Goal: Task Accomplishment & Management: Manage account settings

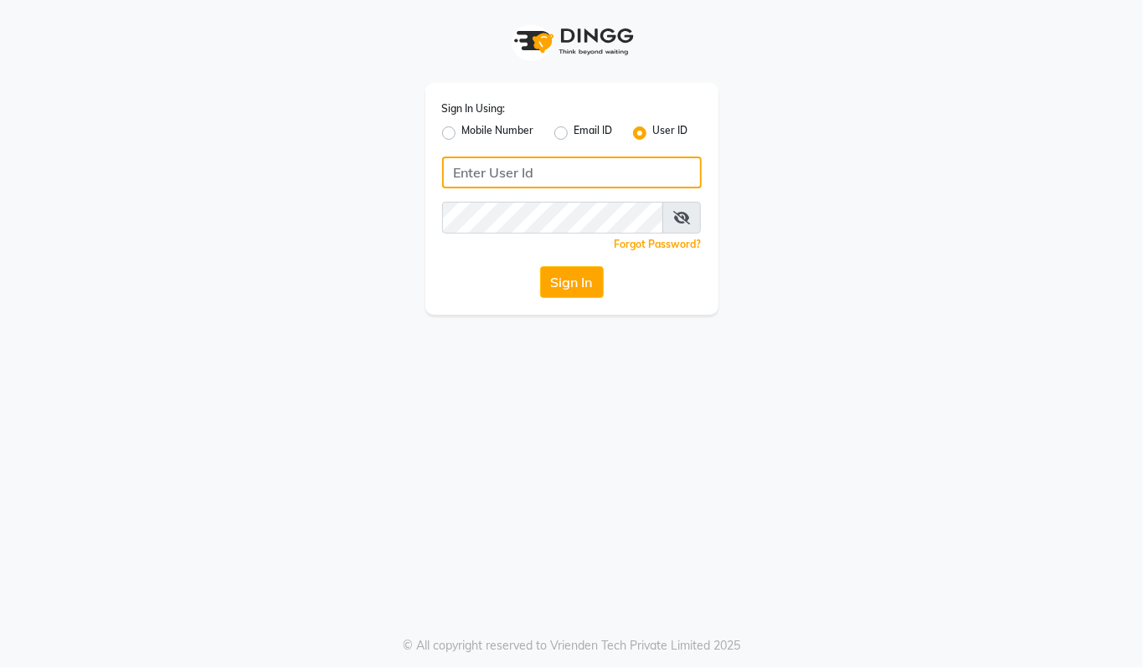
type input "94494097201"
click at [462, 131] on label "Mobile Number" at bounding box center [498, 133] width 72 height 20
click at [462, 131] on input "Mobile Number" at bounding box center [467, 128] width 11 height 11
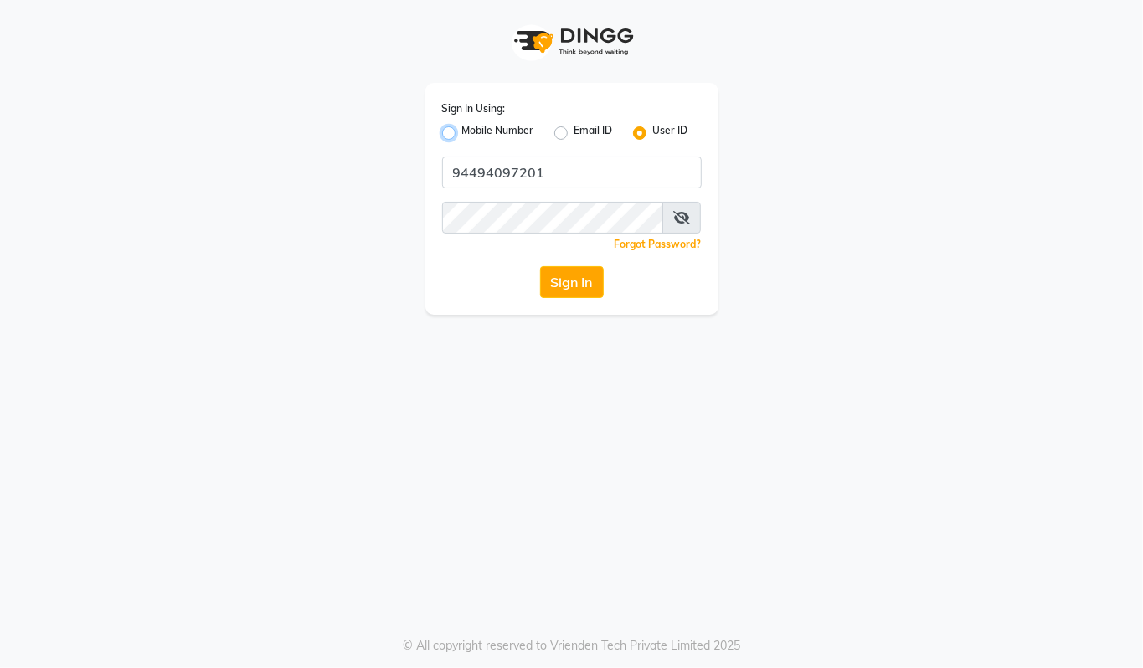
radio input "true"
radio input "false"
drag, startPoint x: 518, startPoint y: 169, endPoint x: 566, endPoint y: 192, distance: 53.6
click at [518, 169] on input "Username" at bounding box center [600, 173] width 204 height 32
type input "94494097201"
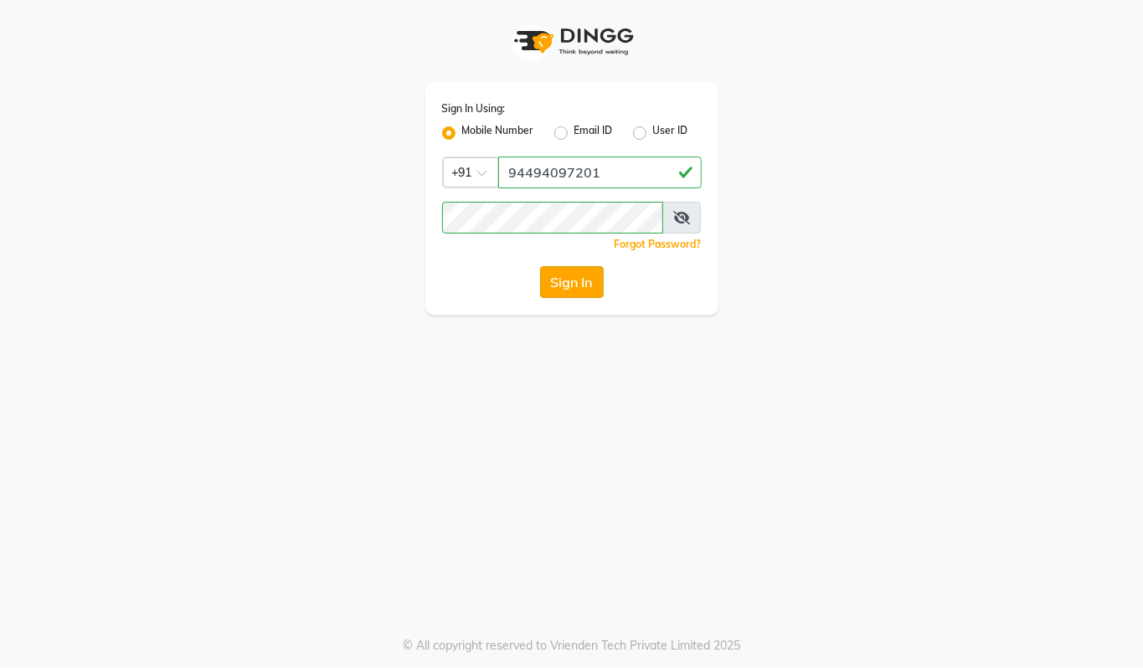
click at [563, 286] on button "Sign In" at bounding box center [572, 282] width 64 height 32
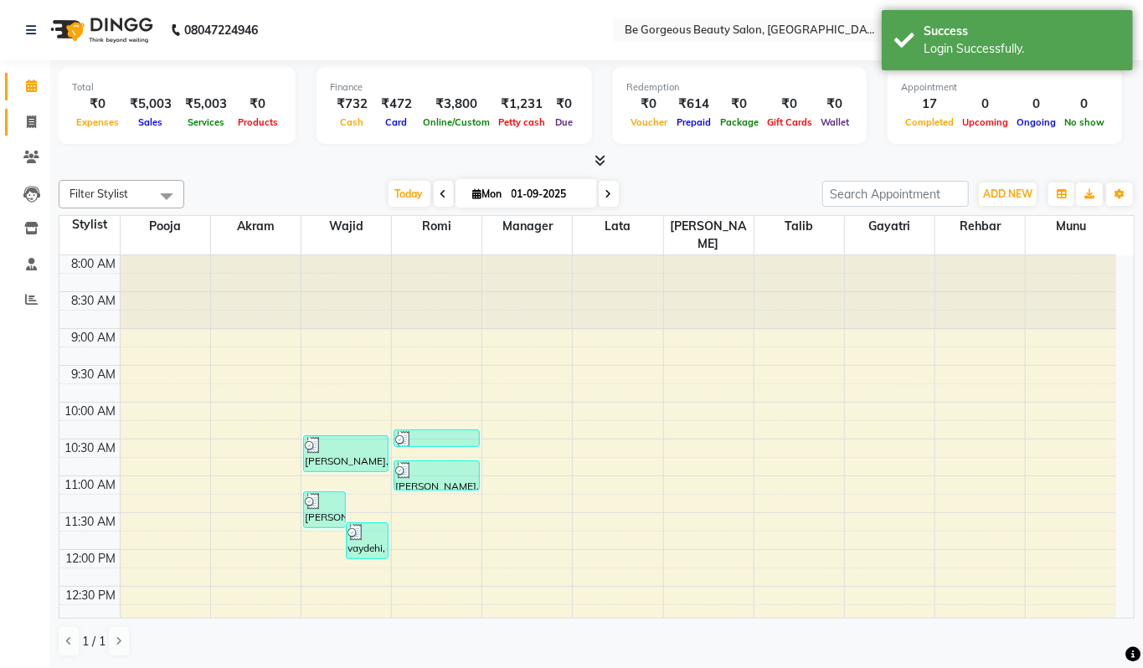
click at [31, 131] on link "Invoice" at bounding box center [25, 123] width 40 height 28
select select "service"
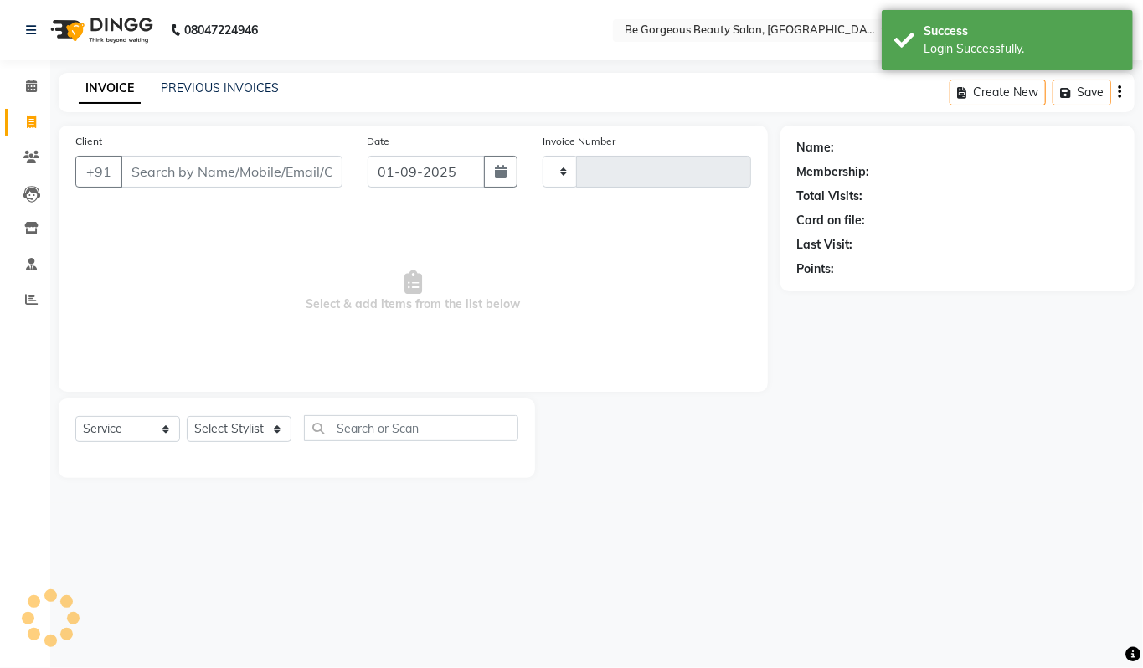
type input "4210"
select select "5405"
drag, startPoint x: 139, startPoint y: 171, endPoint x: 149, endPoint y: 158, distance: 16.1
click at [139, 171] on input "Client" at bounding box center [232, 172] width 222 height 32
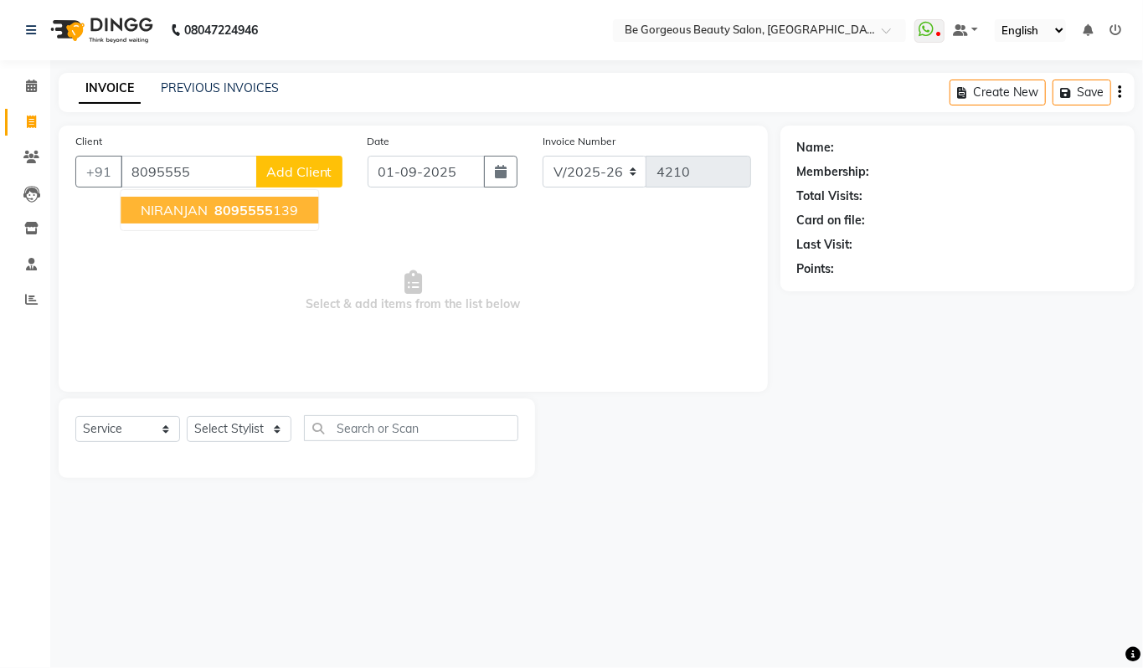
click at [291, 208] on ngb-highlight "8095555 139" at bounding box center [254, 210] width 87 height 17
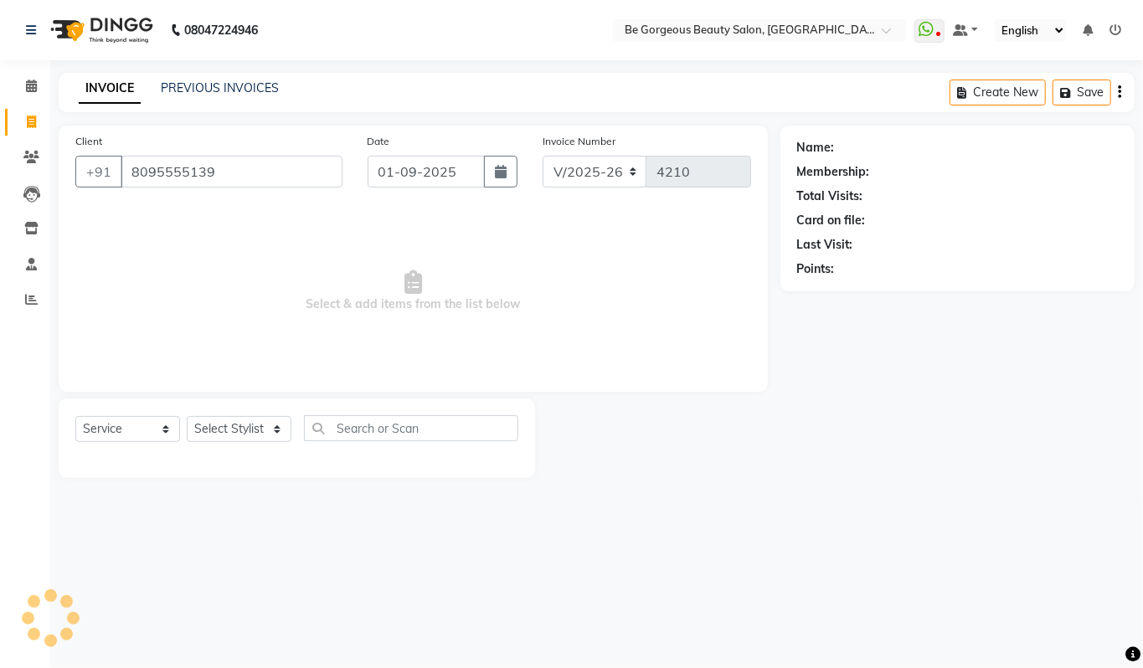
type input "8095555139"
click at [243, 416] on select "Select Stylist Akram Anas Gayatri lata Manager Munu Pooja Rehbar Romi Talib Waj…" at bounding box center [239, 429] width 105 height 26
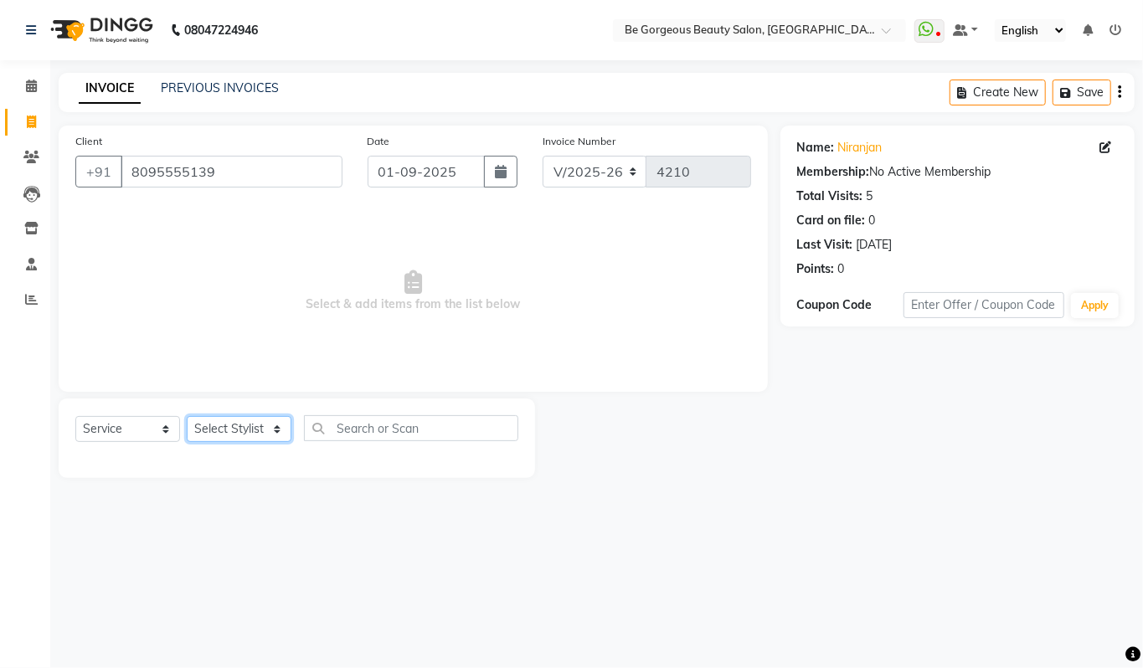
select select "37078"
click at [187, 416] on select "Select Stylist Akram Anas Gayatri lata Manager Munu Pooja Rehbar Romi Talib Waj…" at bounding box center [239, 429] width 105 height 26
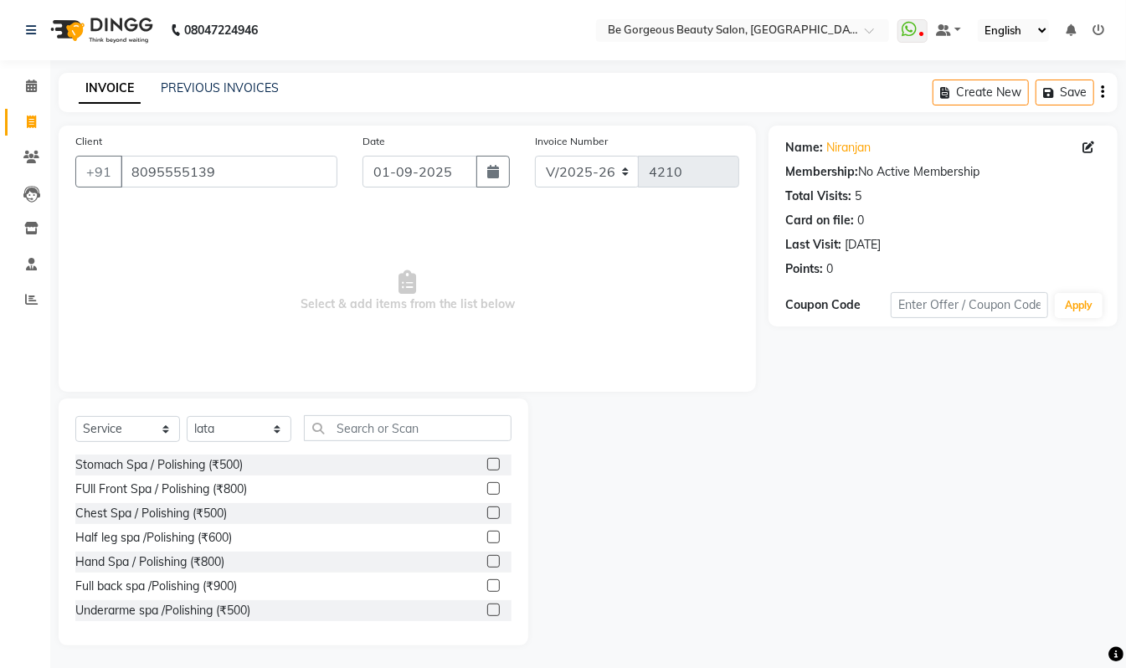
click at [356, 413] on div "Select Service Product Membership Package Voucher Prepaid Gift Card Select Styl…" at bounding box center [294, 522] width 470 height 247
click at [386, 436] on input "text" at bounding box center [408, 428] width 208 height 26
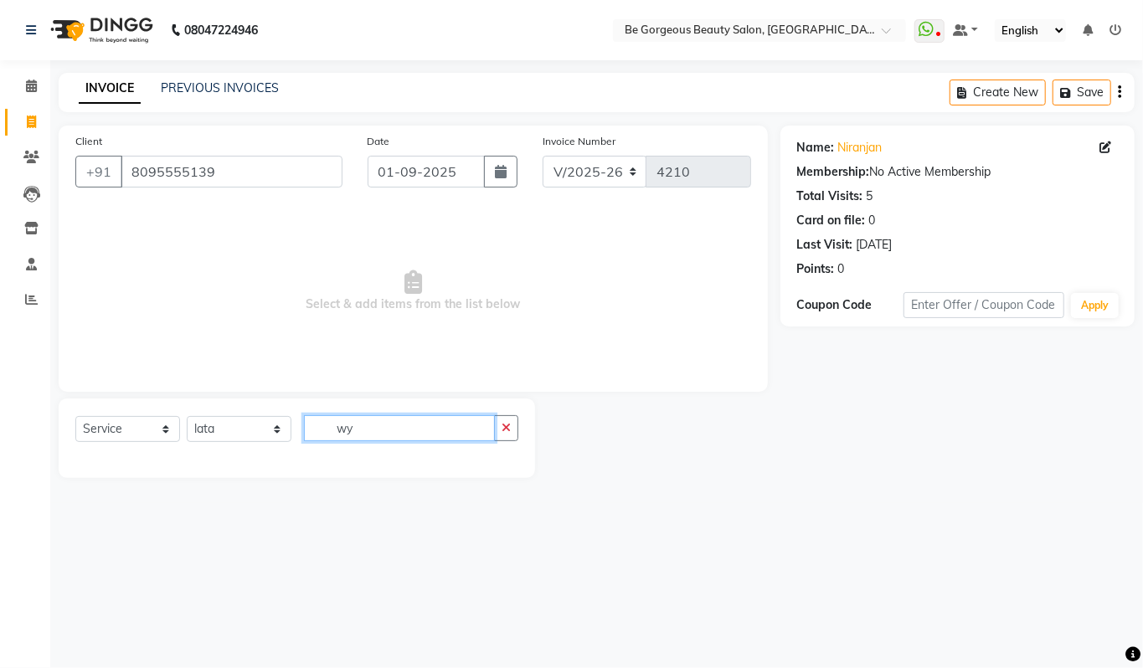
type input "w"
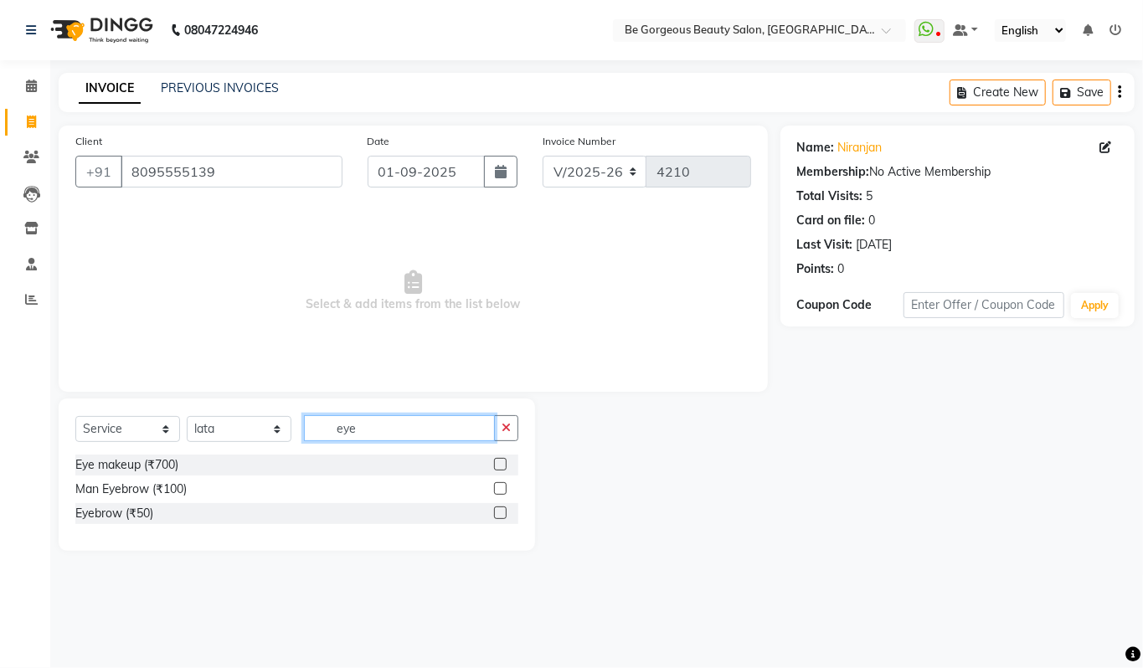
type input "eye"
click at [500, 490] on label at bounding box center [500, 488] width 13 height 13
click at [500, 490] on input "checkbox" at bounding box center [499, 489] width 11 height 11
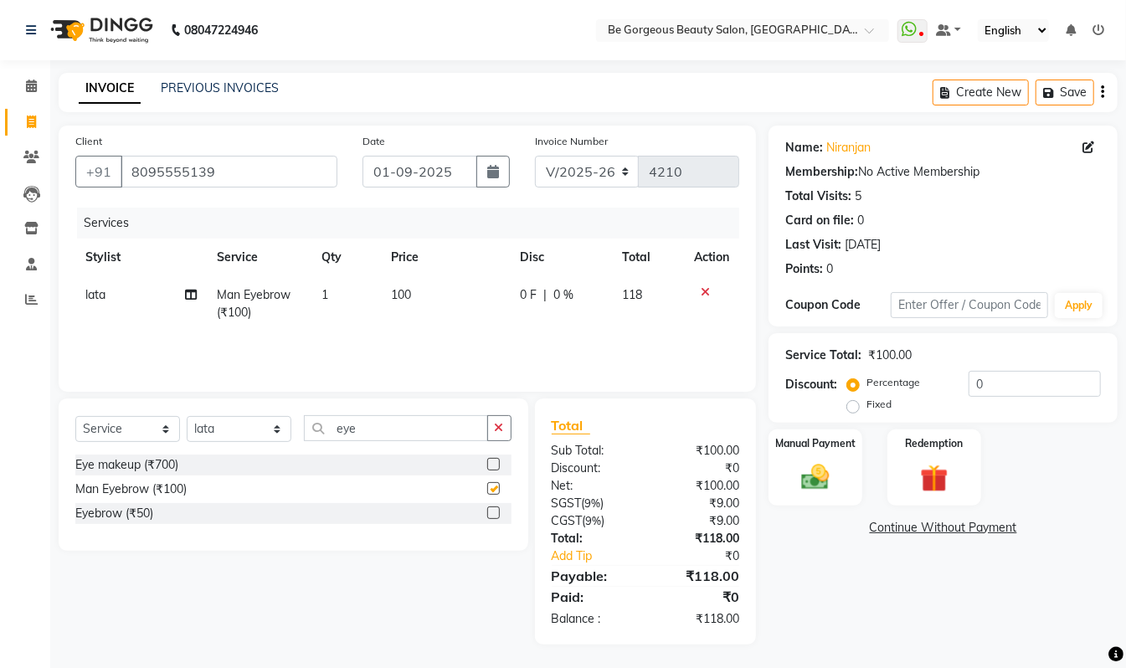
checkbox input "false"
click at [815, 471] on img at bounding box center [815, 477] width 47 height 33
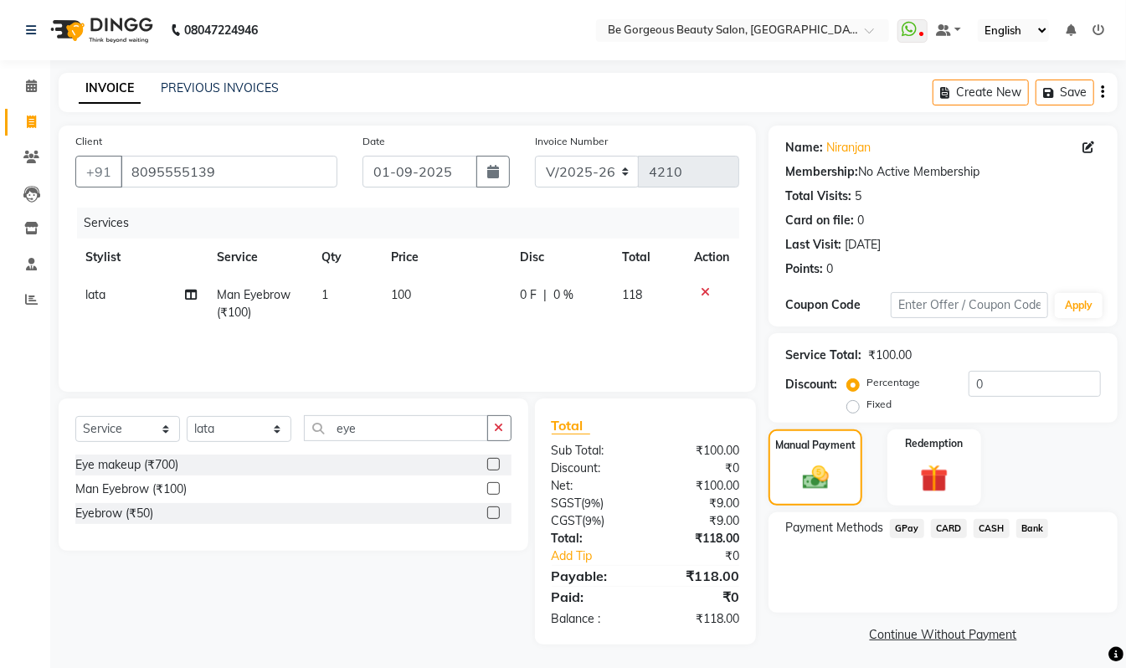
drag, startPoint x: 905, startPoint y: 519, endPoint x: 903, endPoint y: 529, distance: 10.4
click at [905, 523] on span "GPay" at bounding box center [907, 528] width 34 height 19
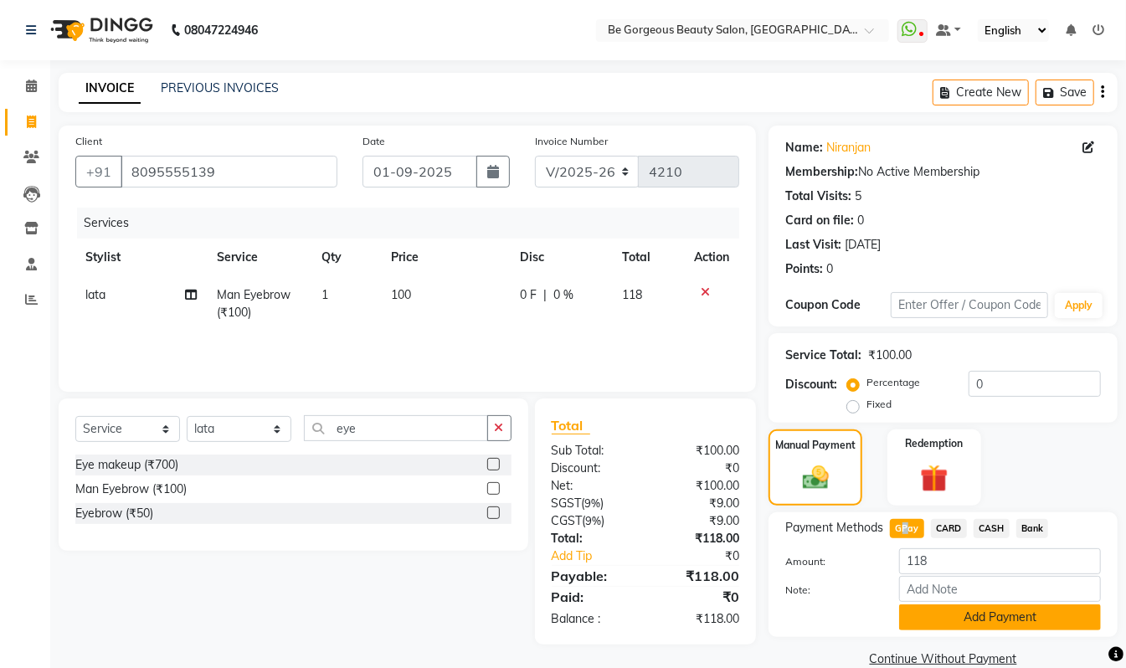
click at [982, 624] on button "Add Payment" at bounding box center [1000, 618] width 202 height 26
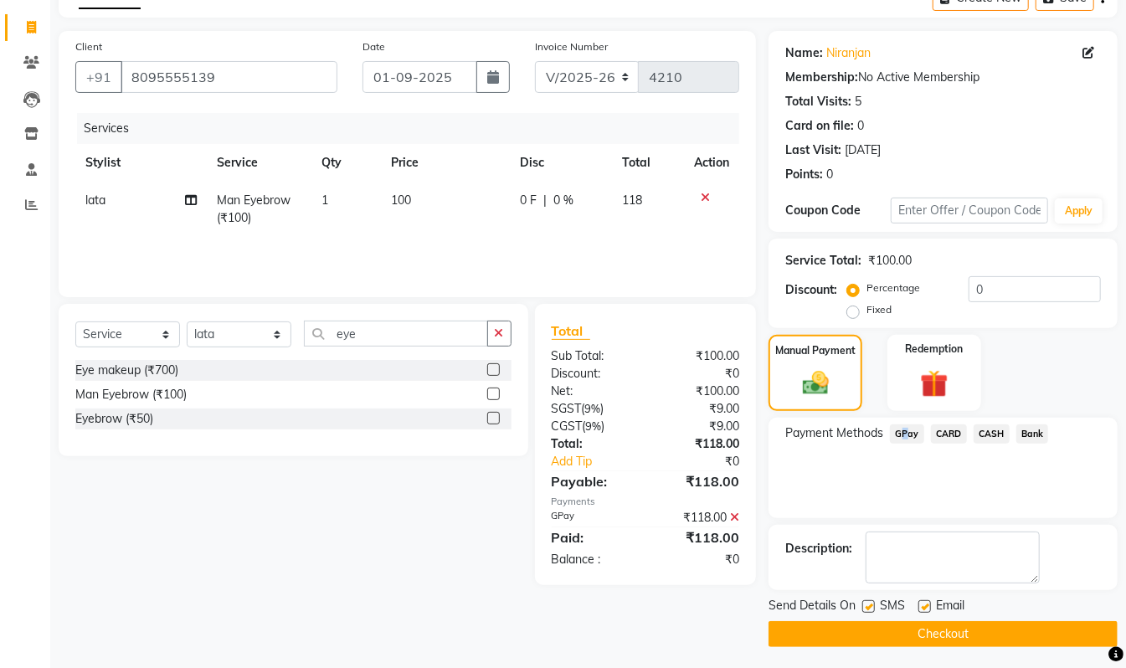
scroll to position [99, 0]
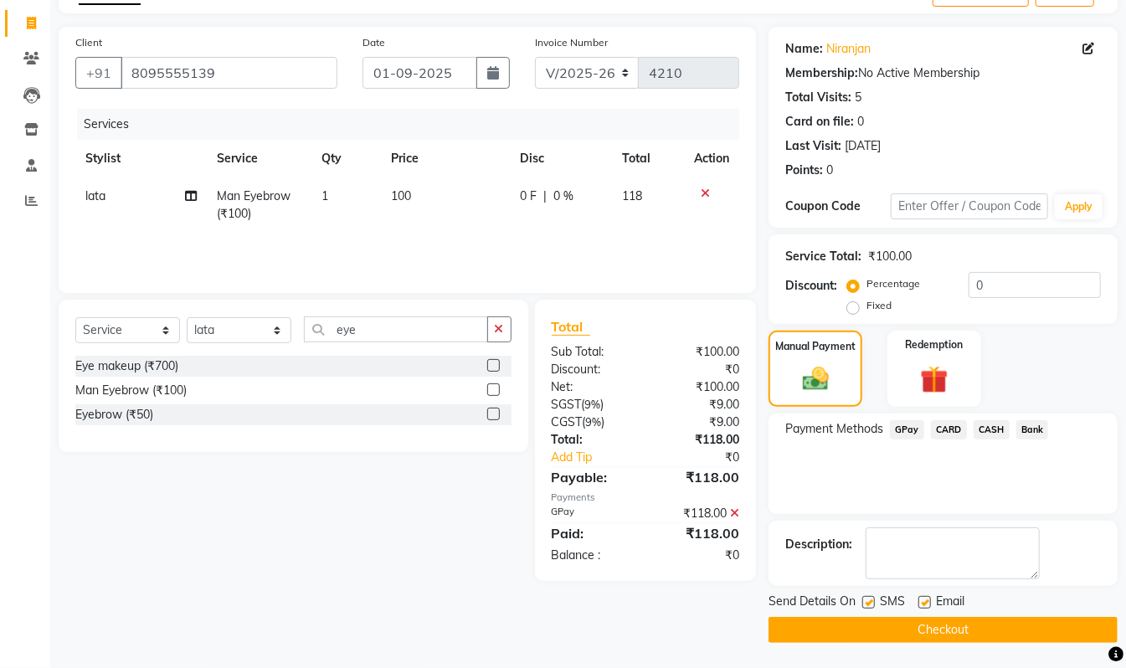
click at [986, 614] on div "Send Details On SMS Email" at bounding box center [943, 603] width 349 height 21
click at [982, 626] on button "Checkout" at bounding box center [943, 630] width 349 height 26
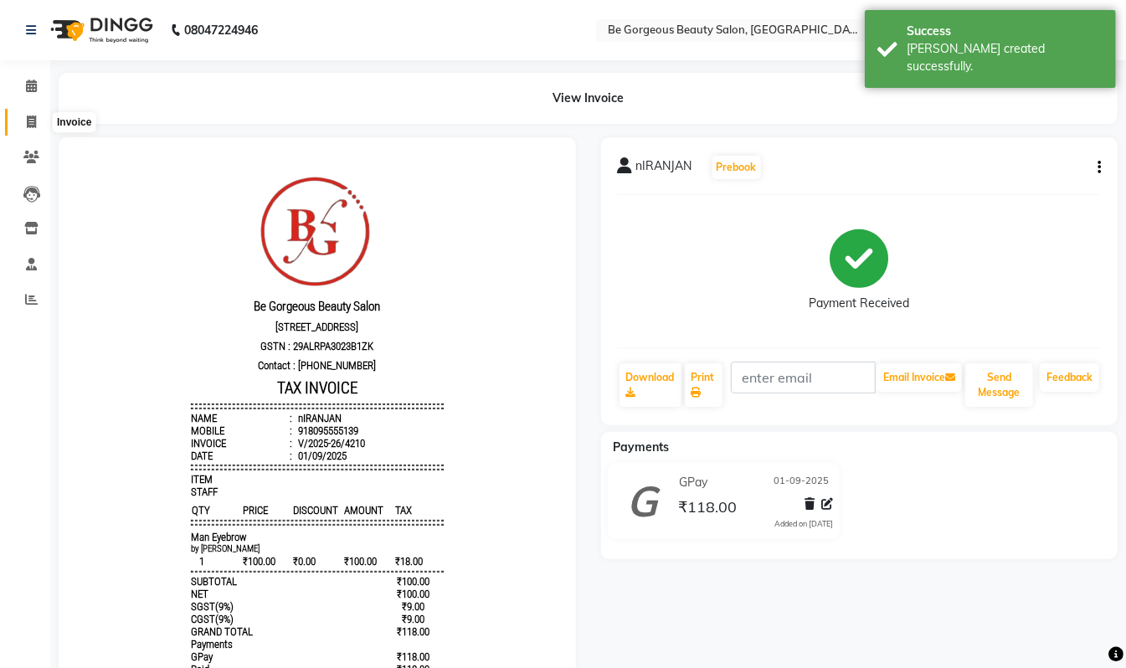
click at [35, 121] on icon at bounding box center [31, 122] width 9 height 13
select select "service"
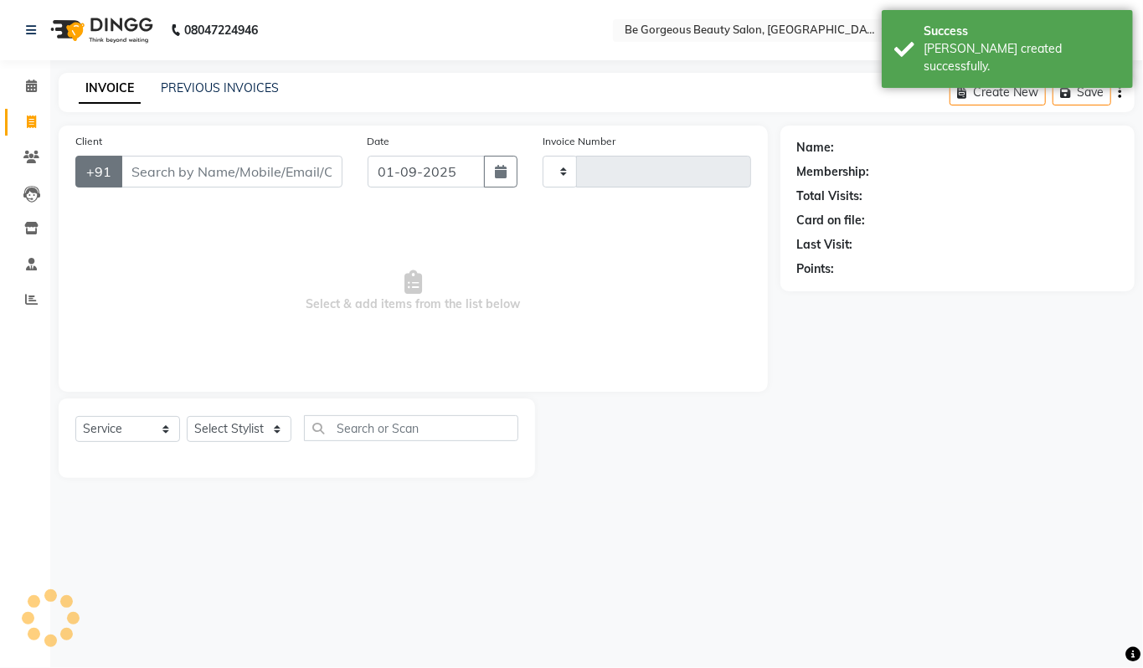
type input "4211"
select select "5405"
drag, startPoint x: 211, startPoint y: 436, endPoint x: 204, endPoint y: 419, distance: 18.8
click at [211, 435] on select "Select Stylist" at bounding box center [239, 429] width 105 height 26
click at [203, 419] on select "Select Stylist" at bounding box center [239, 429] width 105 height 26
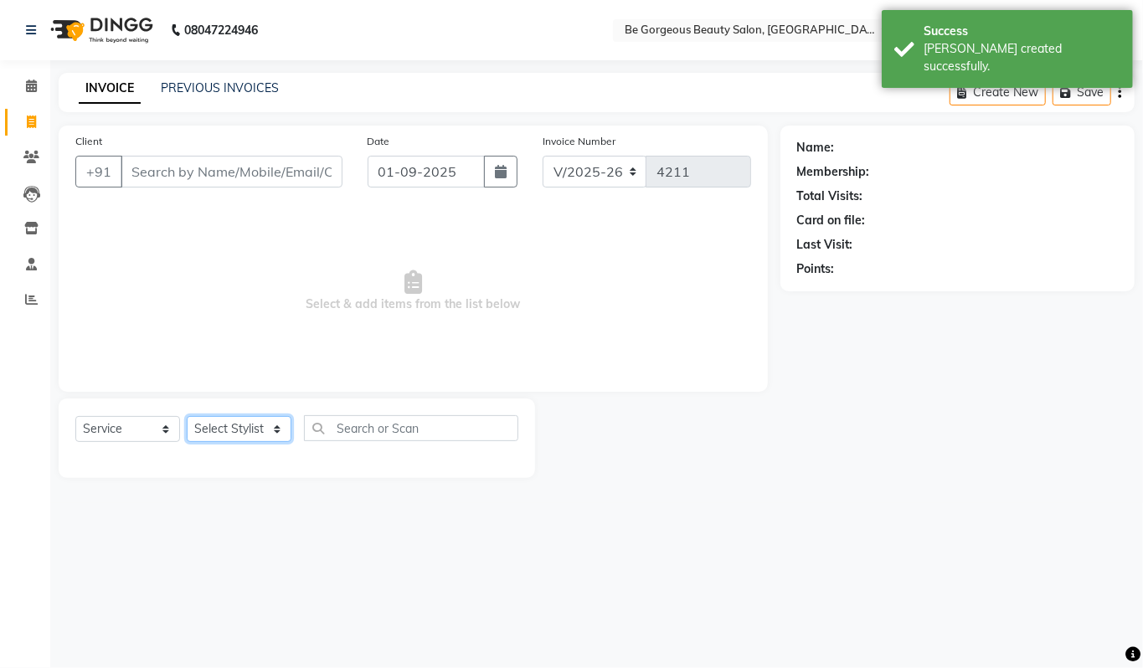
click at [205, 424] on select "Select Stylist Akram Anas Gayatri lata Manager Munu Pooja Rehbar Romi Talib Waj…" at bounding box center [239, 429] width 105 height 26
select select "36200"
click at [187, 416] on select "Select Stylist Akram Anas Gayatri lata Manager Munu Pooja Rehbar Romi Talib Waj…" at bounding box center [239, 429] width 105 height 26
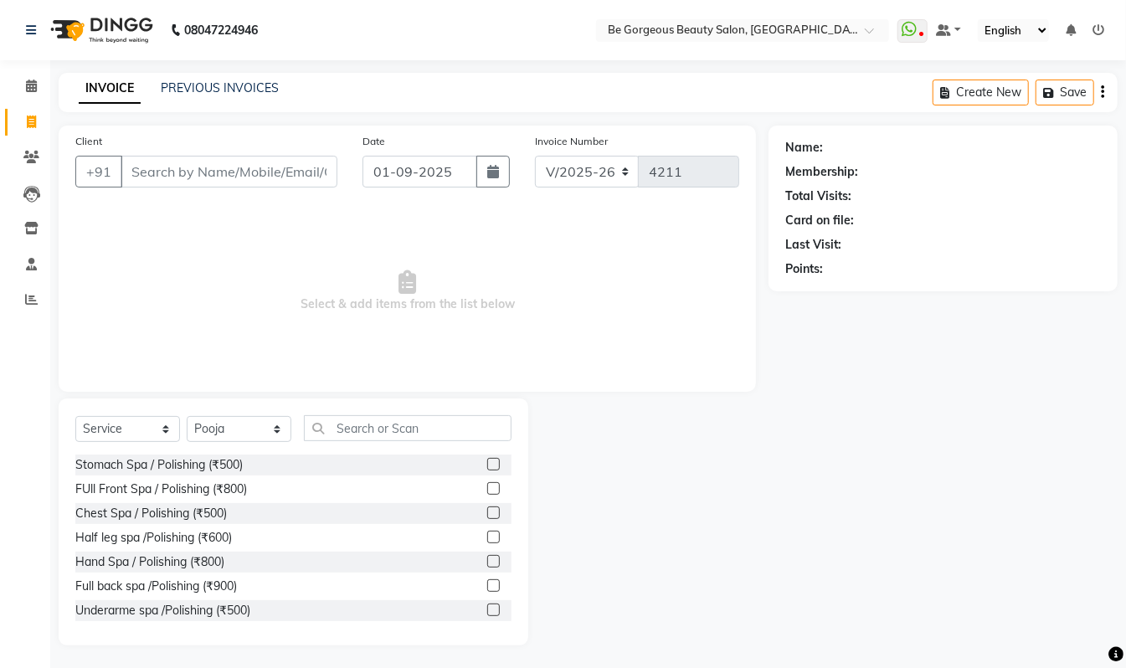
click at [366, 414] on div "Select Service Product Membership Package Voucher Prepaid Gift Card Select Styl…" at bounding box center [294, 522] width 470 height 247
click at [363, 436] on input "text" at bounding box center [408, 428] width 208 height 26
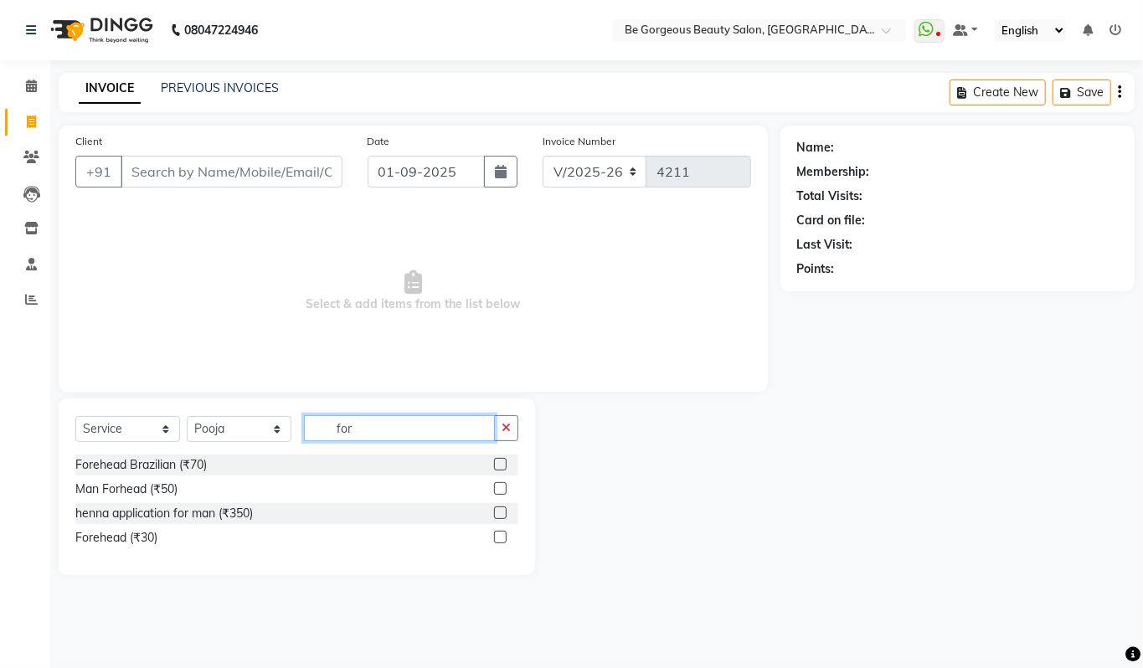
type input "for"
click at [121, 548] on div "Forehead (₹30)" at bounding box center [296, 538] width 443 height 21
click at [121, 538] on div "Forehead (₹30)" at bounding box center [116, 538] width 82 height 18
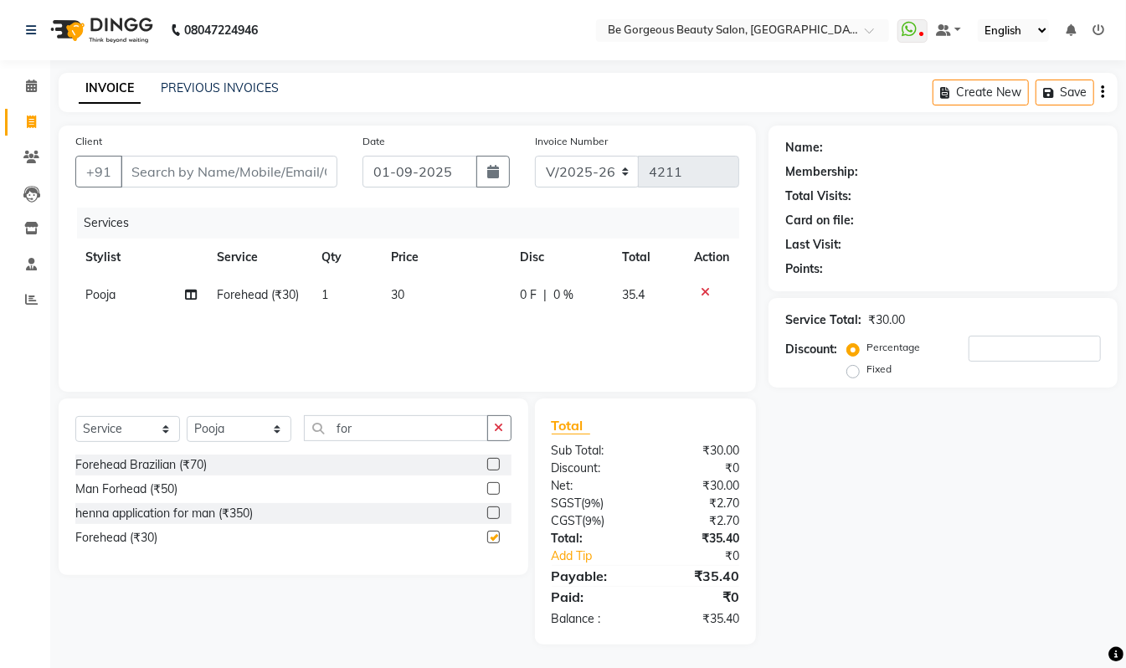
checkbox input "false"
click at [420, 427] on input "for" at bounding box center [396, 428] width 184 height 26
type input "f"
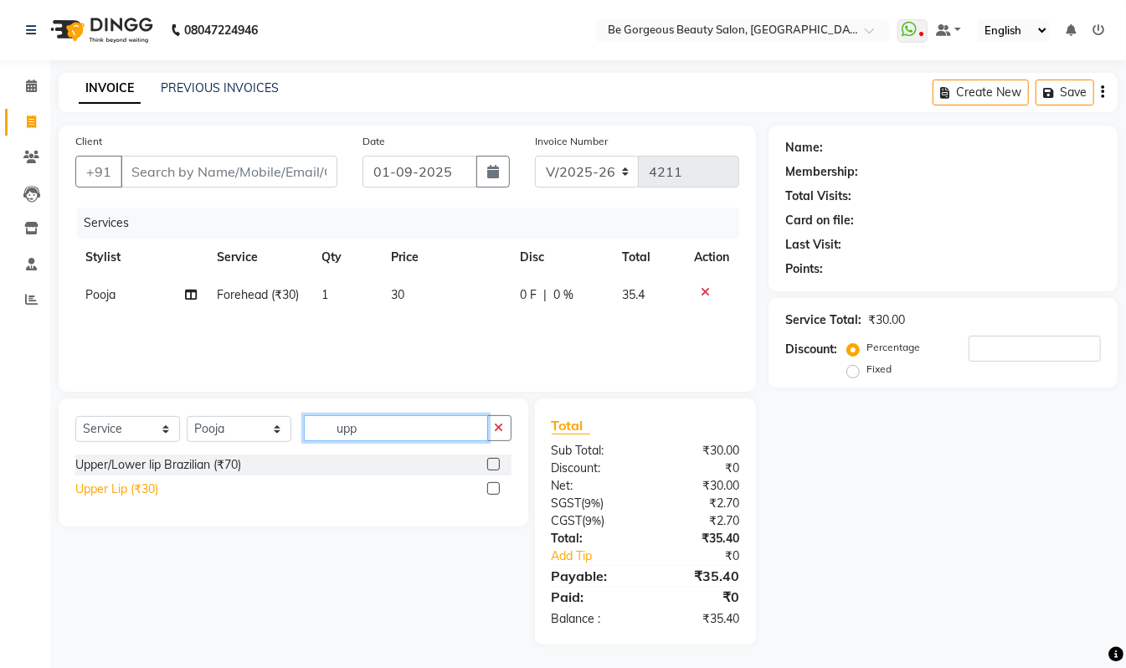
type input "upp"
click at [82, 492] on div "Upper Lip (₹30)" at bounding box center [116, 490] width 83 height 18
checkbox input "false"
click at [370, 433] on input "upp" at bounding box center [396, 428] width 184 height 26
type input "u"
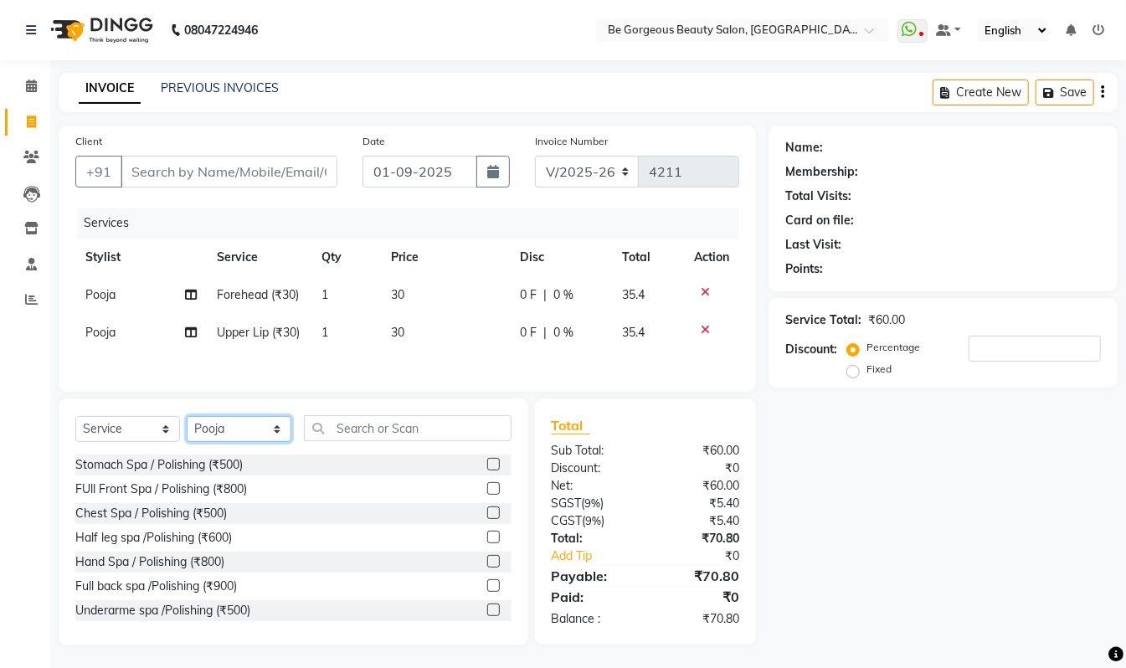
click at [206, 442] on select "Select Stylist Akram Anas Gayatri lata Manager Munu Pooja Rehbar Romi Talib Waj…" at bounding box center [239, 429] width 105 height 26
select select "37078"
click at [187, 423] on select "Select Stylist Akram Anas Gayatri lata Manager Munu Pooja Rehbar Romi Talib Waj…" at bounding box center [239, 429] width 105 height 26
click at [373, 420] on div "Select Service Product Membership Package Voucher Prepaid Gift Card Select Styl…" at bounding box center [294, 522] width 470 height 247
click at [365, 433] on input "text" at bounding box center [408, 428] width 208 height 26
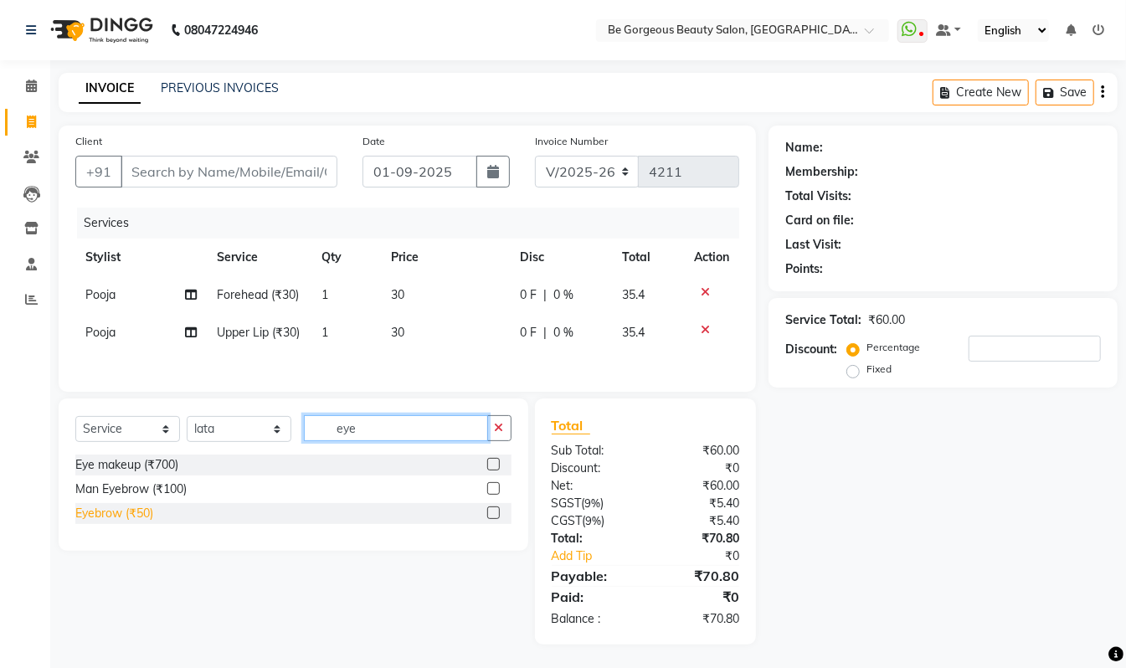
type input "eye"
click at [99, 523] on div "Eyebrow (₹50)" at bounding box center [114, 514] width 78 height 18
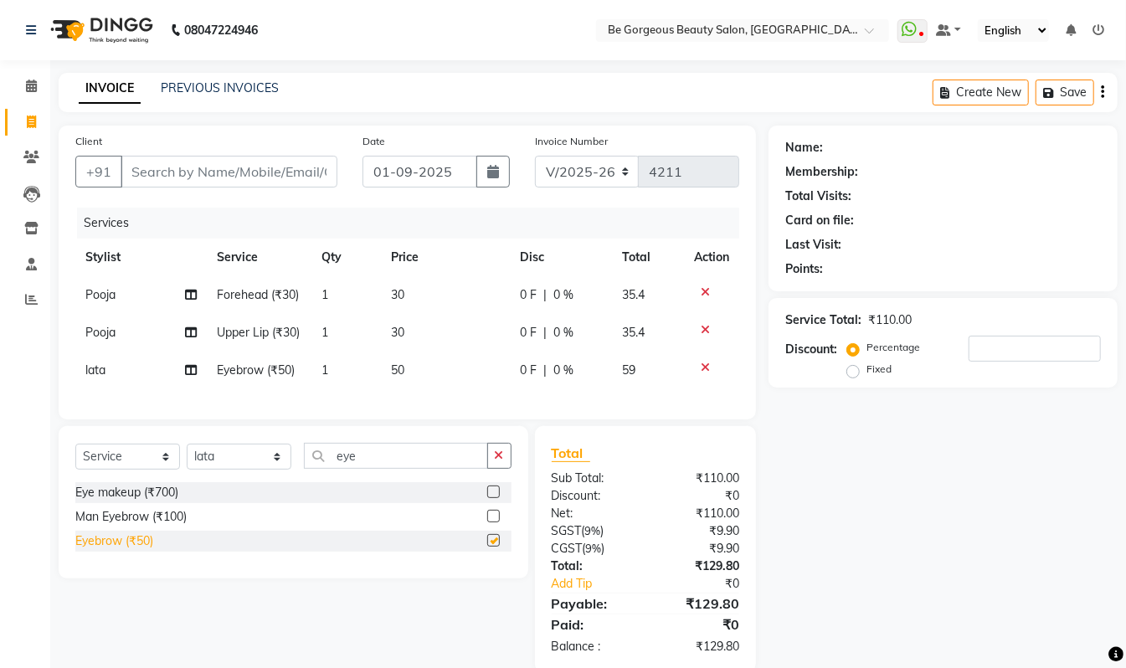
checkbox input "false"
click at [178, 168] on input "Client" at bounding box center [229, 172] width 217 height 32
type input "8"
type input "0"
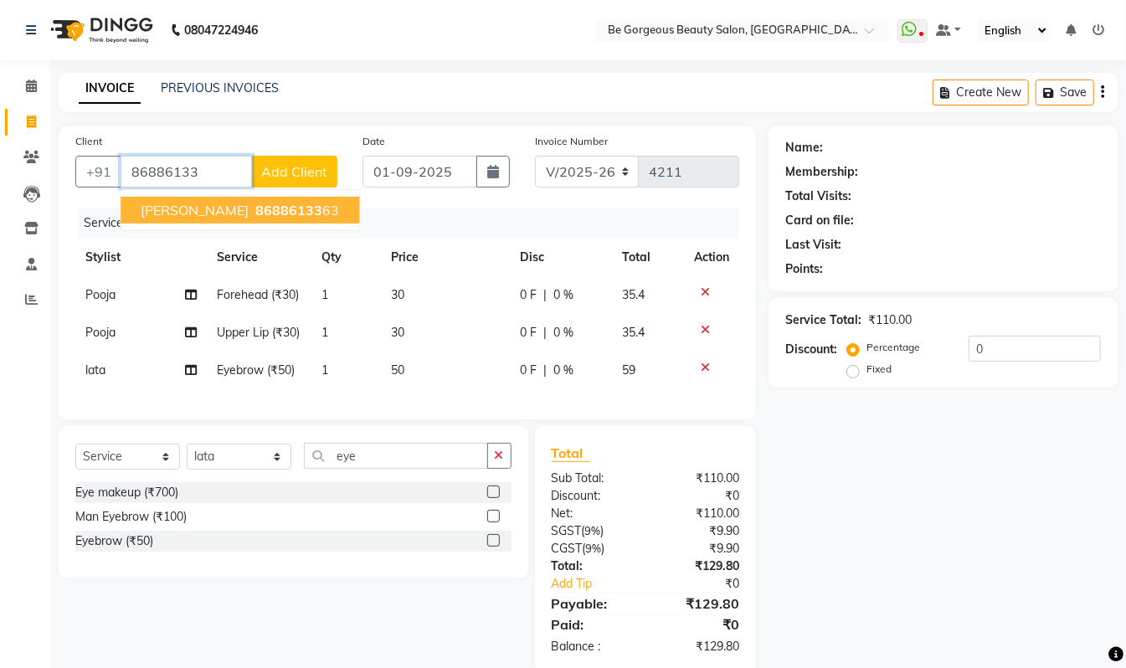
click at [192, 203] on span "tejashree" at bounding box center [195, 210] width 108 height 17
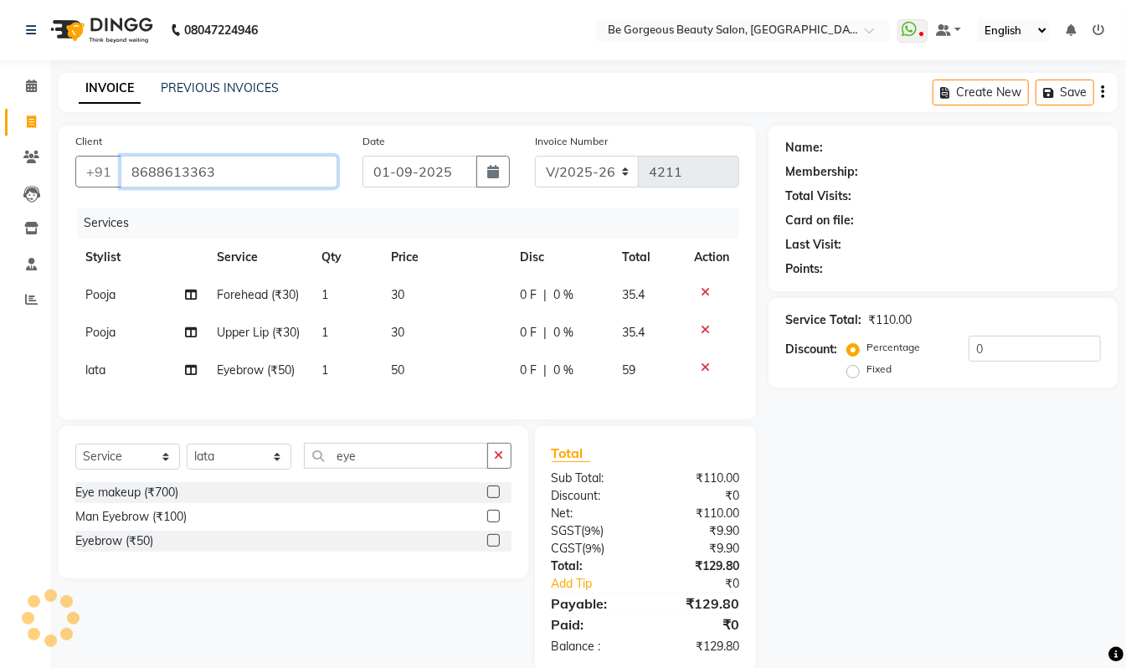
type input "8688613363"
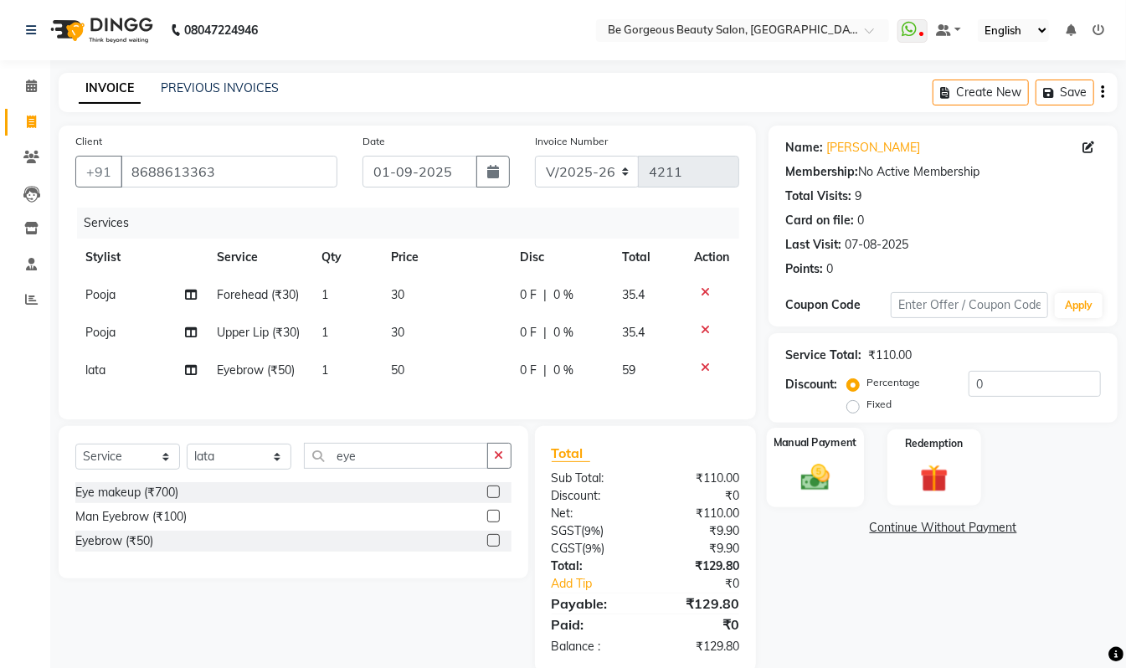
click at [804, 461] on img at bounding box center [815, 477] width 47 height 33
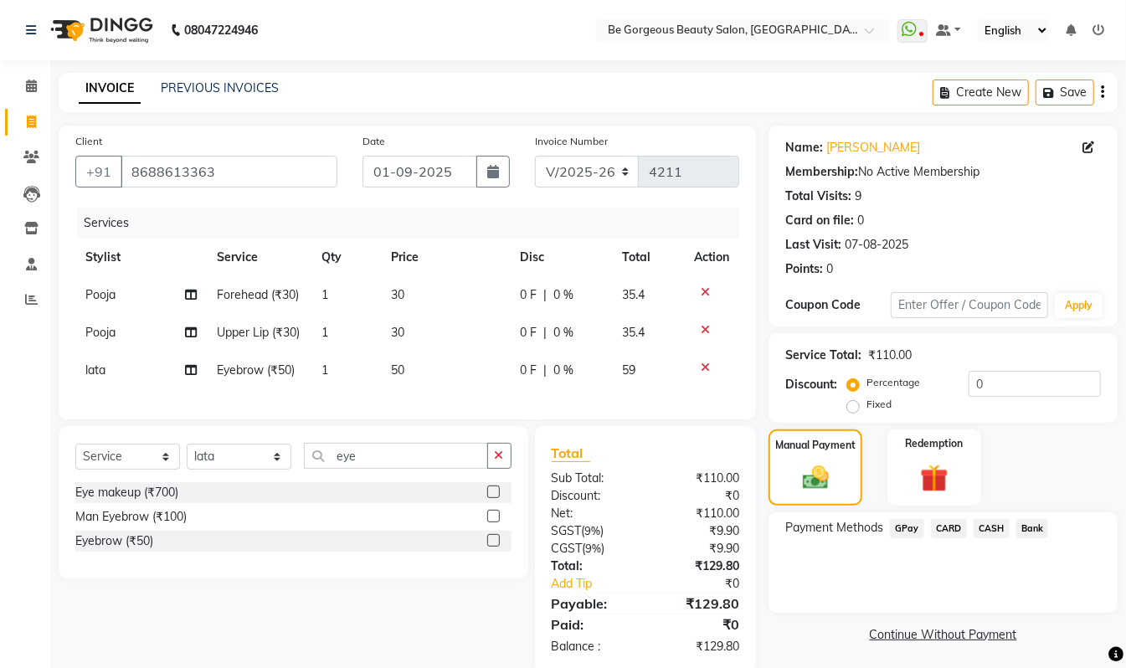
click at [899, 527] on span "GPay" at bounding box center [907, 528] width 34 height 19
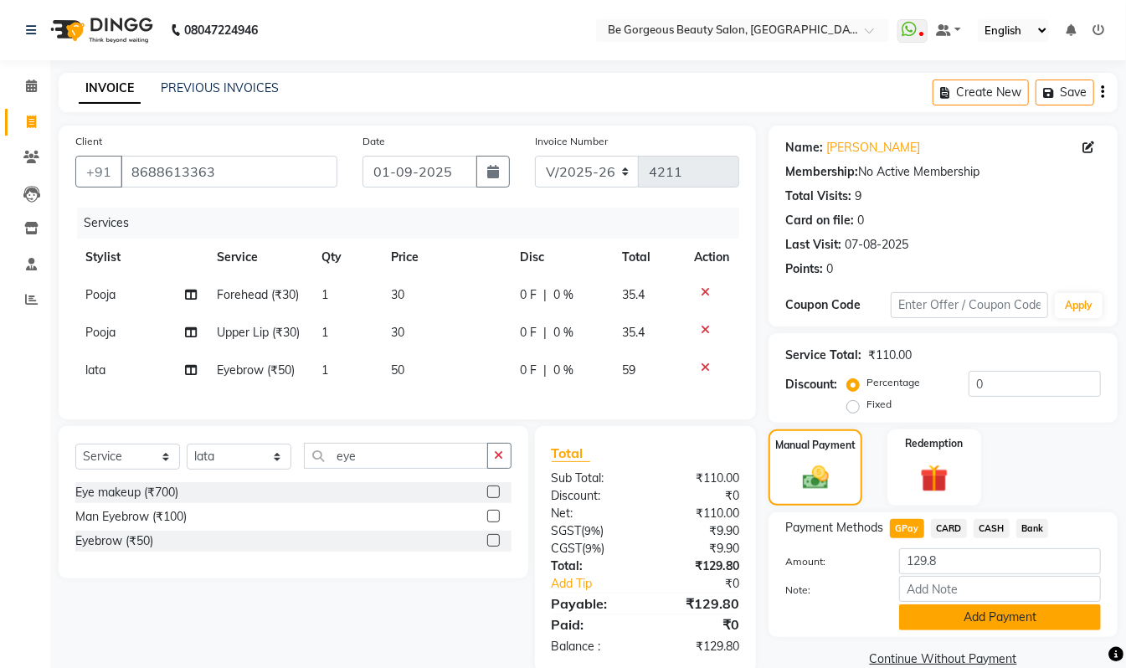
click at [949, 611] on button "Add Payment" at bounding box center [1000, 618] width 202 height 26
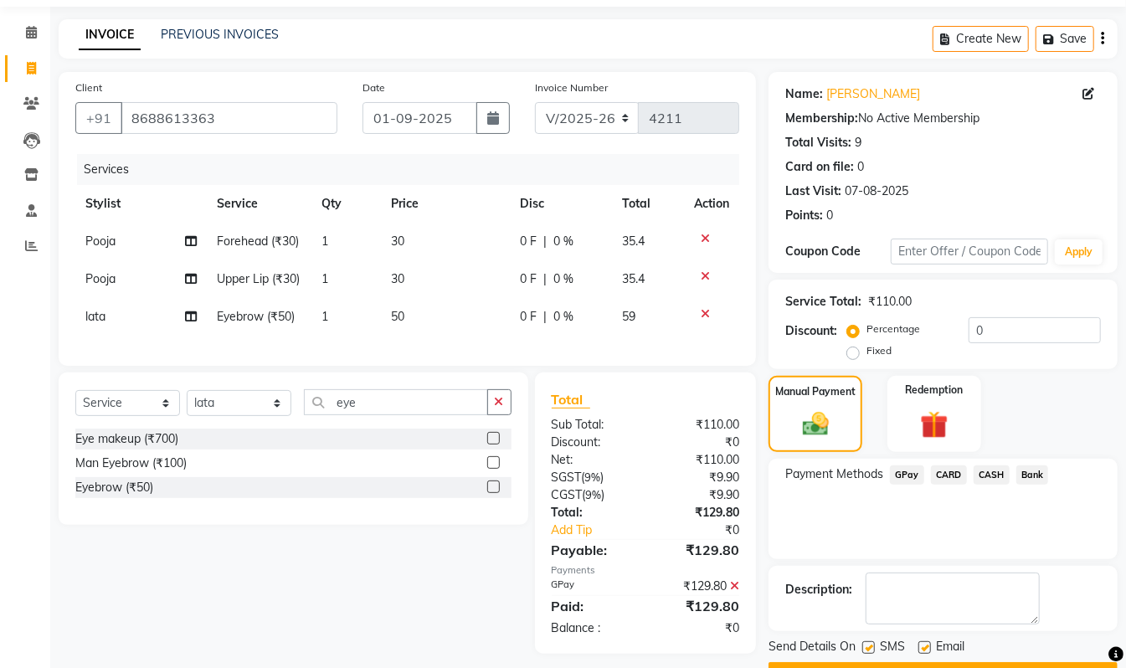
scroll to position [99, 0]
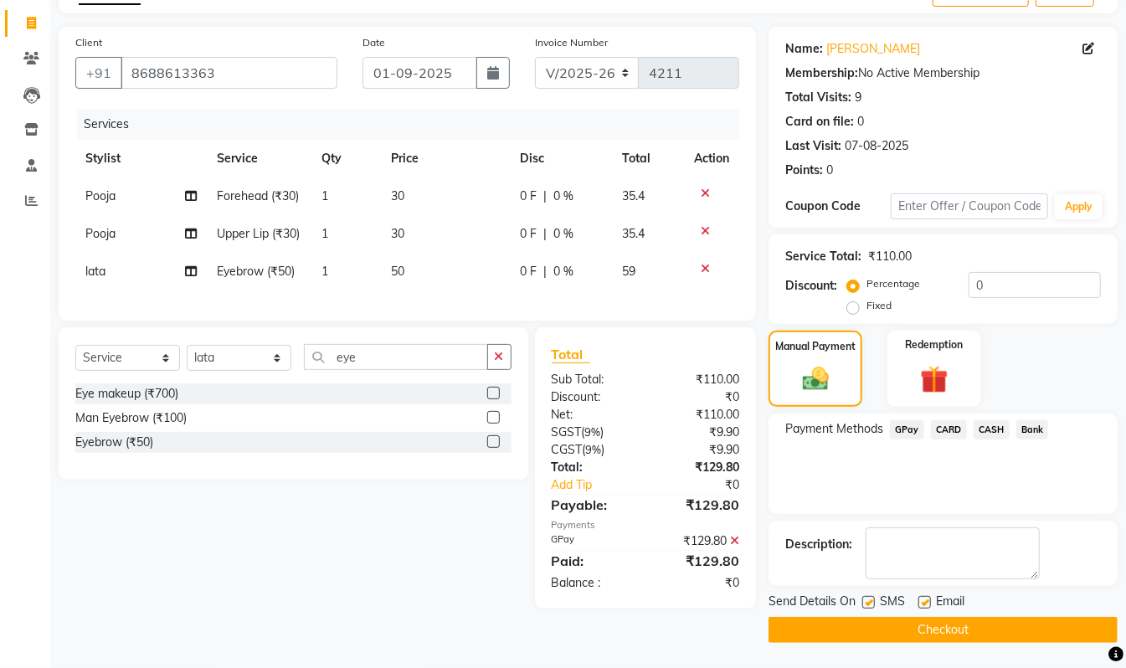
click at [1008, 621] on button "Checkout" at bounding box center [943, 630] width 349 height 26
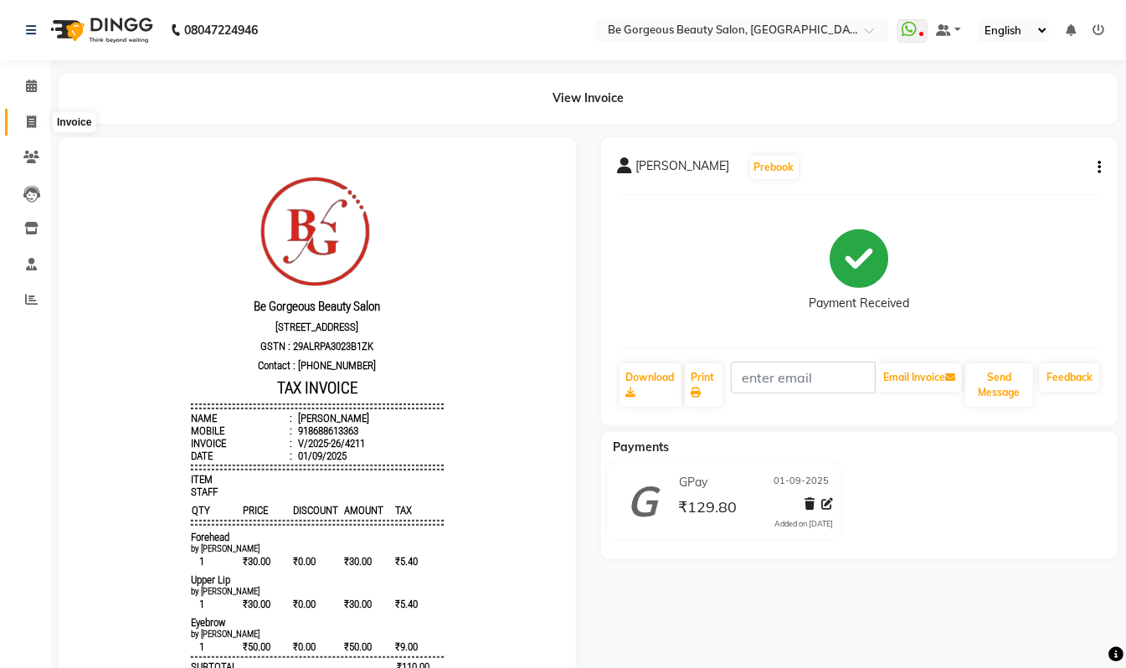
click at [24, 117] on span at bounding box center [31, 122] width 29 height 19
select select "service"
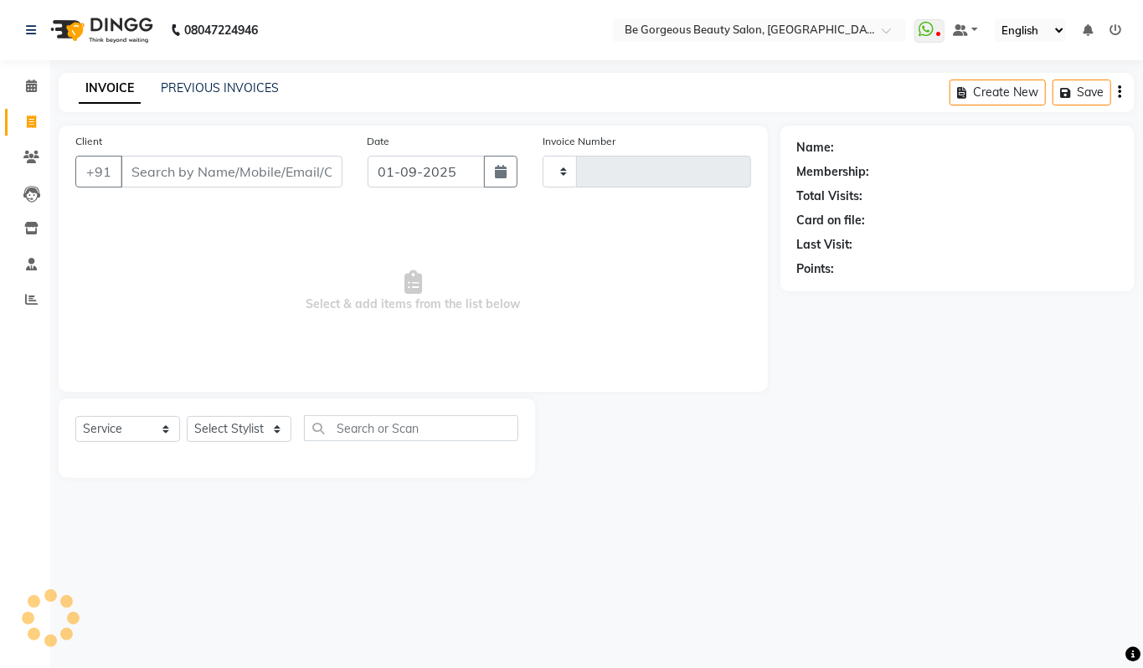
type input "4212"
select select "5405"
click at [222, 430] on select "Select Stylist Akram Anas Gayatri lata Manager Munu Pooja Rehbar Romi Talib Waj…" at bounding box center [239, 429] width 105 height 26
select select "36207"
click at [187, 416] on select "Select Stylist Akram Anas Gayatri lata Manager Munu Pooja Rehbar Romi Talib Waj…" at bounding box center [239, 429] width 105 height 26
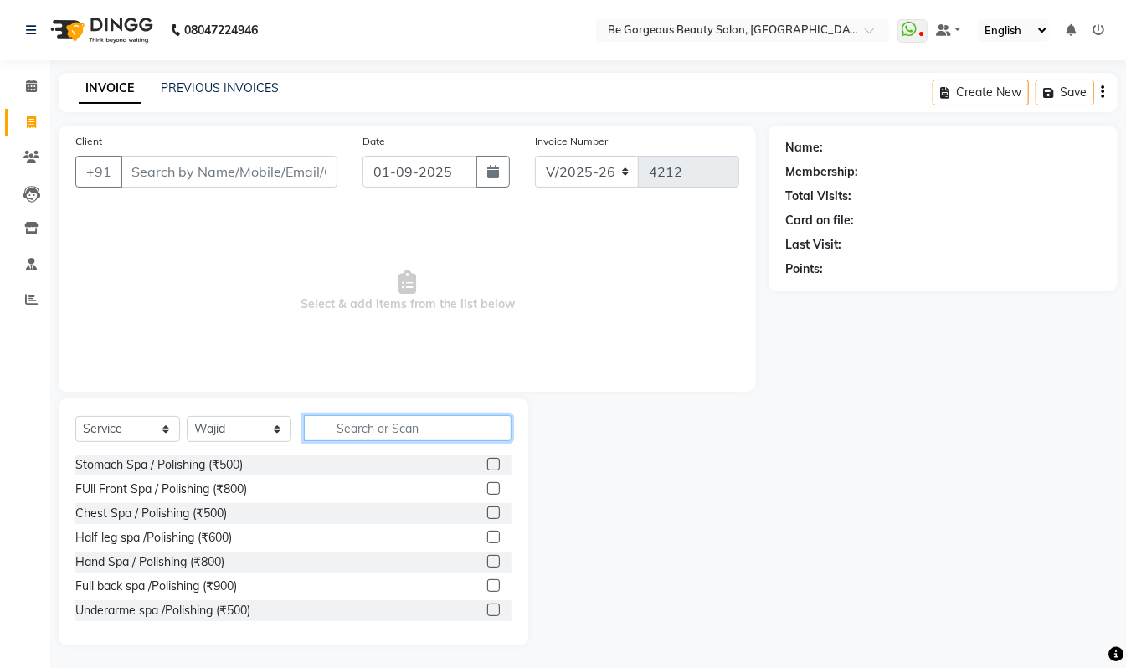
click at [360, 430] on input "text" at bounding box center [408, 428] width 208 height 26
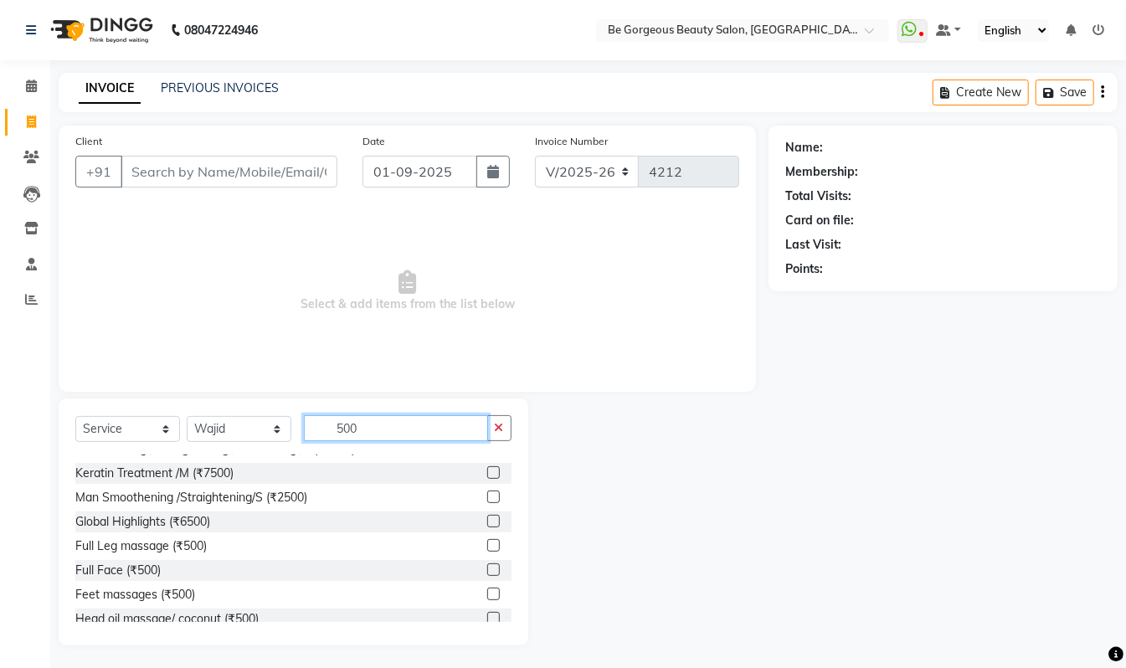
scroll to position [754, 0]
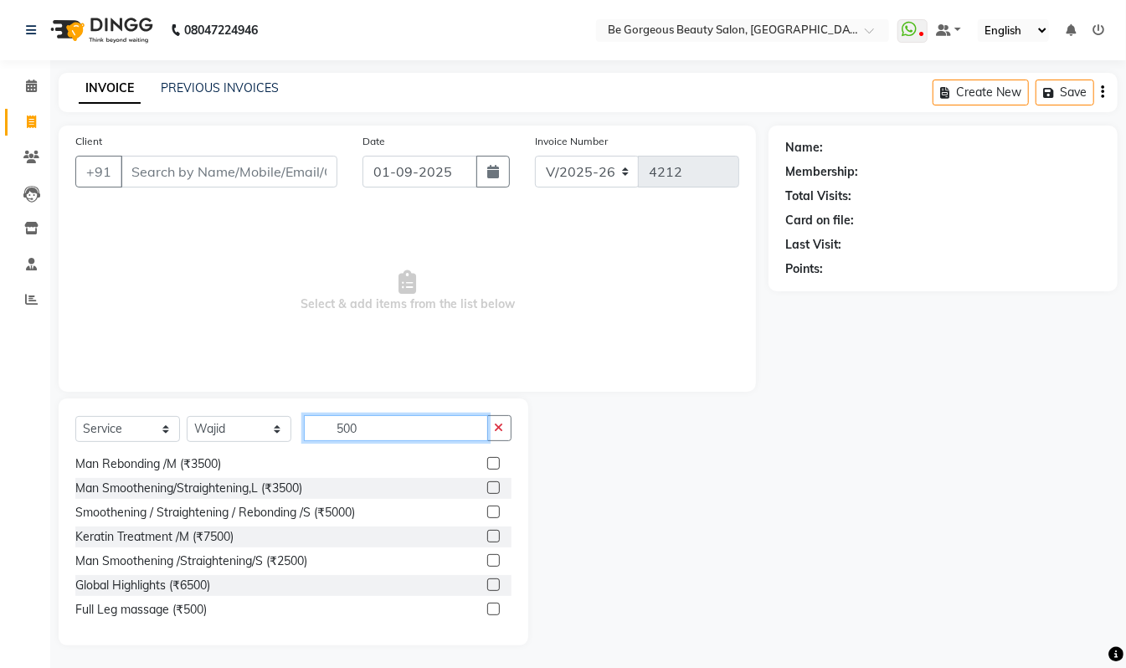
type input "500"
click at [397, 413] on div "Select Service Product Membership Package Voucher Prepaid Gift Card Select Styl…" at bounding box center [294, 522] width 470 height 247
click at [500, 430] on icon "button" at bounding box center [499, 428] width 9 height 12
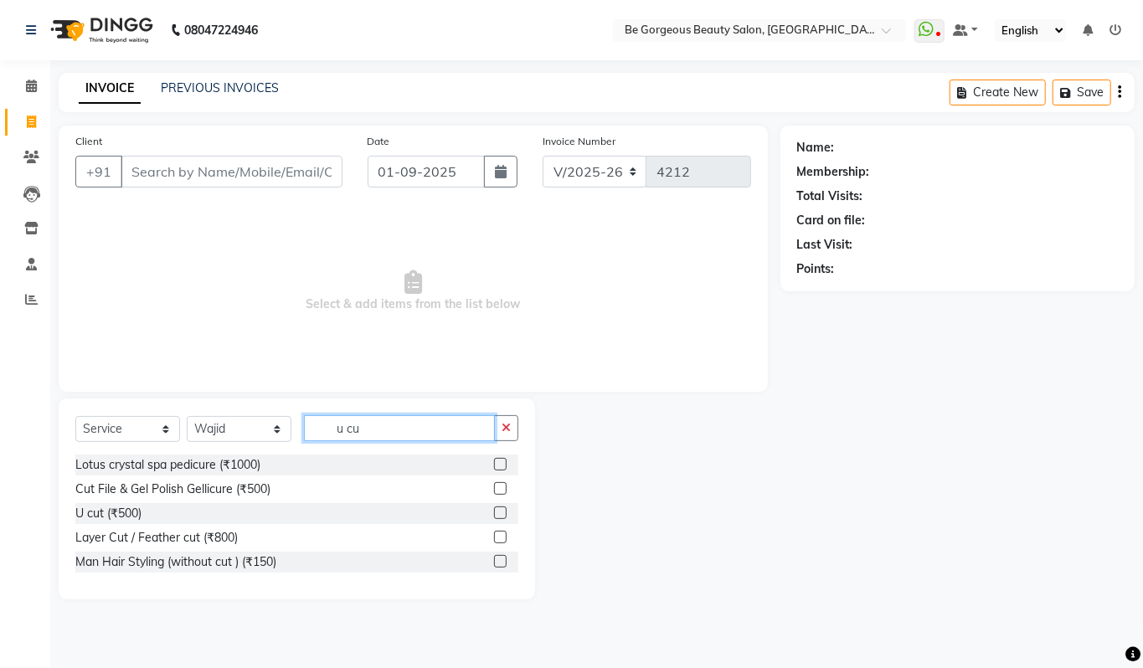
type input "u cu"
click at [504, 513] on label at bounding box center [500, 513] width 13 height 13
click at [504, 513] on input "checkbox" at bounding box center [499, 513] width 11 height 11
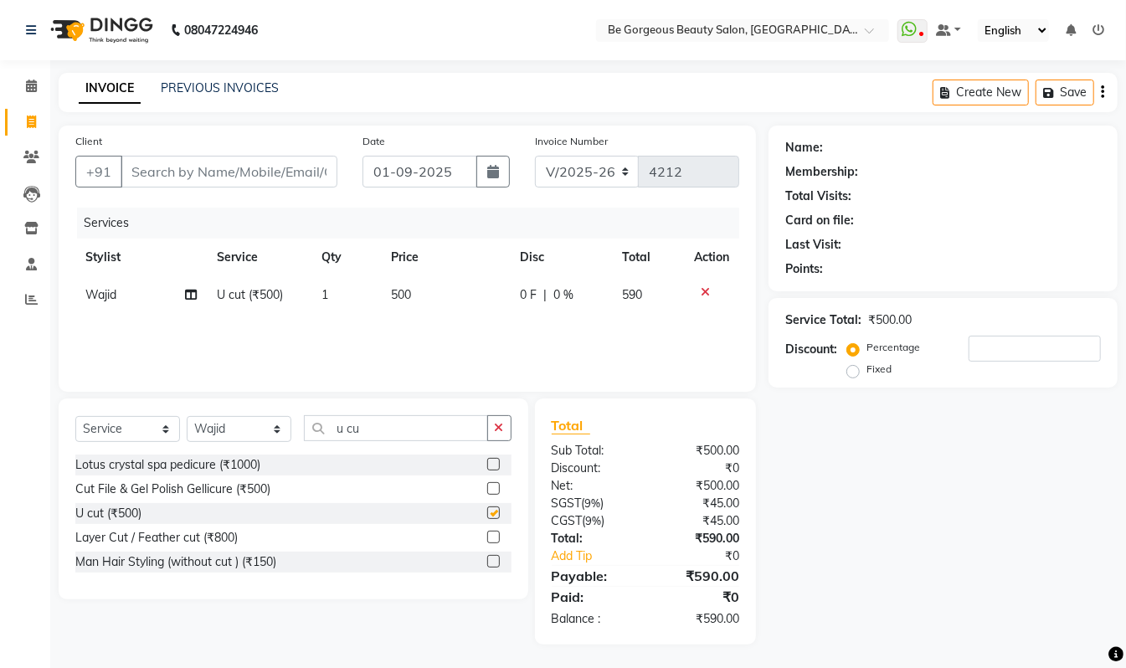
checkbox input "false"
click at [168, 168] on input "Client" at bounding box center [229, 172] width 217 height 32
type input "9"
type input "0"
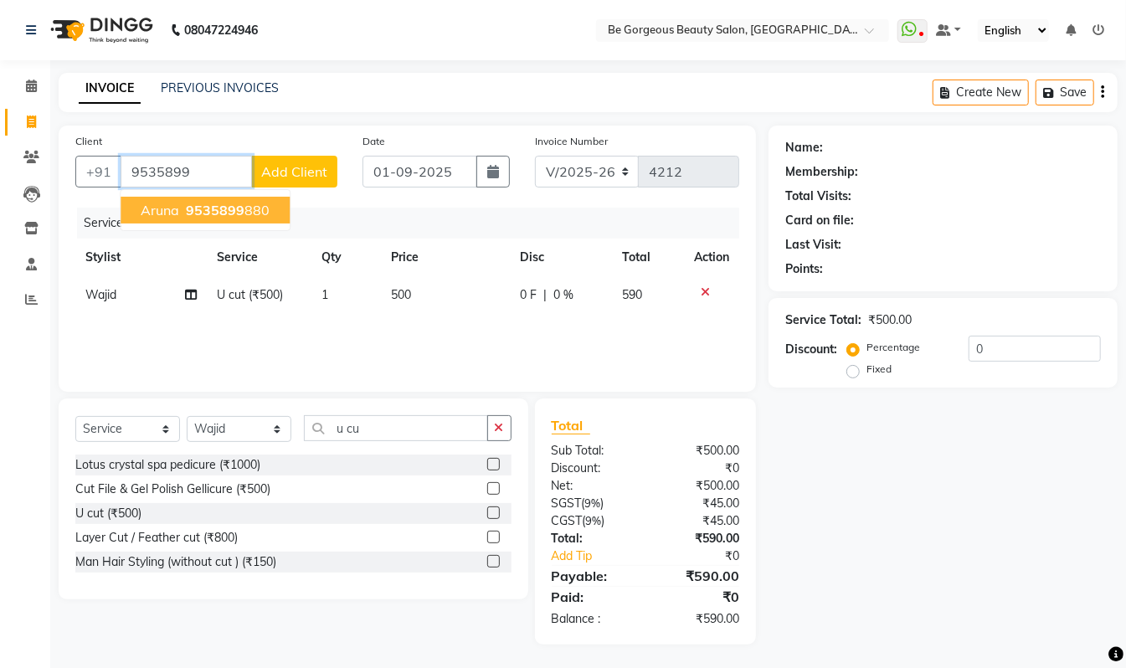
click at [212, 206] on span "9535899" at bounding box center [215, 210] width 59 height 17
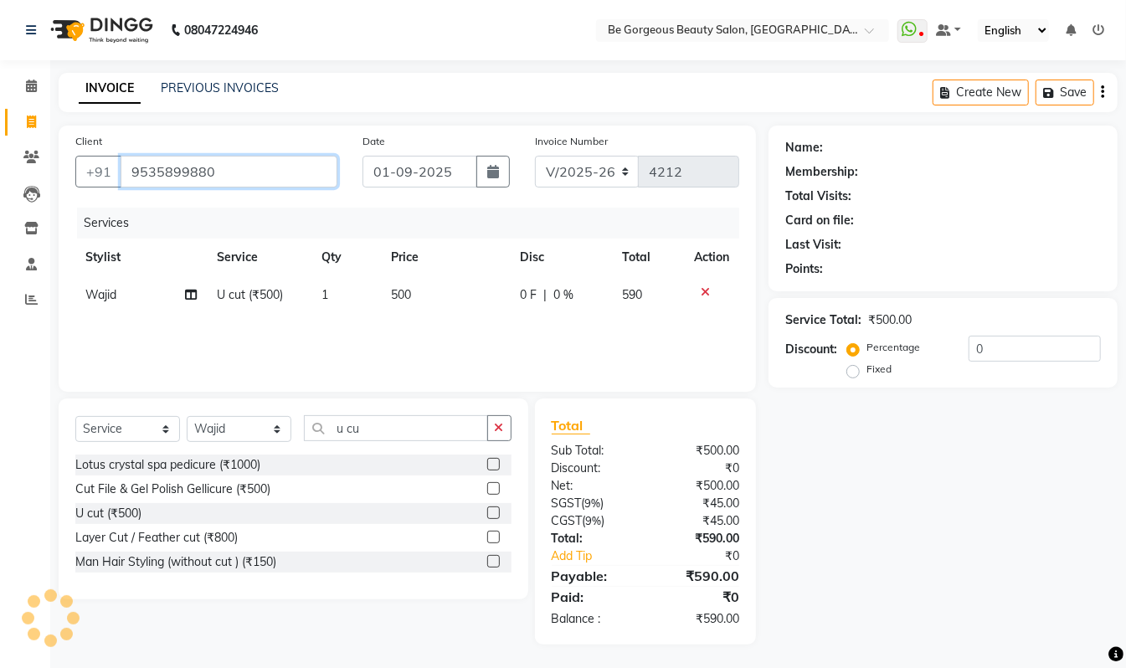
type input "9535899880"
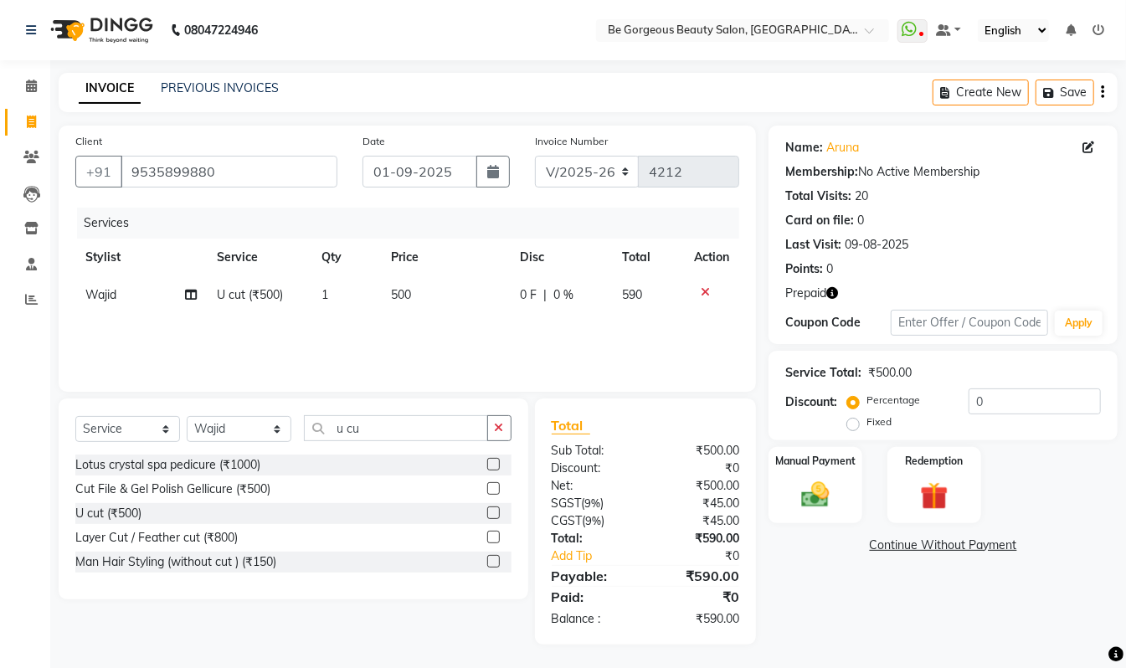
click at [832, 293] on icon "button" at bounding box center [833, 293] width 12 height 12
click at [903, 487] on div "Redemption" at bounding box center [934, 486] width 97 height 80
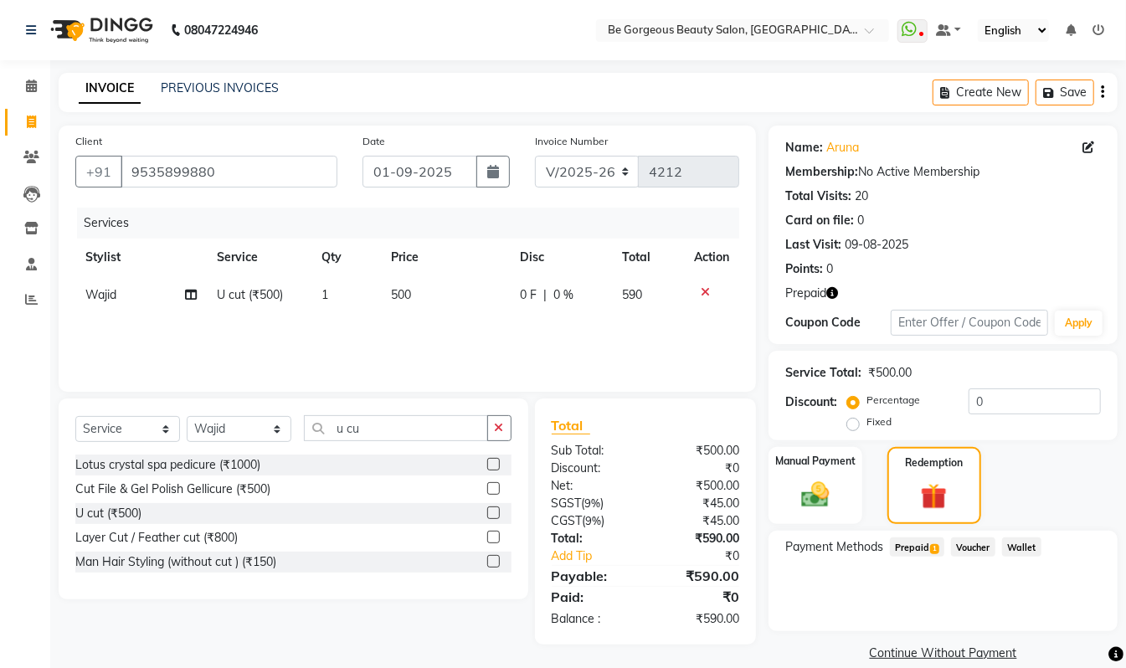
click at [912, 549] on span "Prepaid 1" at bounding box center [917, 547] width 54 height 19
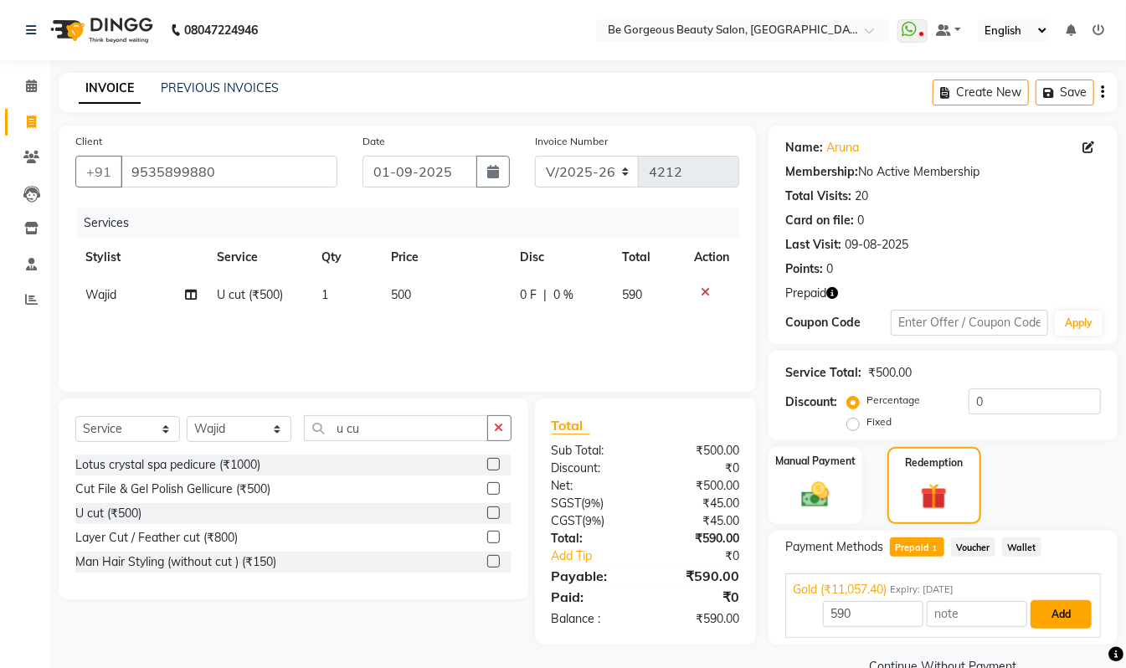
click at [1065, 624] on button "Add" at bounding box center [1061, 614] width 61 height 28
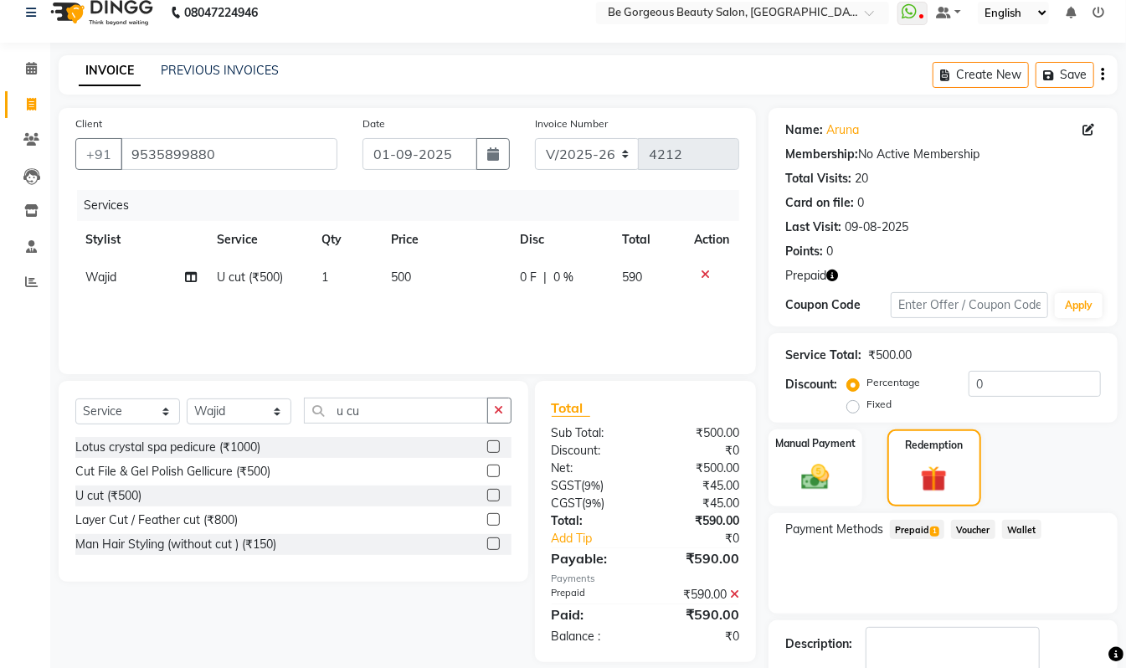
scroll to position [118, 0]
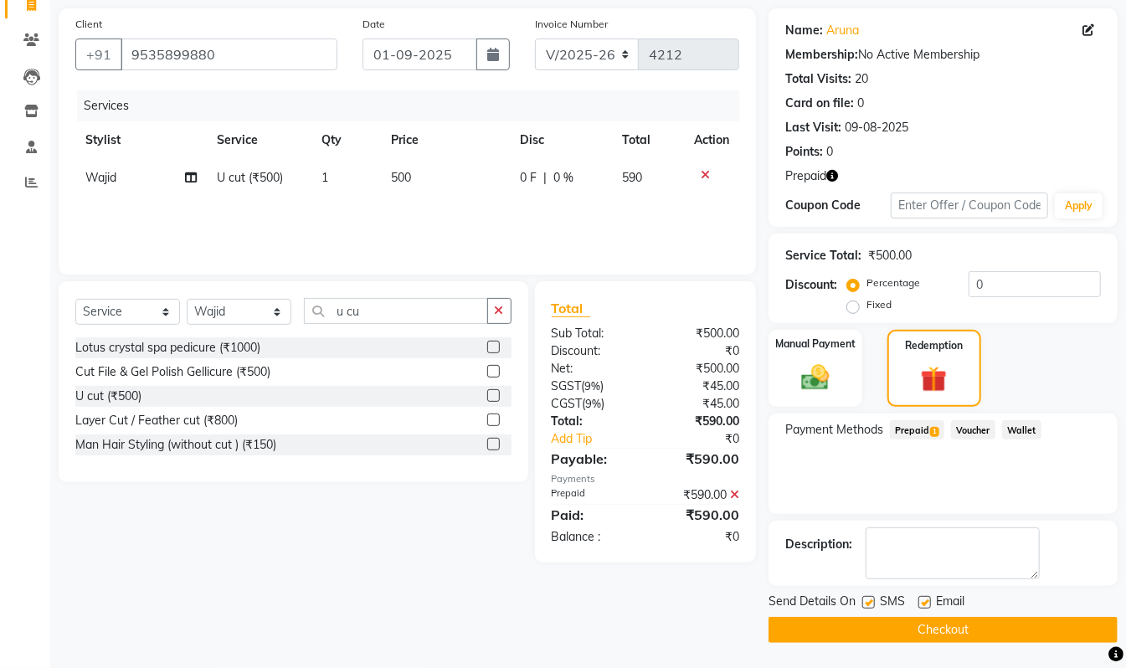
click at [1092, 631] on button "Checkout" at bounding box center [943, 630] width 349 height 26
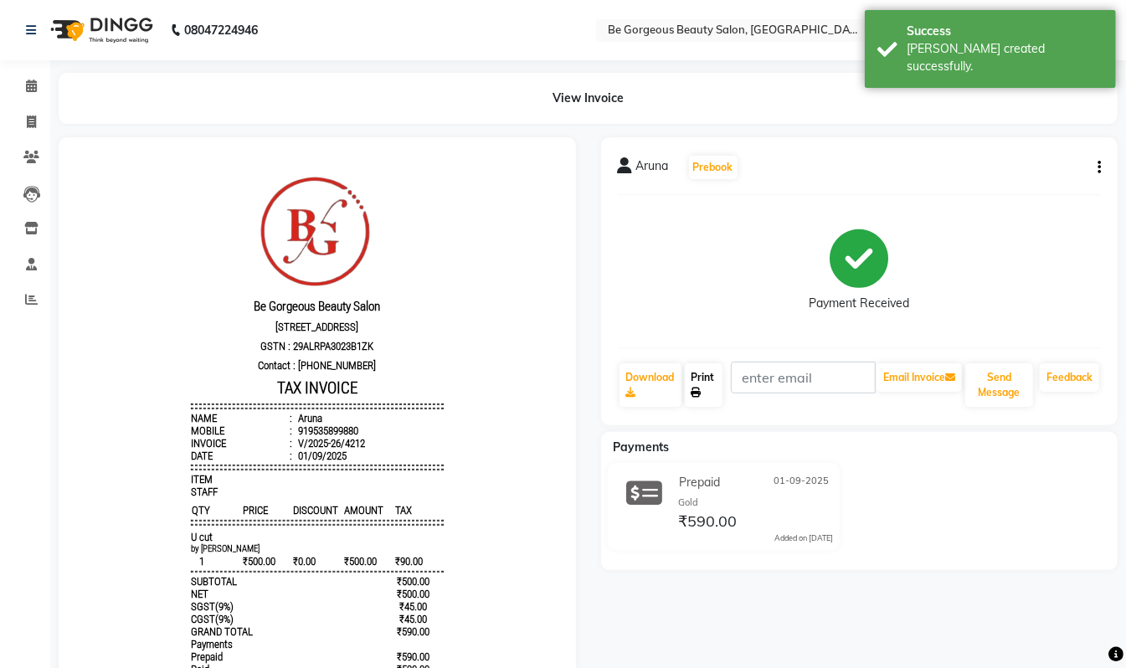
click at [714, 396] on link "Print" at bounding box center [704, 385] width 39 height 44
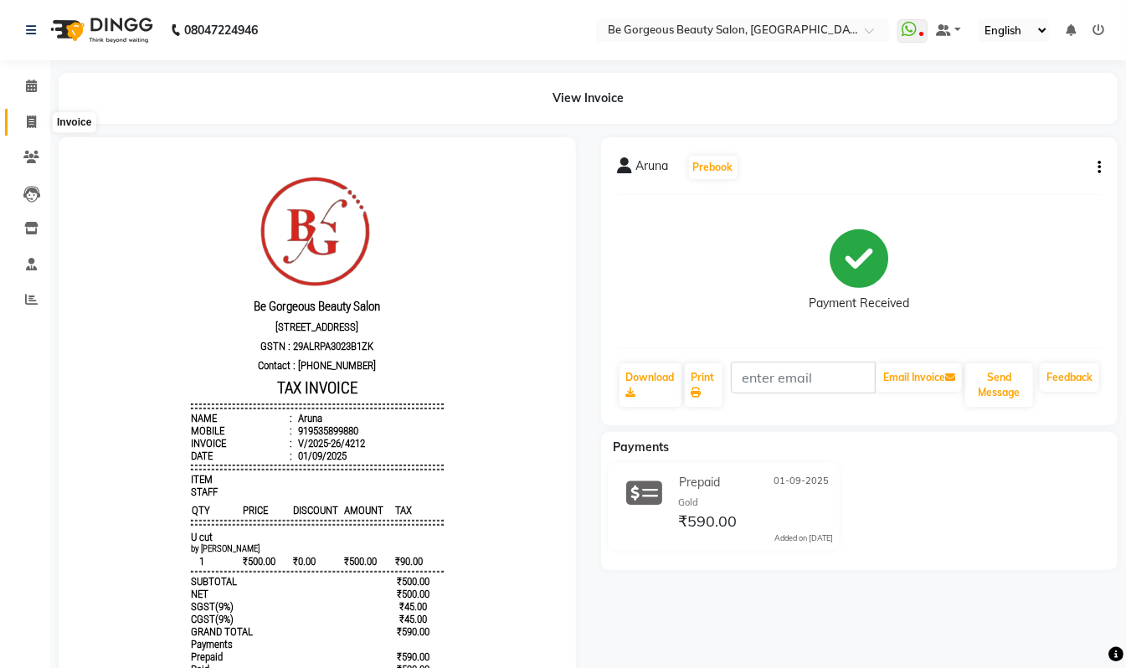
click at [33, 121] on icon at bounding box center [31, 122] width 9 height 13
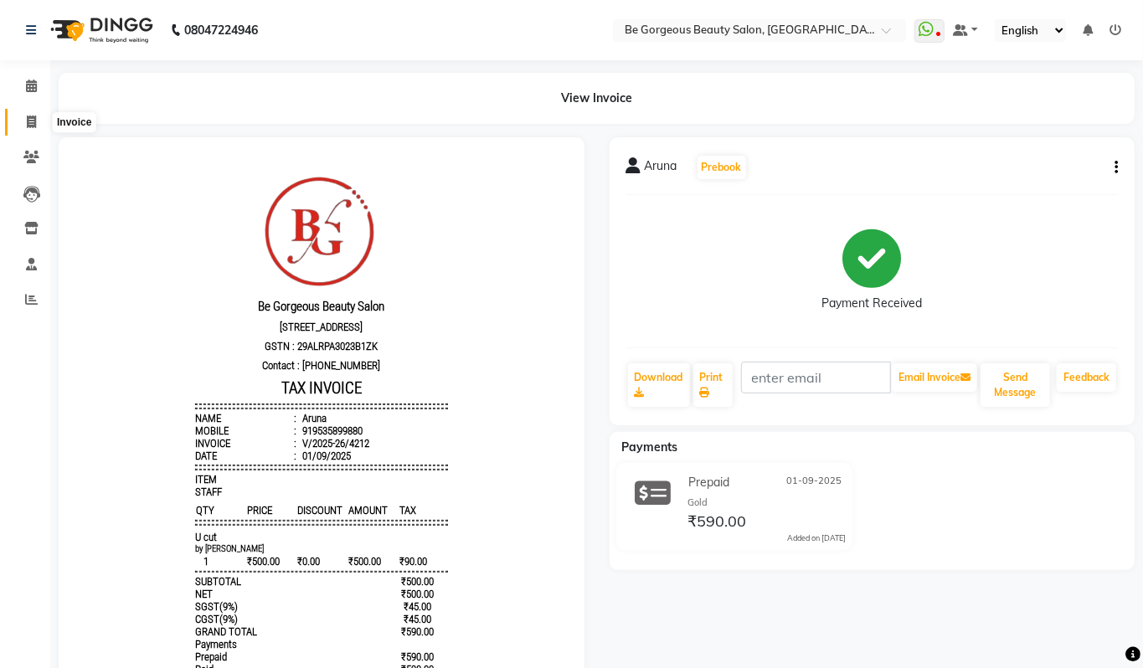
select select "5405"
select select "service"
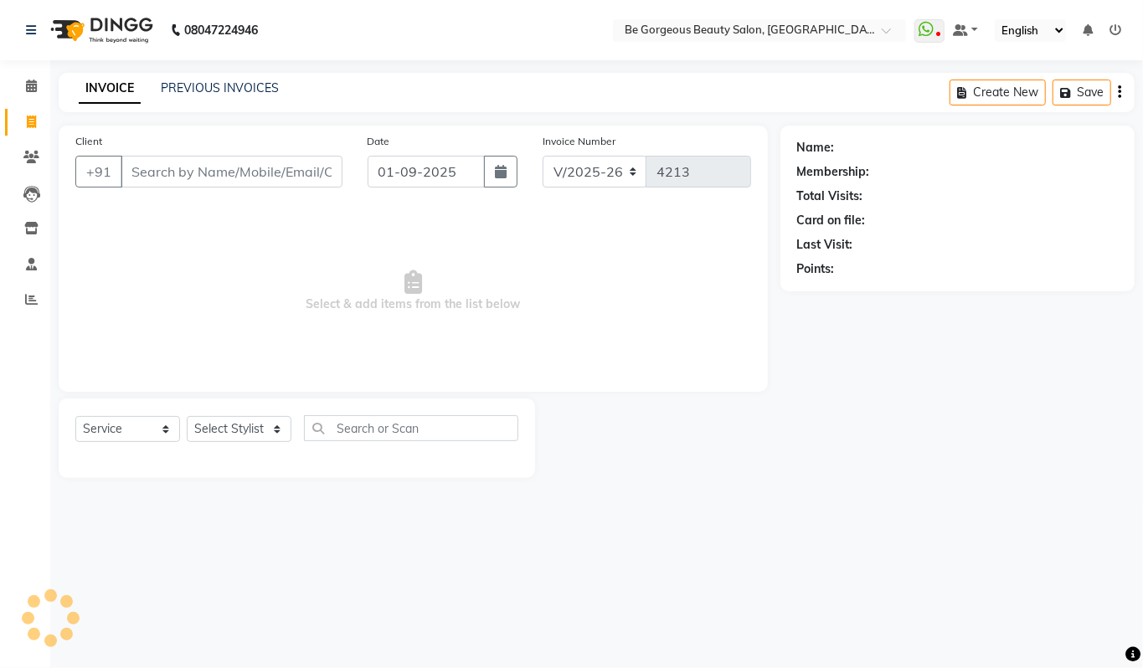
click at [236, 412] on div "Select Service Product Membership Package Voucher Prepaid Gift Card Select Styl…" at bounding box center [297, 439] width 477 height 80
click at [236, 419] on select "Select Stylist" at bounding box center [239, 429] width 105 height 26
select select "36211"
click at [187, 416] on select "Select Stylist Akram Anas Gayatri lata Manager Munu Pooja Rehbar Romi Talib Waj…" at bounding box center [239, 429] width 105 height 26
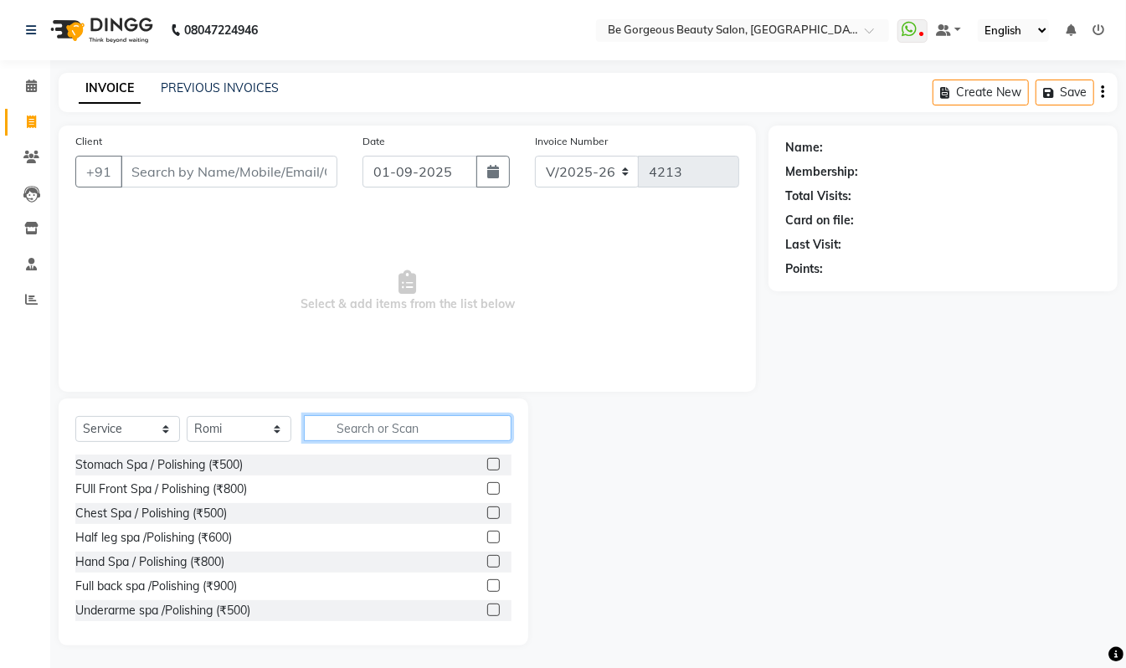
click at [322, 427] on input "text" at bounding box center [408, 428] width 208 height 26
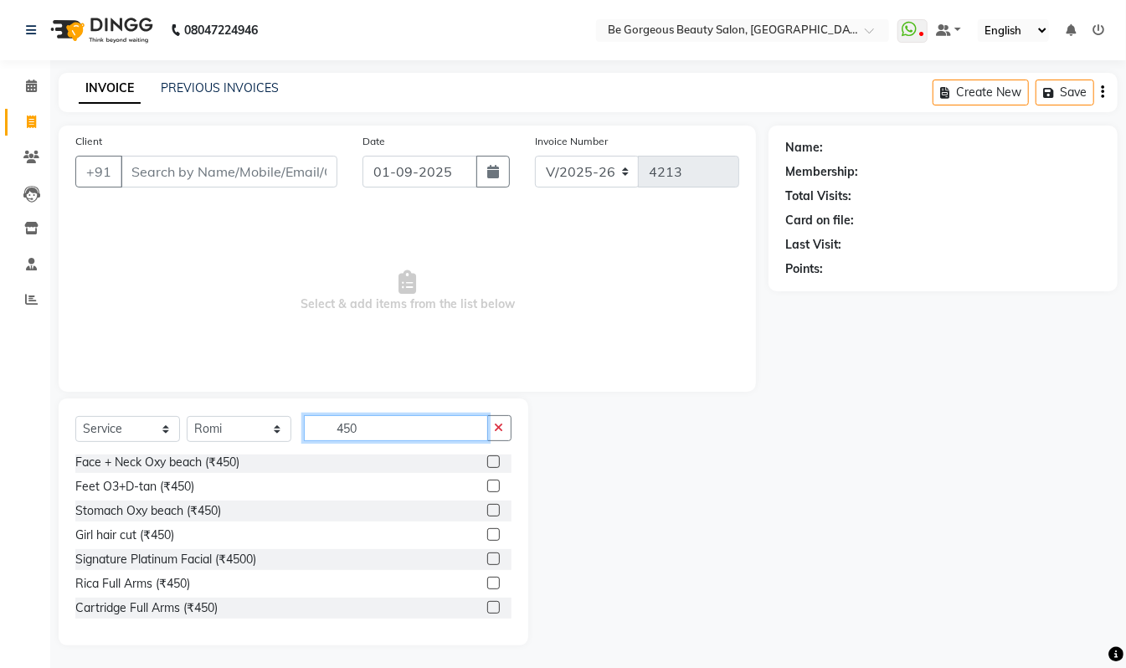
type input "450"
click at [487, 584] on label at bounding box center [493, 583] width 13 height 13
click at [487, 584] on input "checkbox" at bounding box center [492, 584] width 11 height 11
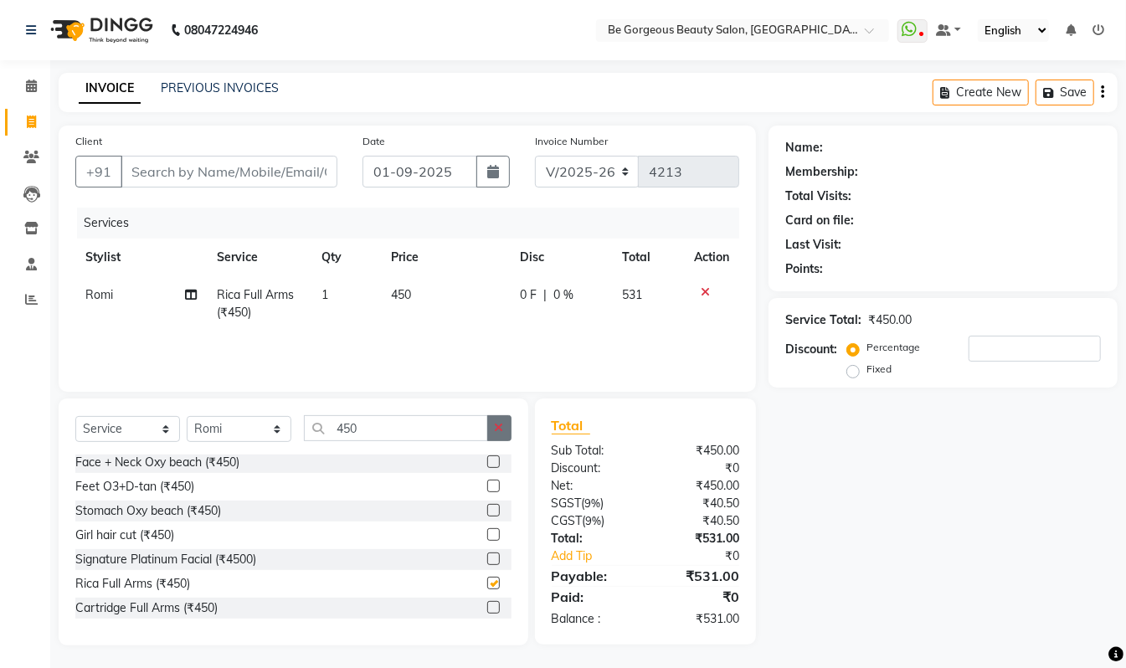
checkbox input "false"
click at [497, 426] on icon "button" at bounding box center [499, 428] width 9 height 12
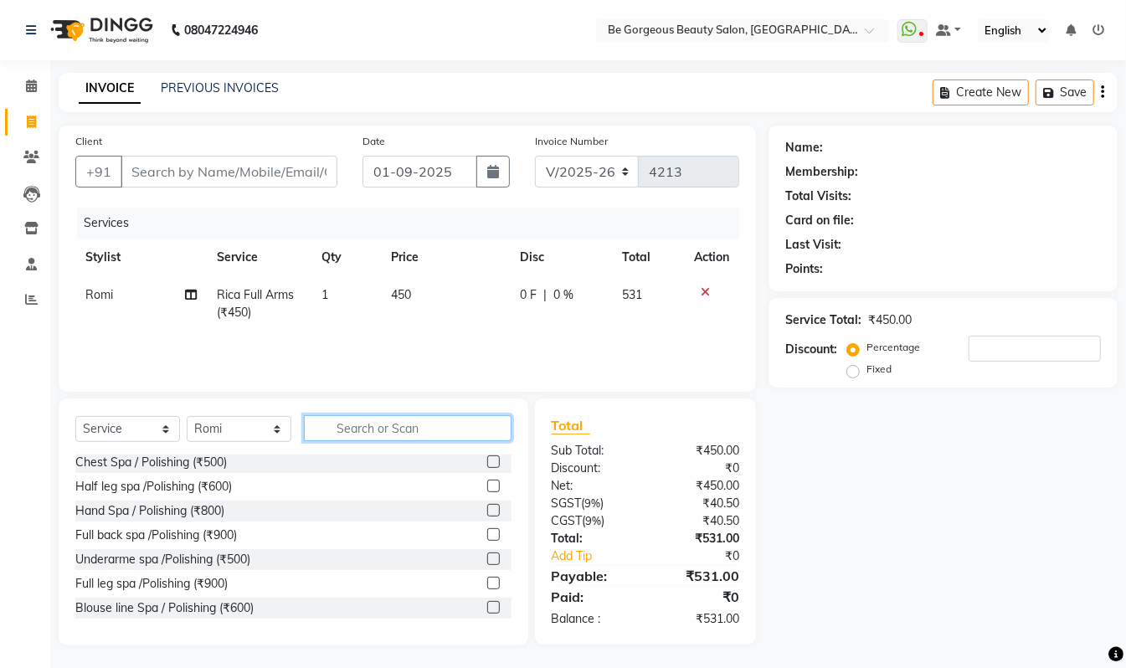
click at [467, 436] on input "text" at bounding box center [408, 428] width 208 height 26
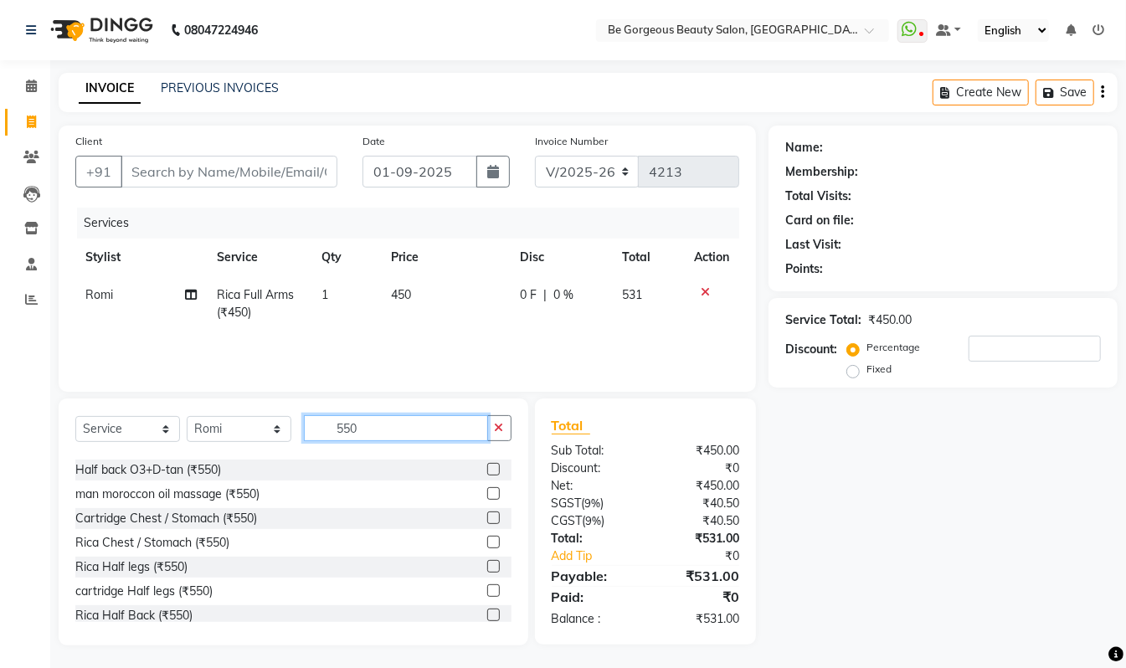
scroll to position [117, 0]
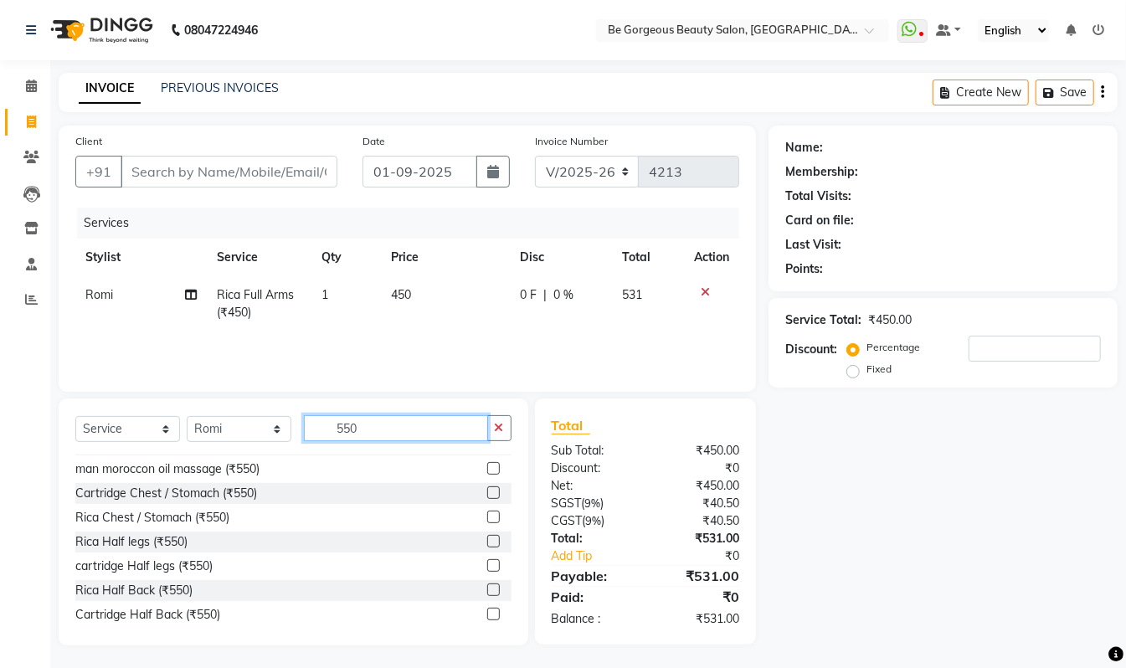
type input "550"
click at [487, 541] on label at bounding box center [493, 541] width 13 height 13
click at [487, 541] on input "checkbox" at bounding box center [492, 542] width 11 height 11
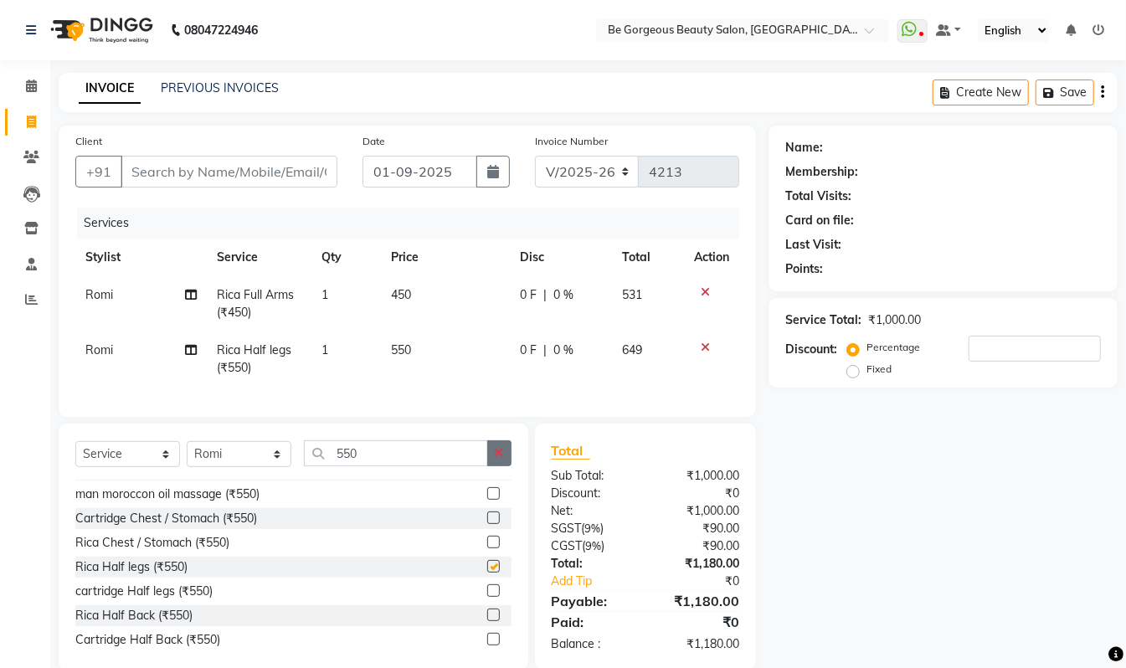
checkbox input "false"
click at [503, 459] on icon "button" at bounding box center [499, 453] width 9 height 12
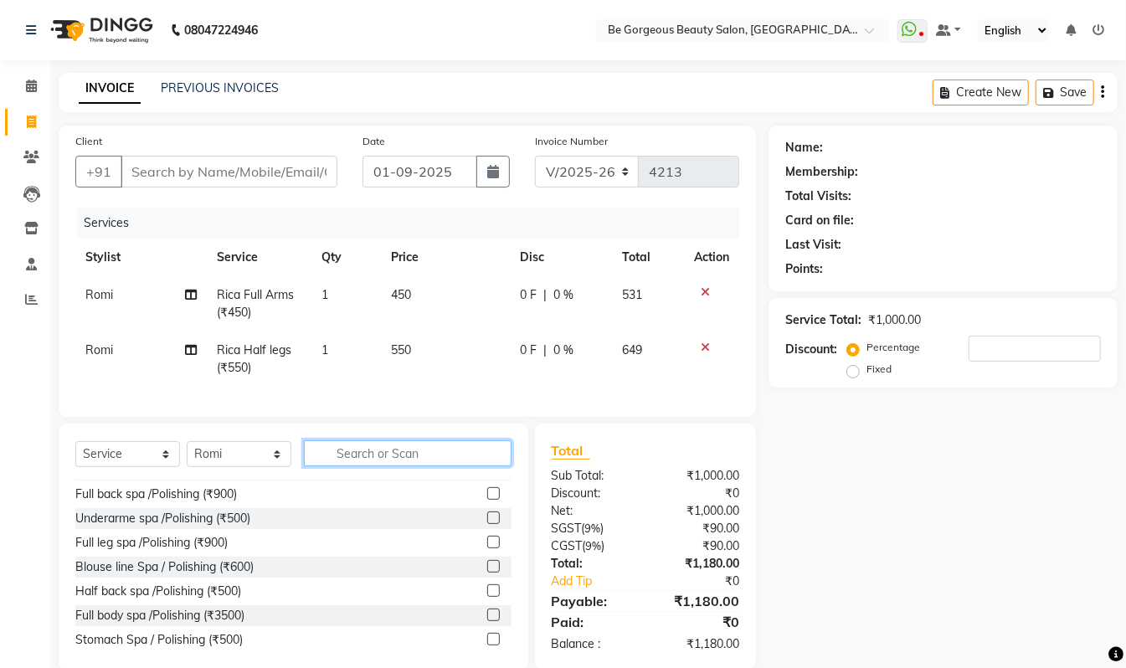
click at [481, 466] on input "text" at bounding box center [408, 454] width 208 height 26
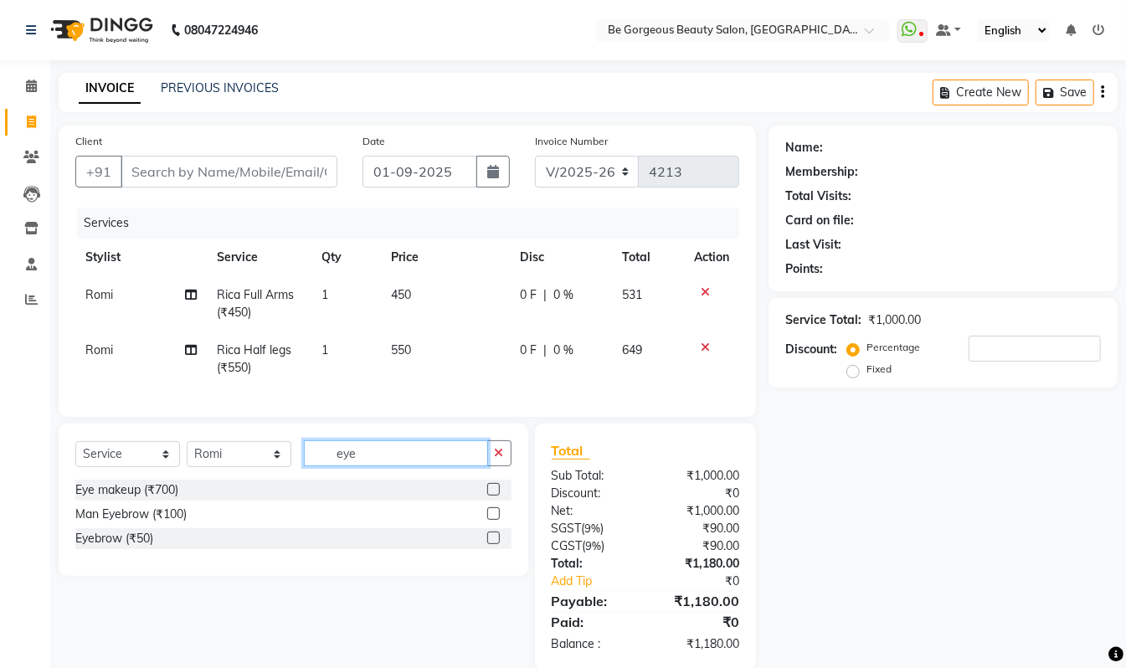
scroll to position [0, 0]
type input "eye"
click at [494, 544] on label at bounding box center [493, 538] width 13 height 13
click at [494, 544] on input "checkbox" at bounding box center [492, 538] width 11 height 11
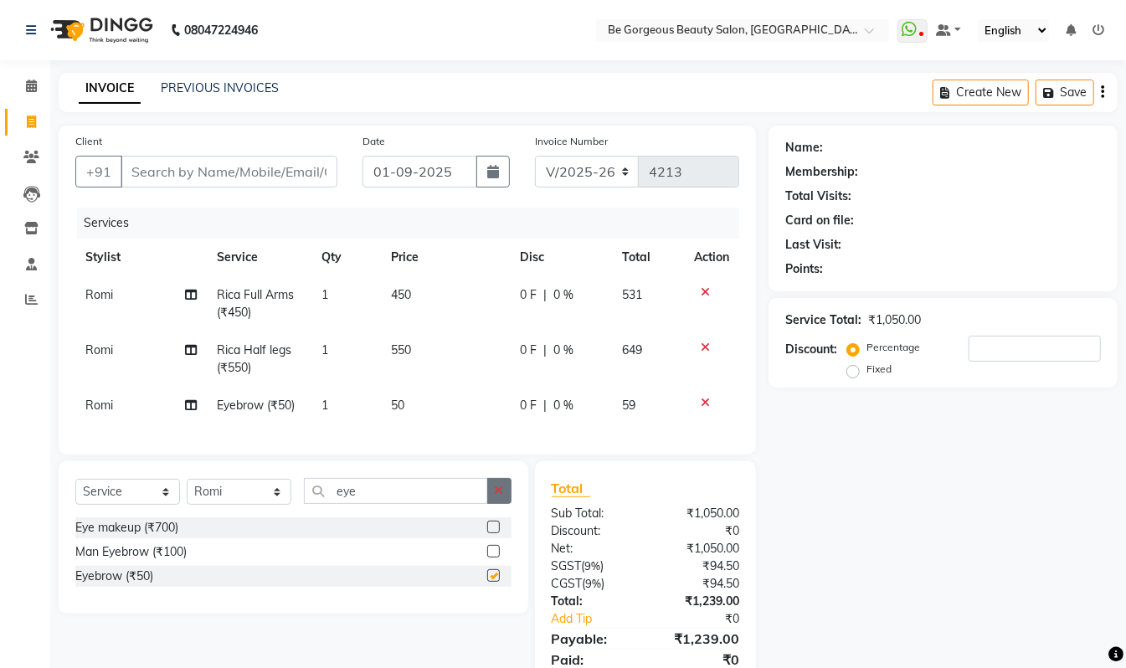
checkbox input "false"
click at [497, 497] on icon "button" at bounding box center [499, 491] width 9 height 12
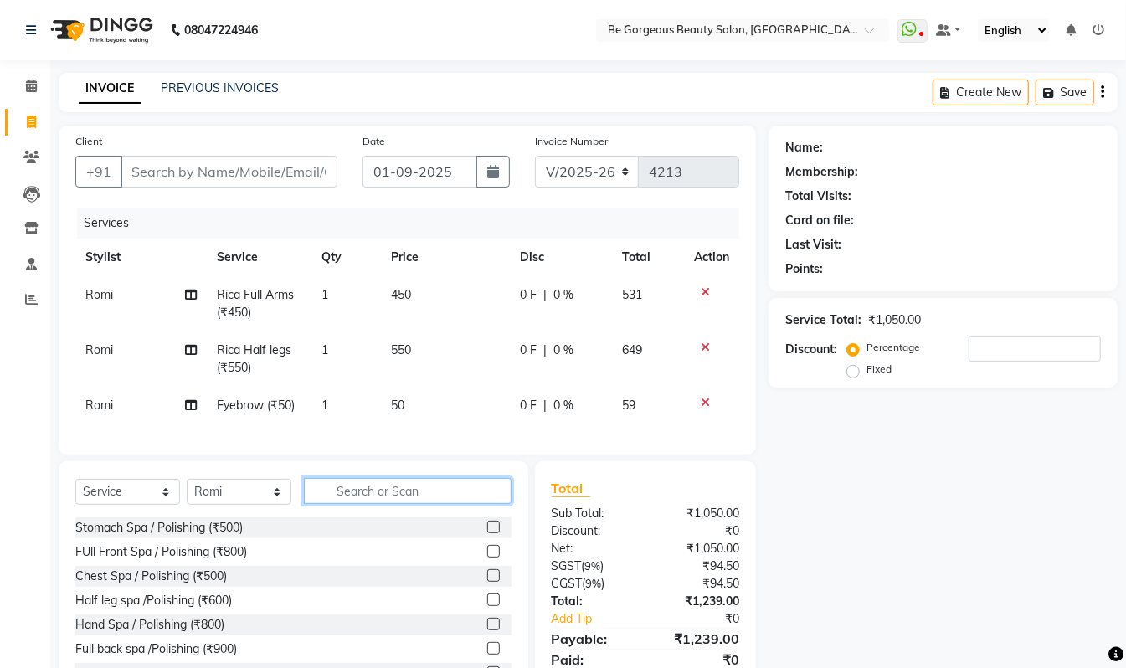
click at [497, 504] on input "text" at bounding box center [408, 491] width 208 height 26
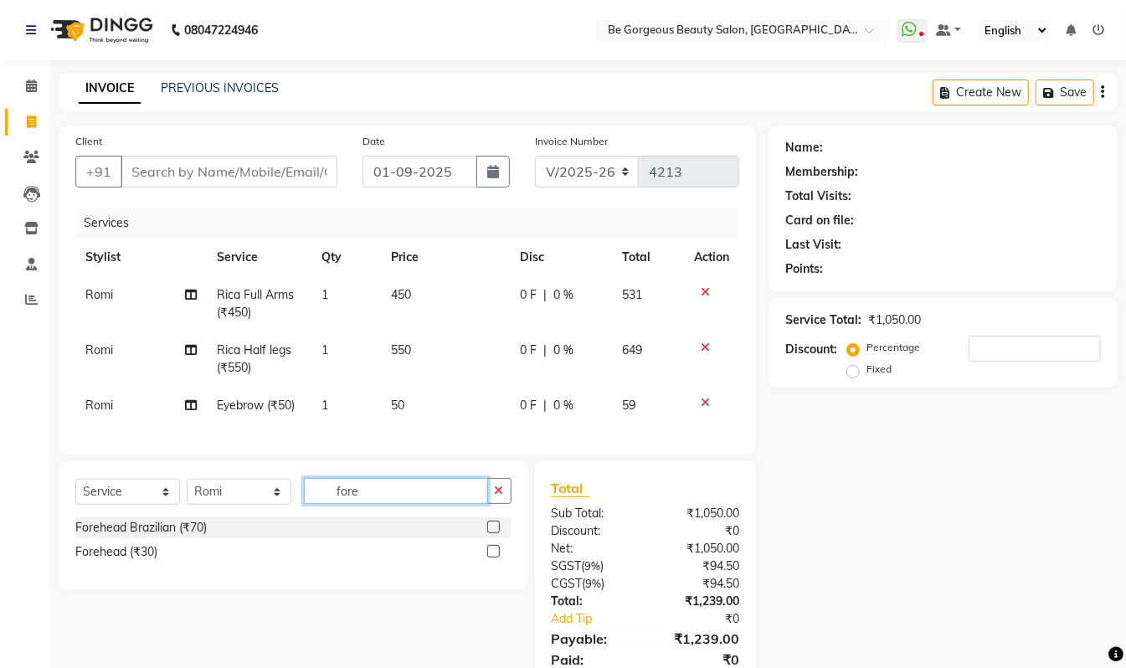
type input "fore"
click at [494, 558] on label at bounding box center [493, 551] width 13 height 13
click at [494, 558] on input "checkbox" at bounding box center [492, 552] width 11 height 11
checkbox input "true"
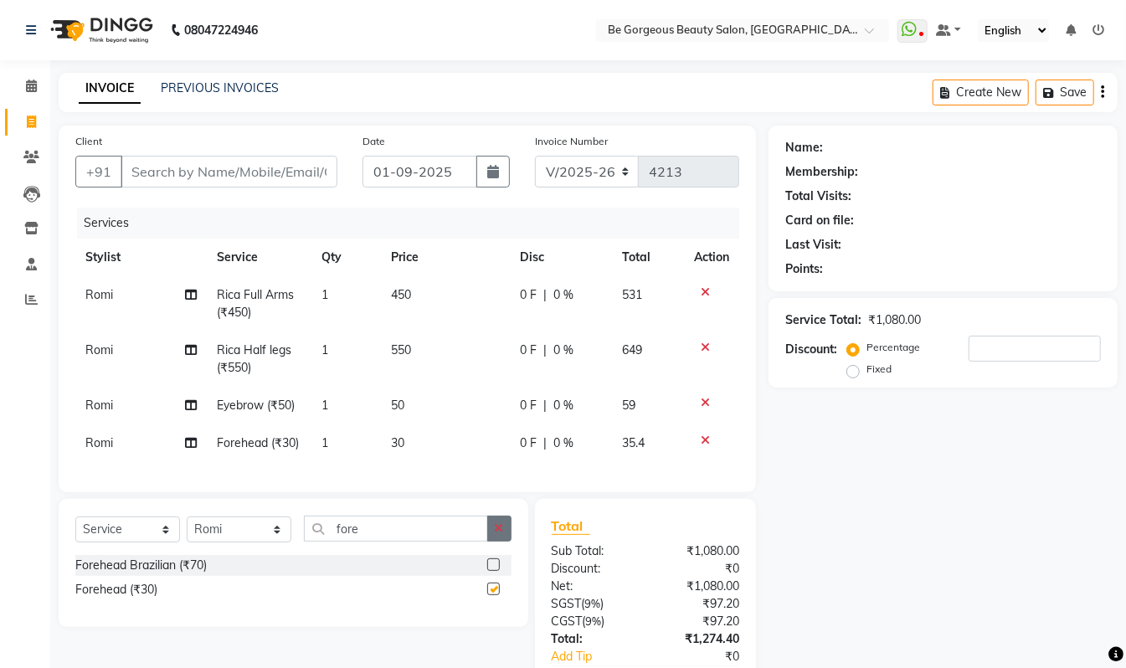
click at [497, 534] on icon "button" at bounding box center [499, 529] width 9 height 12
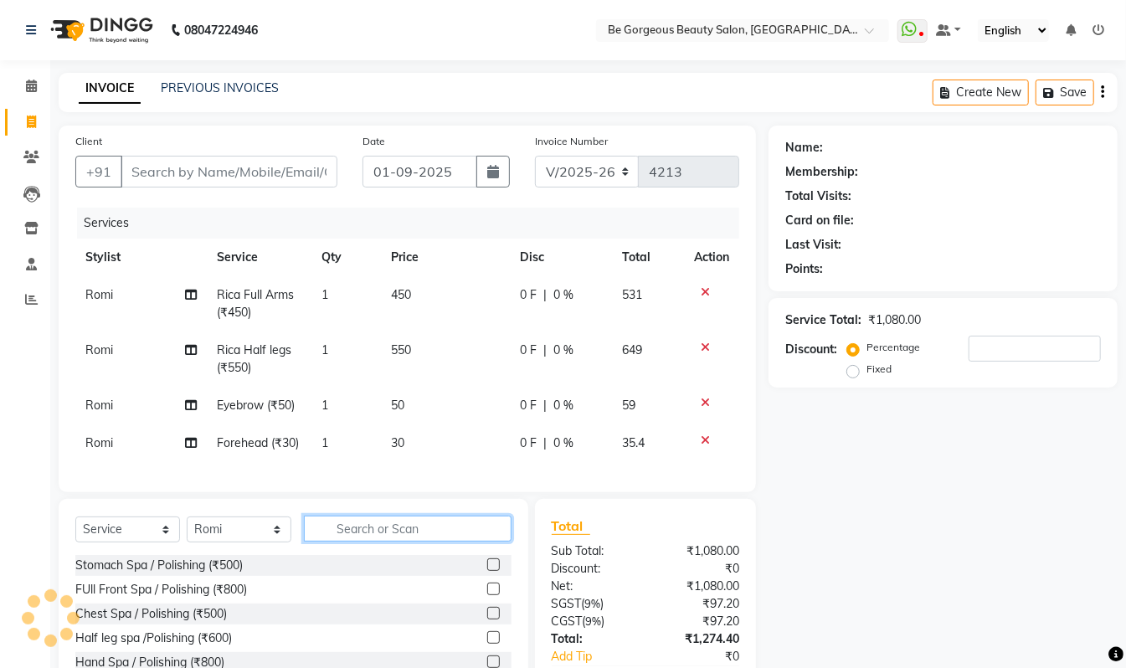
click at [497, 542] on input "text" at bounding box center [408, 529] width 208 height 26
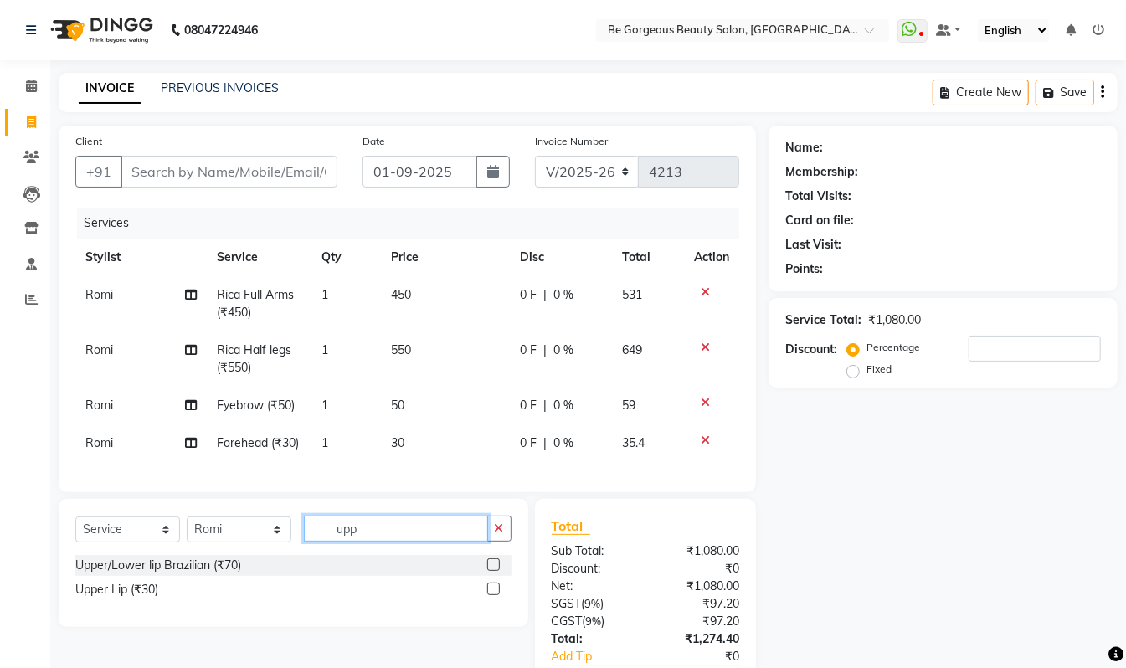
type input "upp"
click at [497, 595] on label at bounding box center [493, 589] width 13 height 13
click at [497, 595] on input "checkbox" at bounding box center [492, 590] width 11 height 11
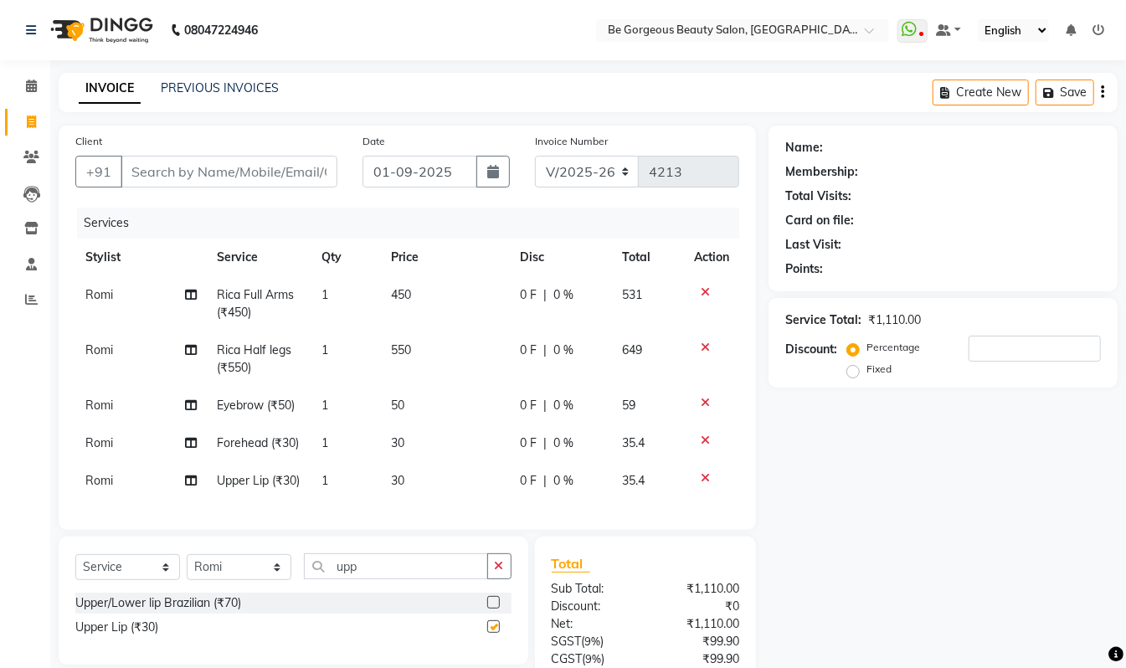
checkbox input "false"
click at [298, 182] on input "Client" at bounding box center [229, 172] width 217 height 32
type input "9"
type input "0"
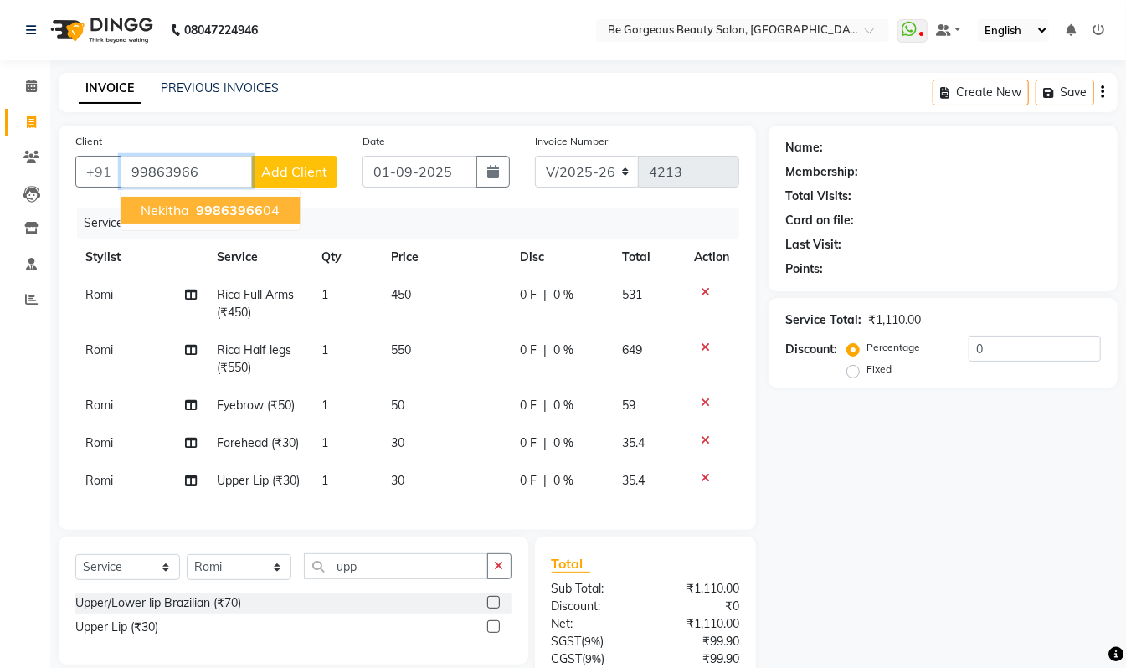
click at [280, 205] on button "Nekitha 99863966 04" at bounding box center [210, 210] width 179 height 27
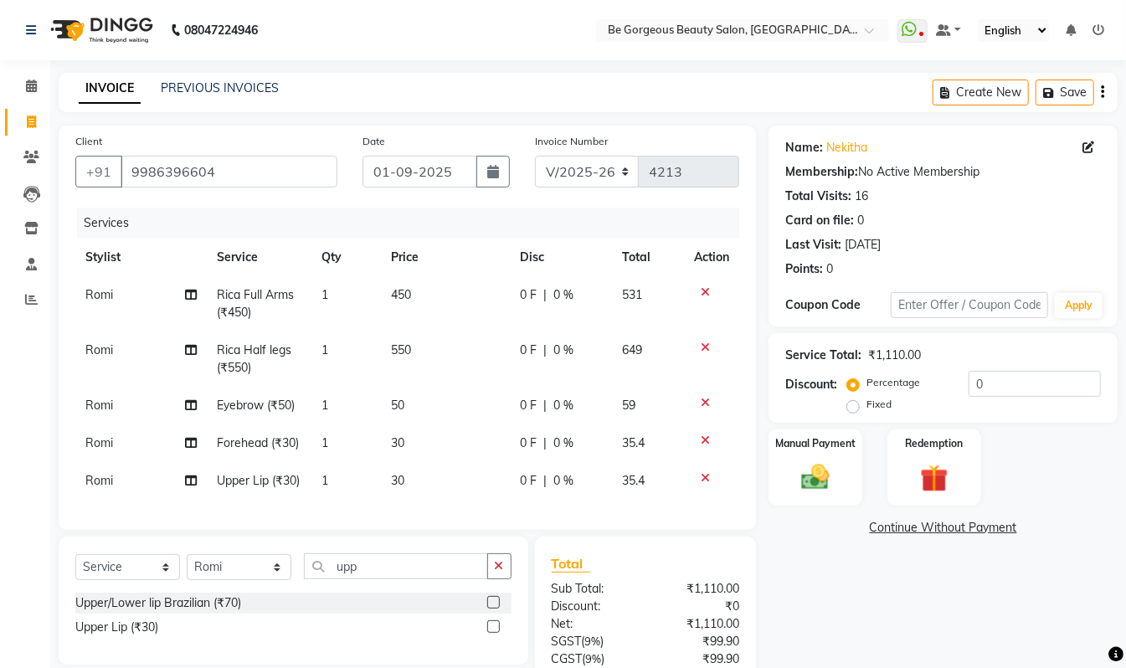
scroll to position [156, 0]
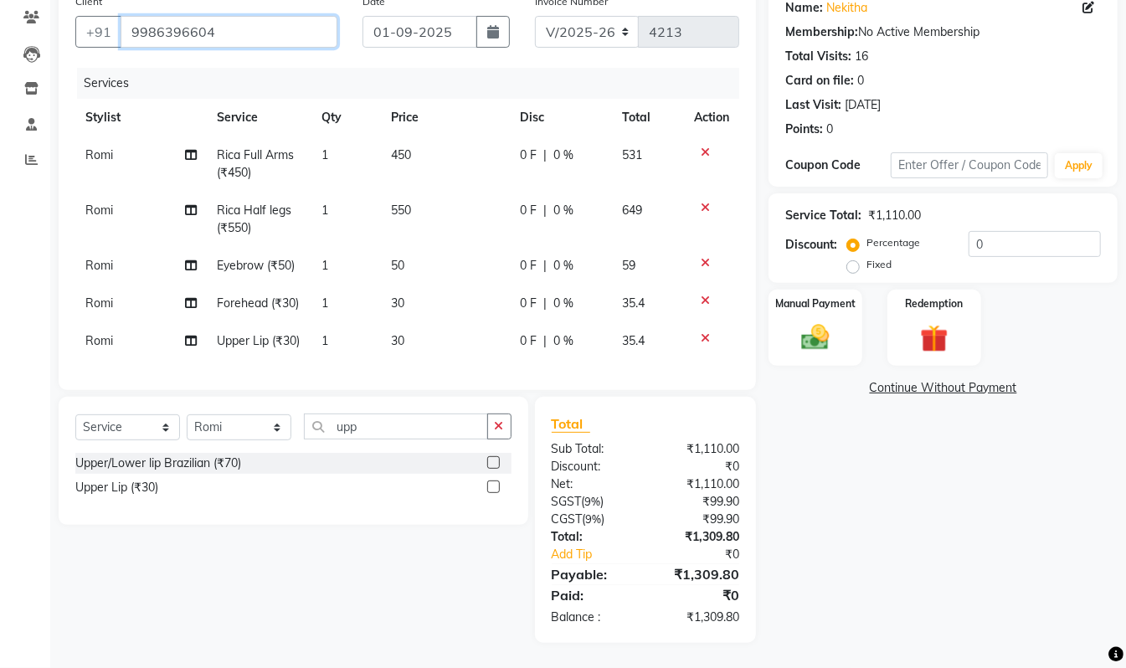
click at [226, 16] on input "9986396604" at bounding box center [229, 32] width 217 height 32
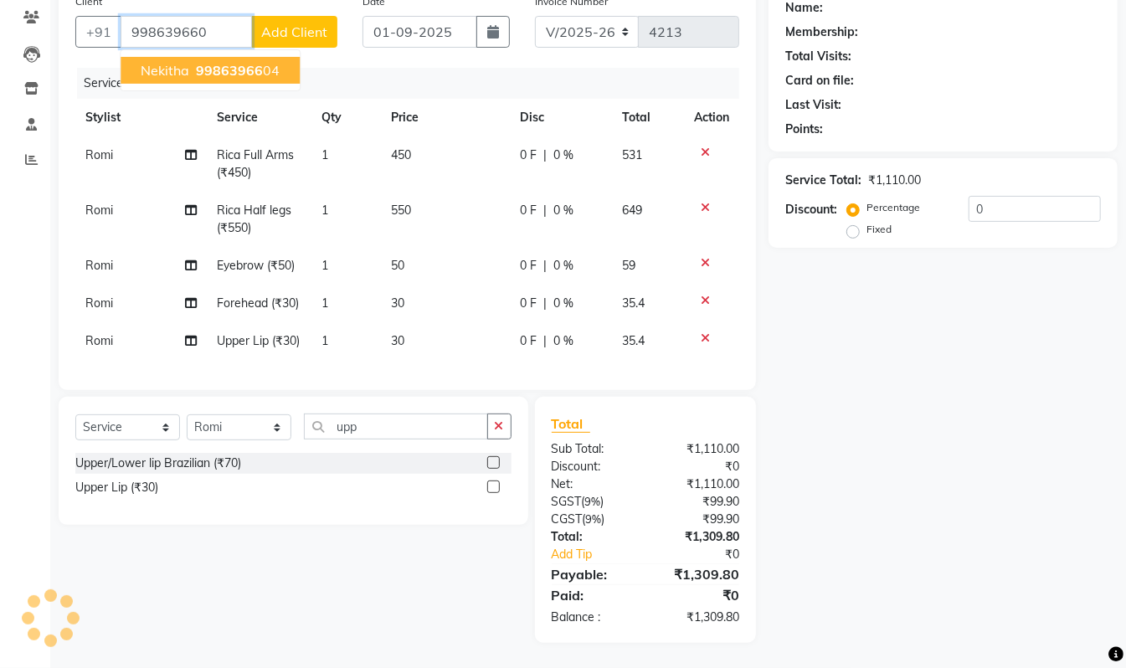
type input "9986396604"
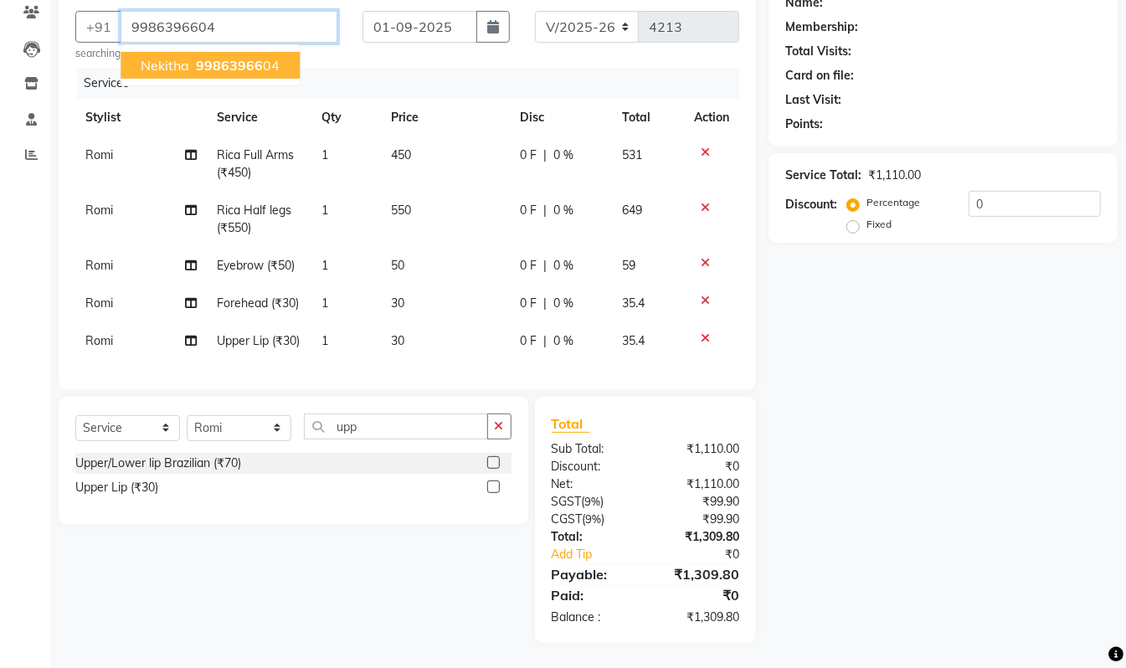
click at [206, 57] on span "99863966" at bounding box center [229, 65] width 67 height 17
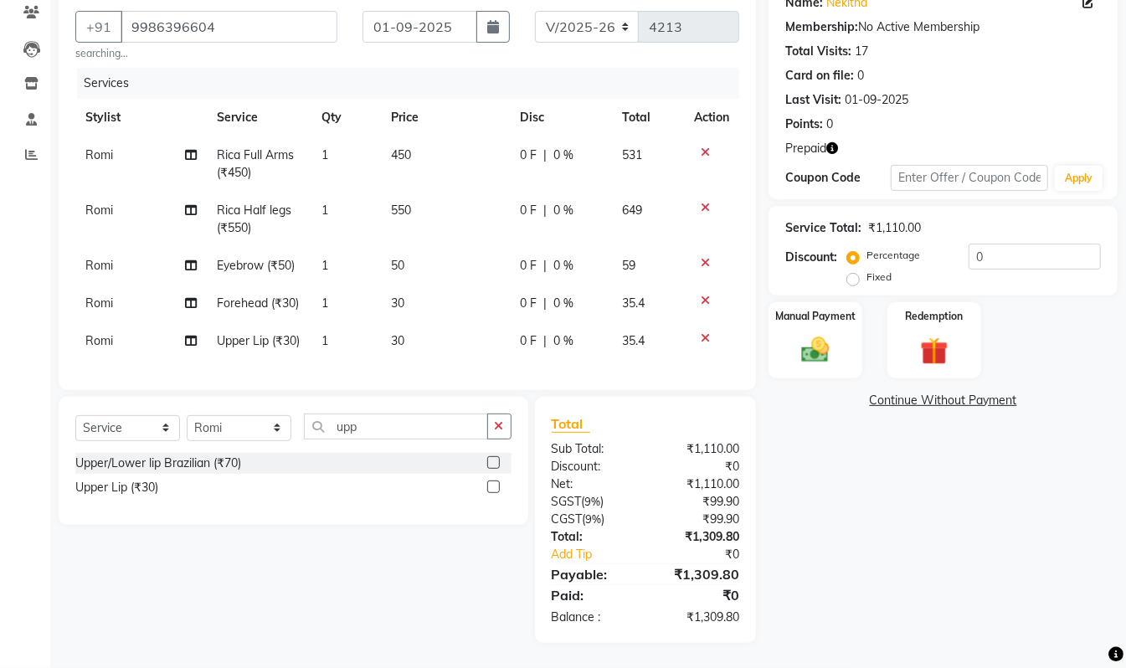
scroll to position [79, 0]
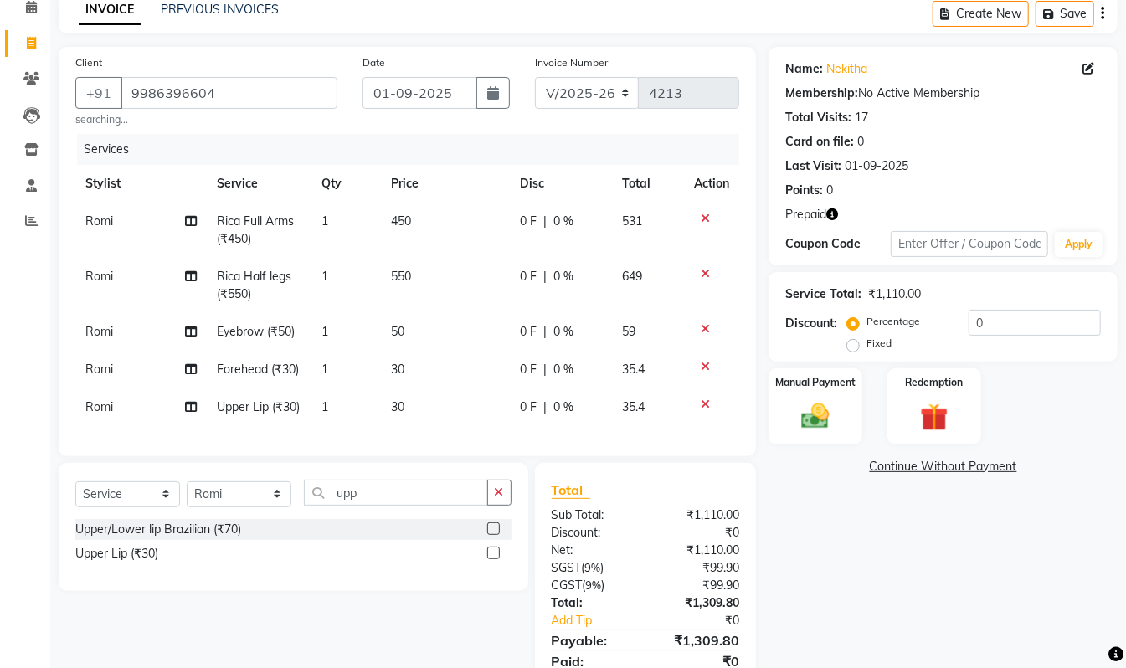
click at [839, 213] on div "Prepaid" at bounding box center [944, 215] width 316 height 18
click at [834, 213] on icon "button" at bounding box center [833, 215] width 12 height 12
click at [943, 191] on div "Points: 0" at bounding box center [944, 191] width 316 height 18
click at [943, 392] on div "Redemption" at bounding box center [934, 407] width 97 height 80
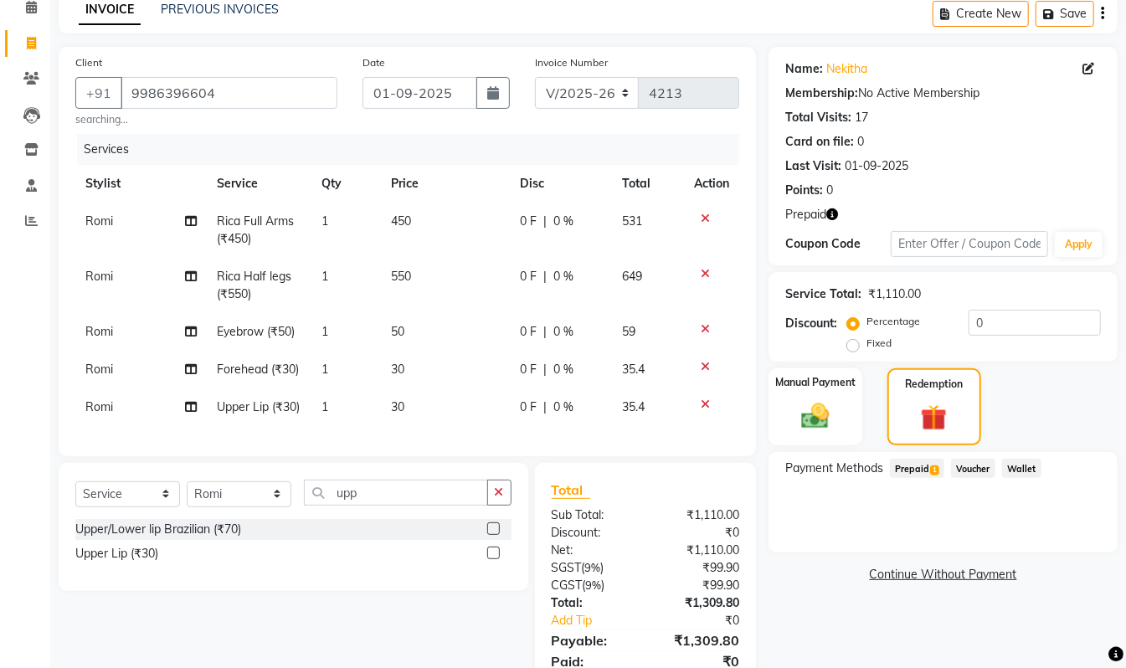
click at [935, 470] on span "1" at bounding box center [934, 471] width 9 height 10
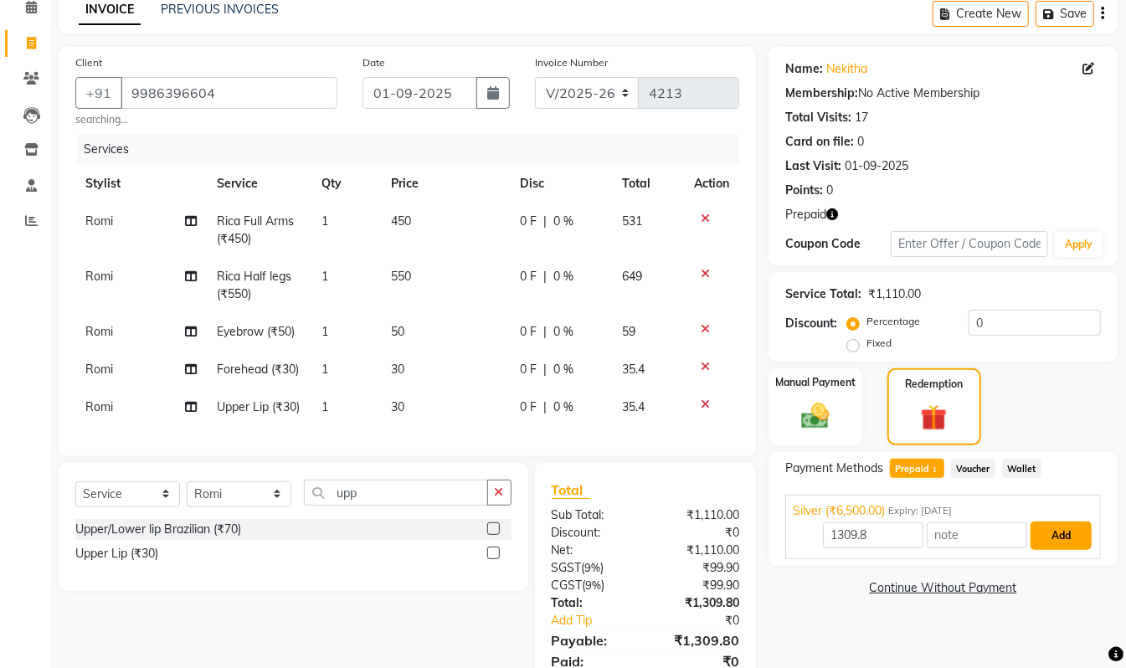
click at [1046, 534] on button "Add" at bounding box center [1061, 536] width 61 height 28
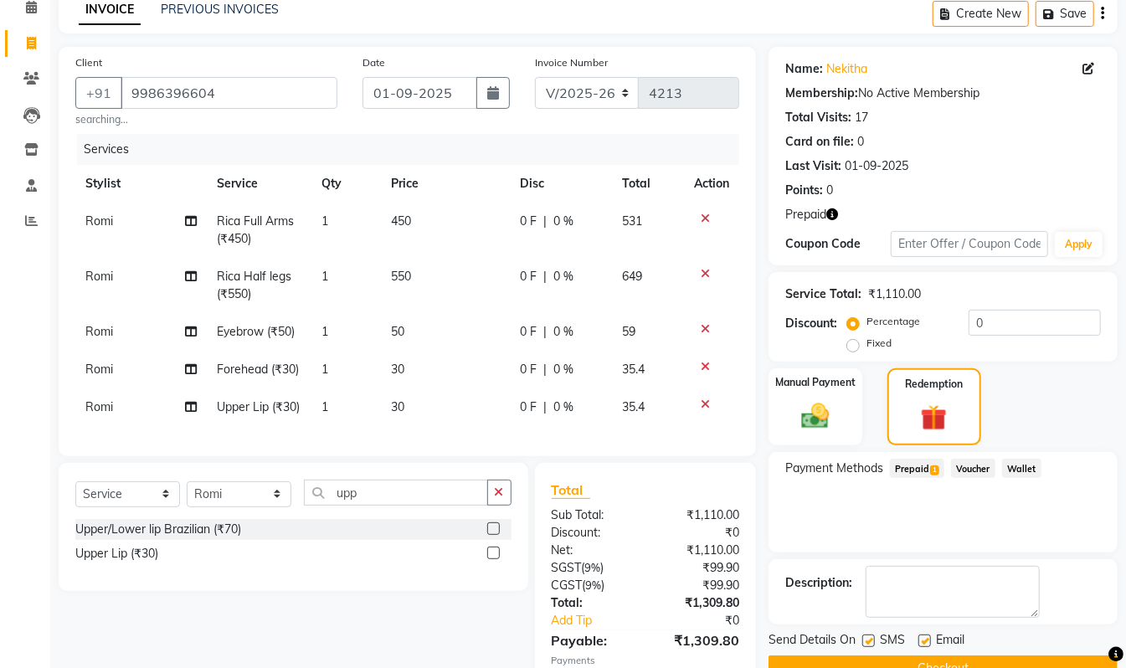
scroll to position [198, 0]
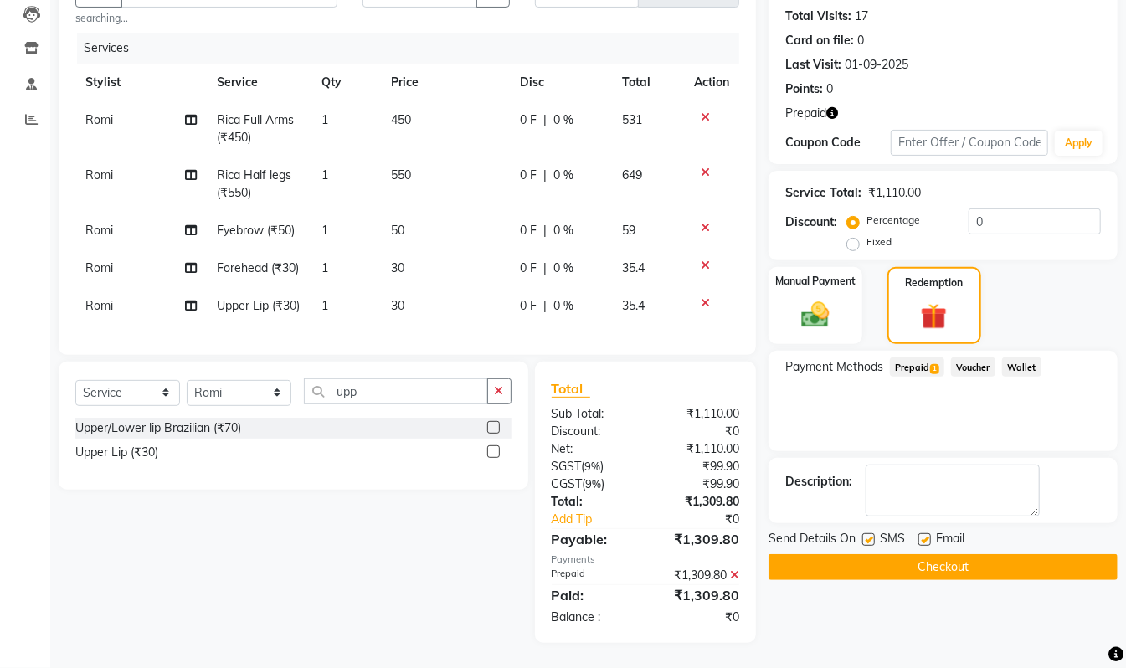
click at [1097, 554] on button "Checkout" at bounding box center [943, 567] width 349 height 26
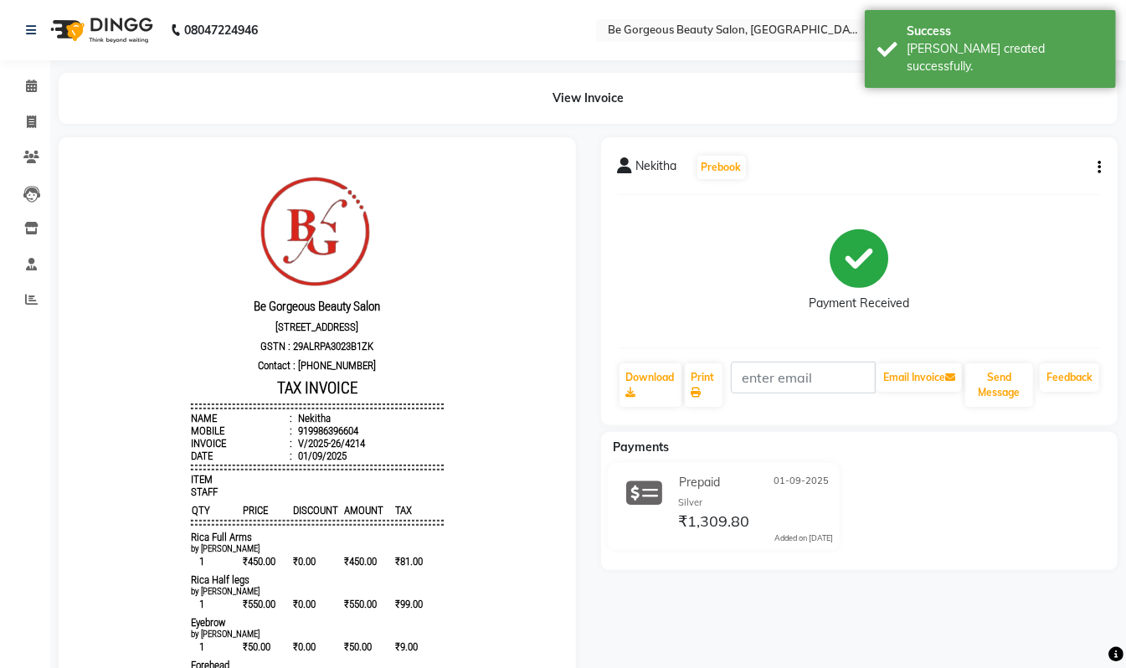
scroll to position [346, 0]
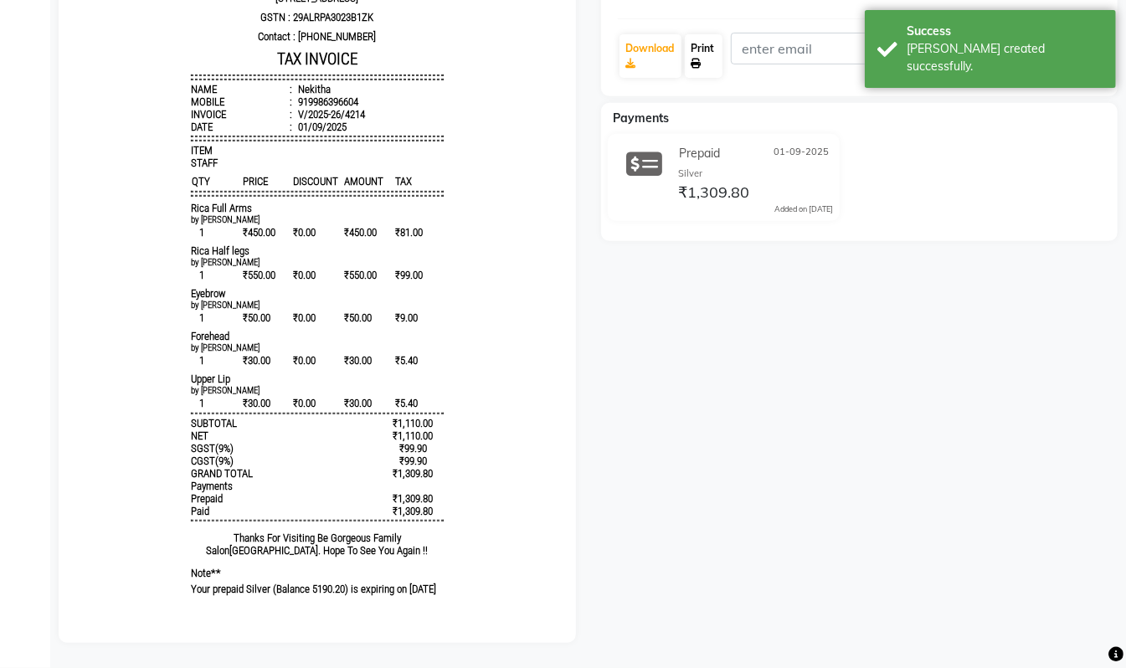
click at [695, 59] on icon at bounding box center [697, 64] width 10 height 10
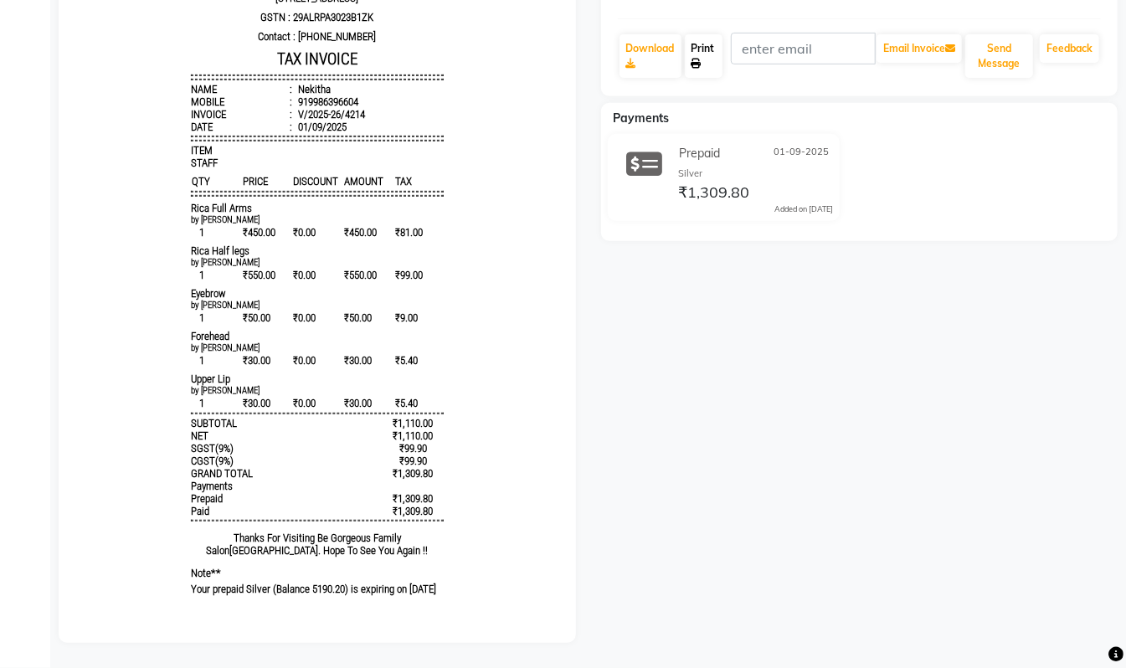
scroll to position [0, 0]
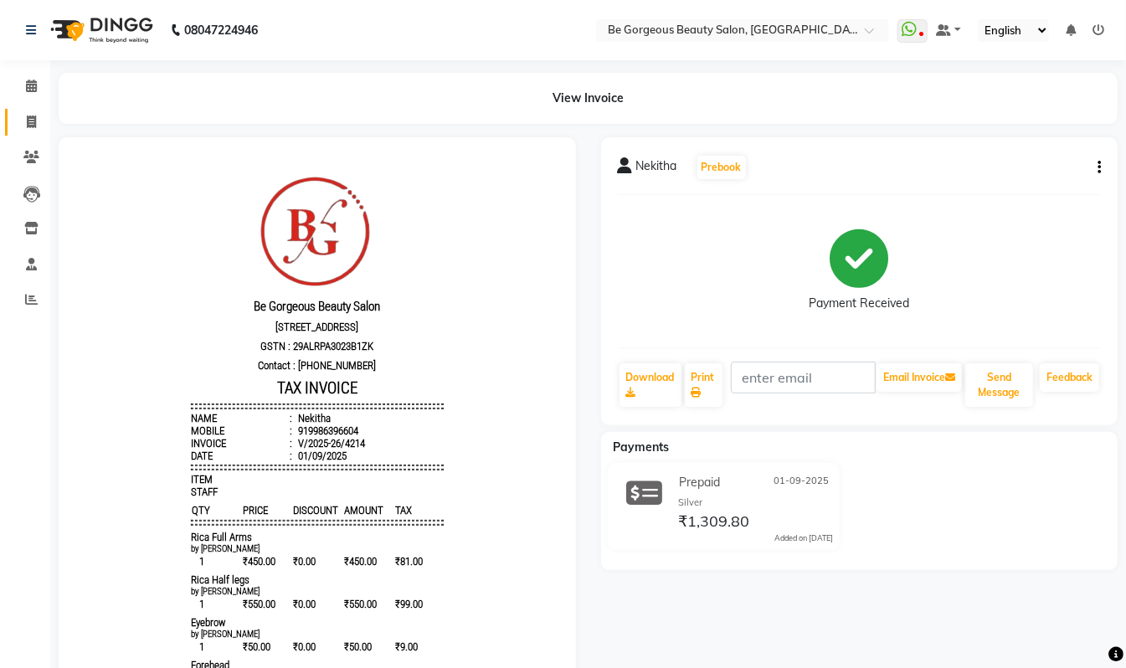
click at [28, 132] on link "Invoice" at bounding box center [25, 123] width 40 height 28
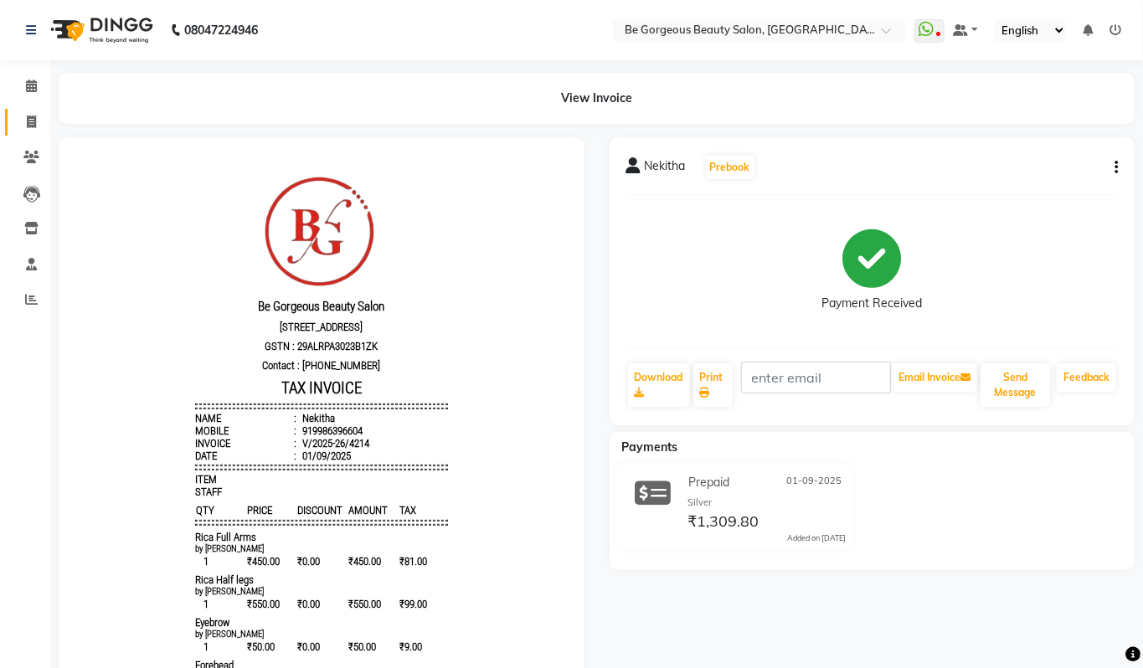
select select "5405"
select select "service"
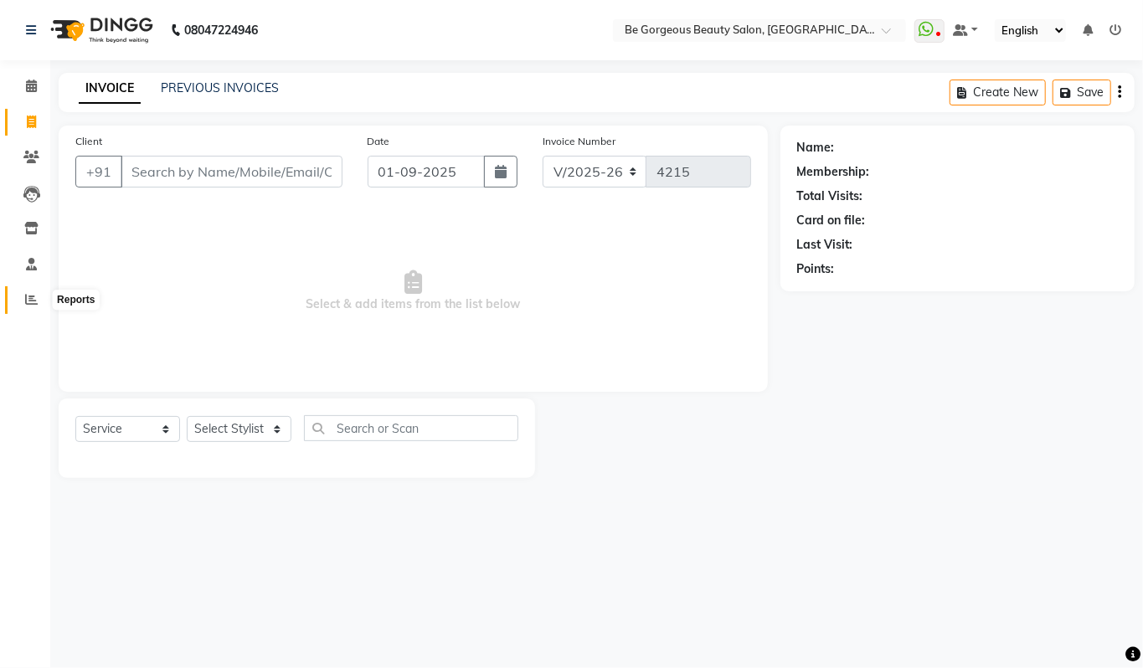
click at [35, 295] on icon at bounding box center [31, 299] width 13 height 13
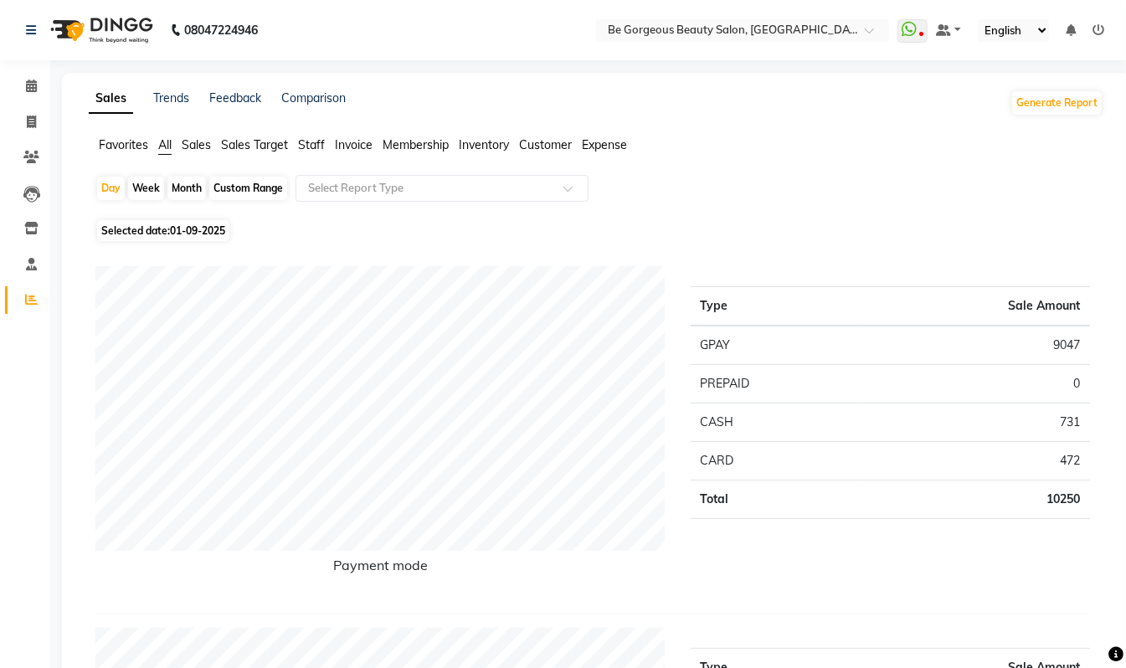
click at [308, 147] on span "Staff" at bounding box center [311, 144] width 27 height 15
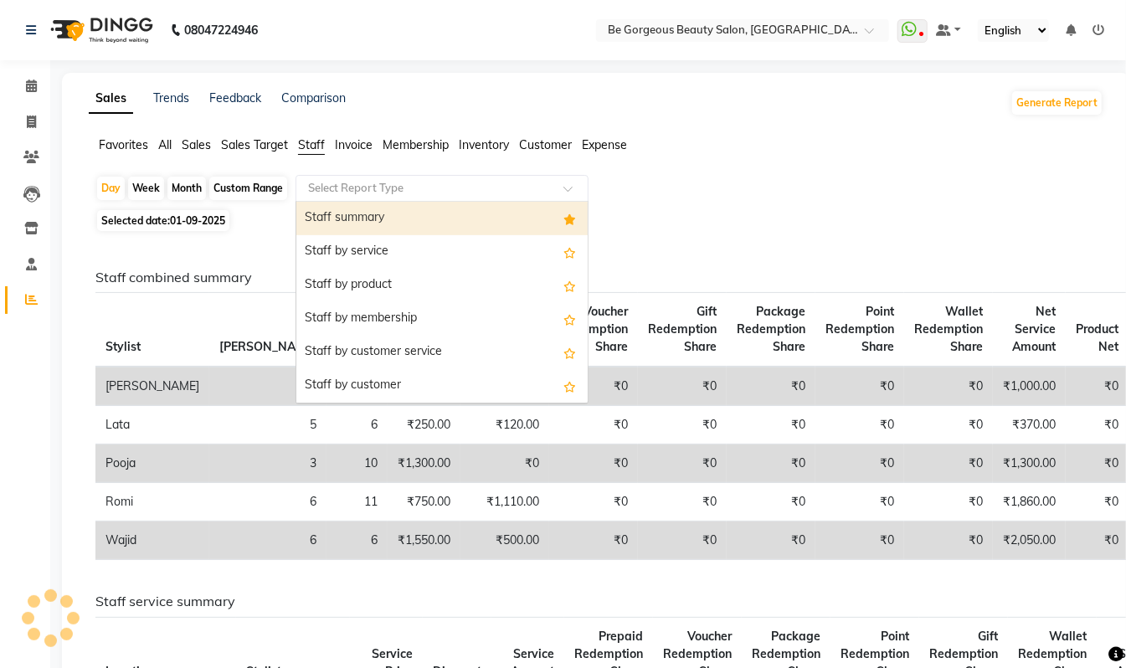
click at [329, 178] on div "Select Report Type" at bounding box center [442, 188] width 293 height 27
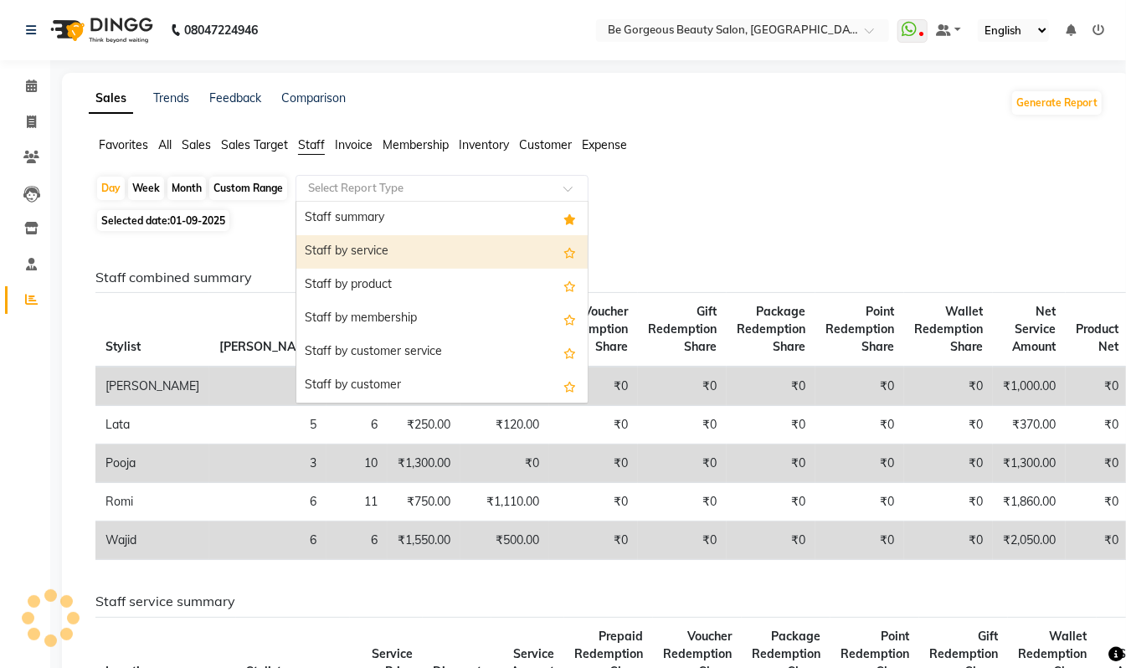
click at [359, 226] on div "Staff summary" at bounding box center [441, 218] width 291 height 33
select select "csv"
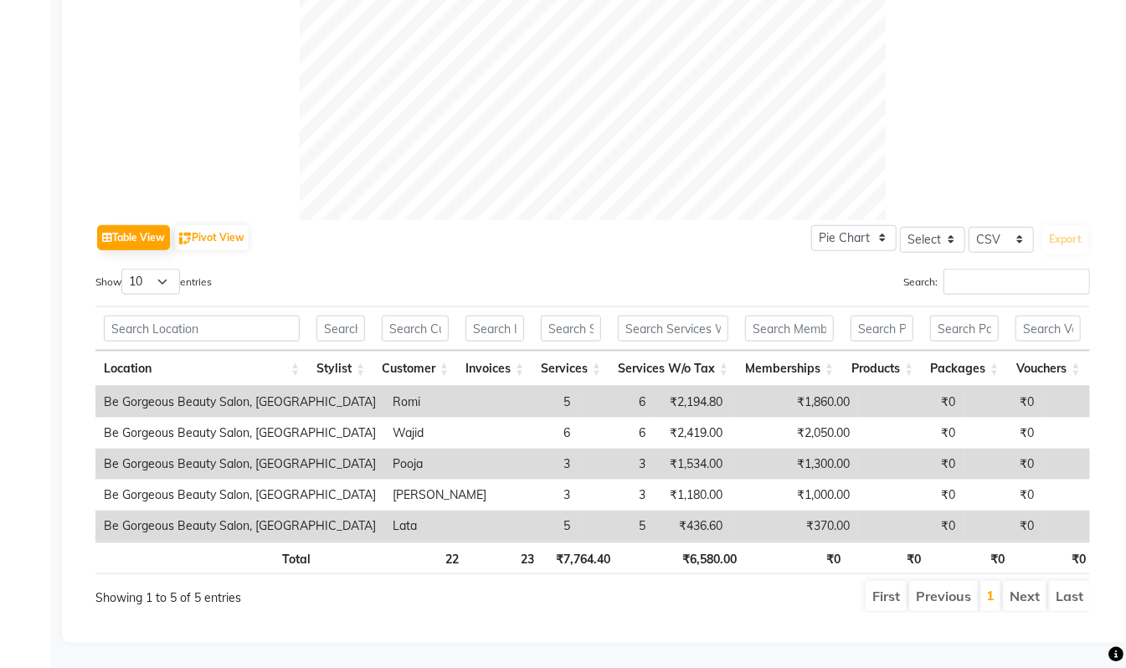
scroll to position [64, 0]
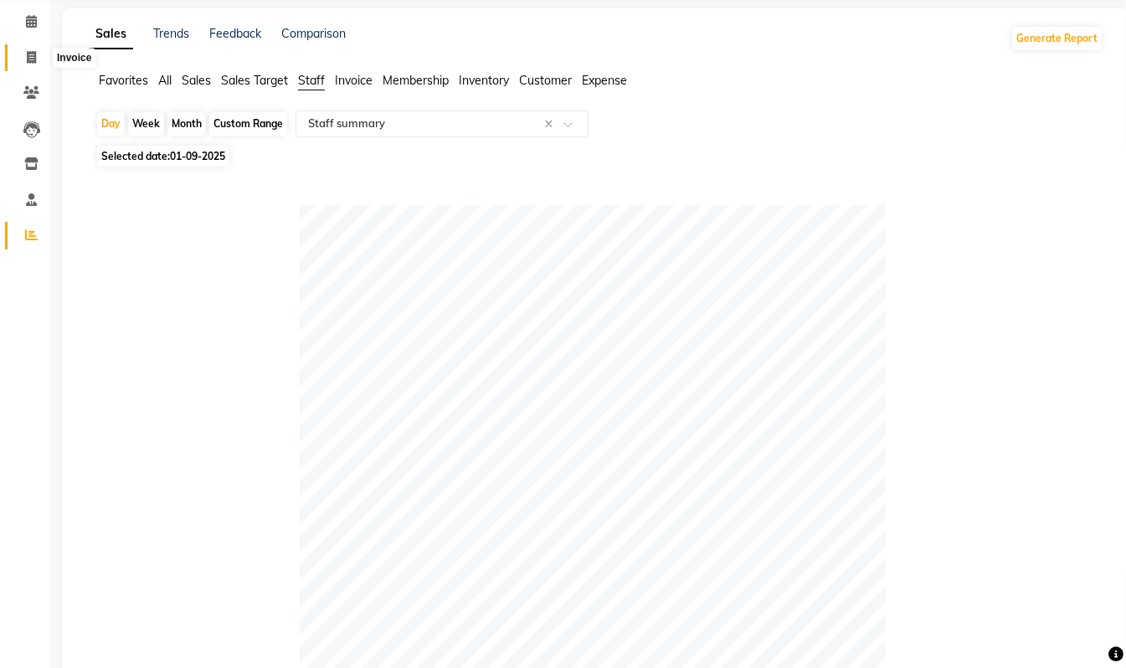
click at [28, 55] on icon at bounding box center [31, 57] width 9 height 13
select select "5405"
select select "service"
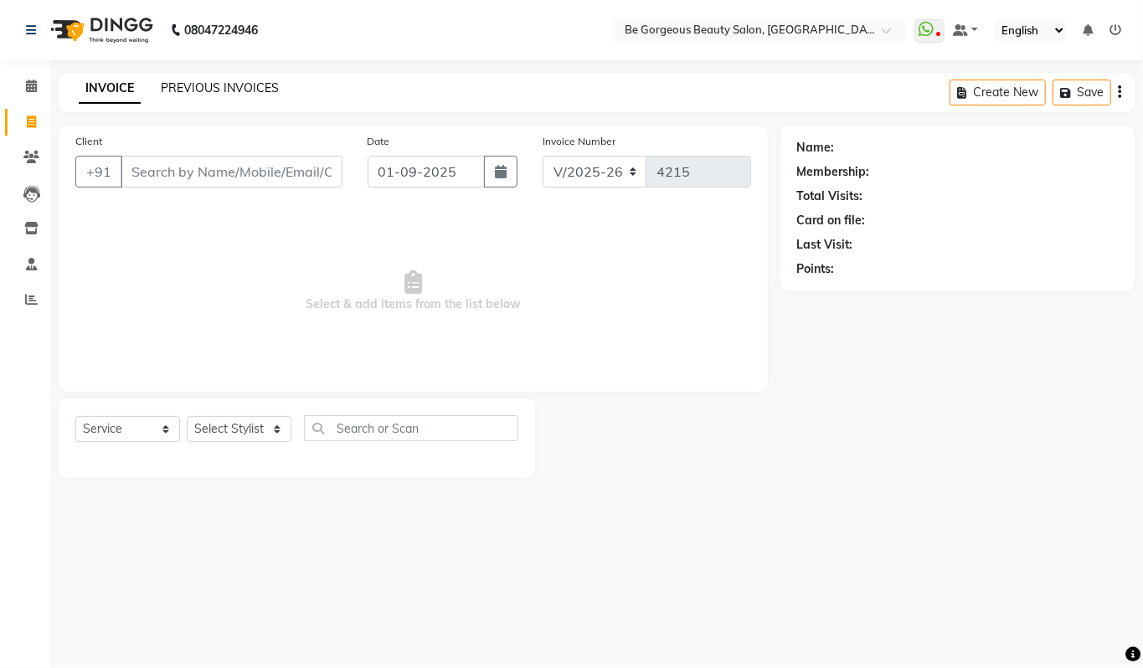
click at [202, 87] on link "PREVIOUS INVOICES" at bounding box center [220, 87] width 118 height 15
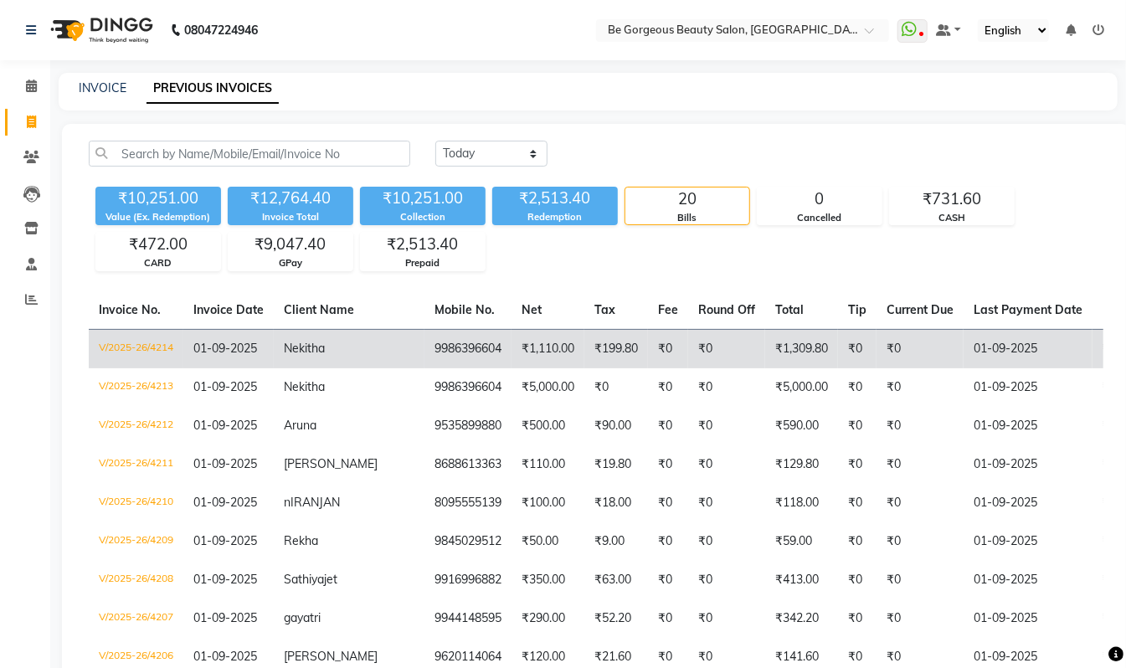
click at [313, 348] on span "Nekitha" at bounding box center [304, 348] width 41 height 15
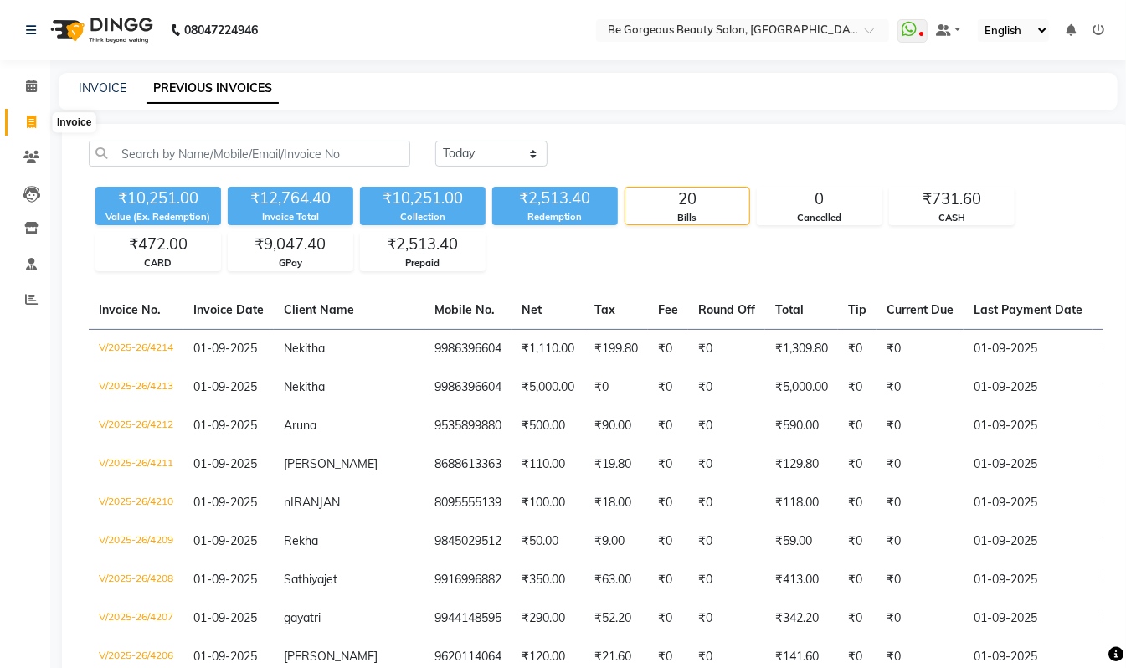
click at [34, 119] on icon at bounding box center [31, 122] width 9 height 13
select select "service"
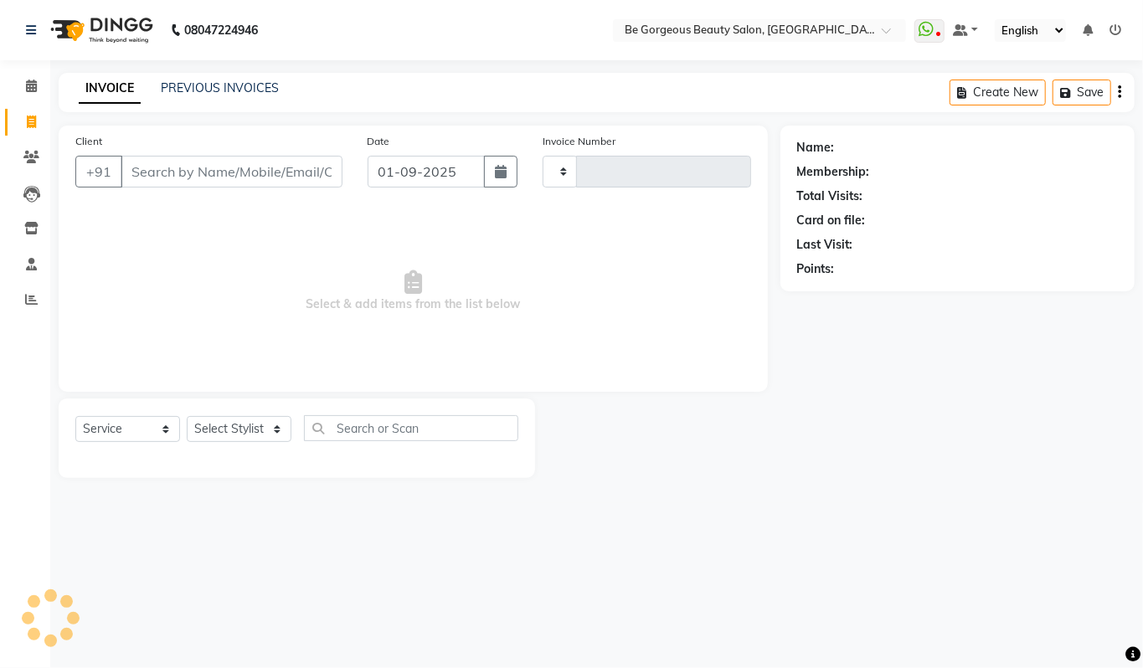
type input "4215"
select select "5405"
click at [239, 84] on link "PREVIOUS INVOICES" at bounding box center [220, 87] width 118 height 15
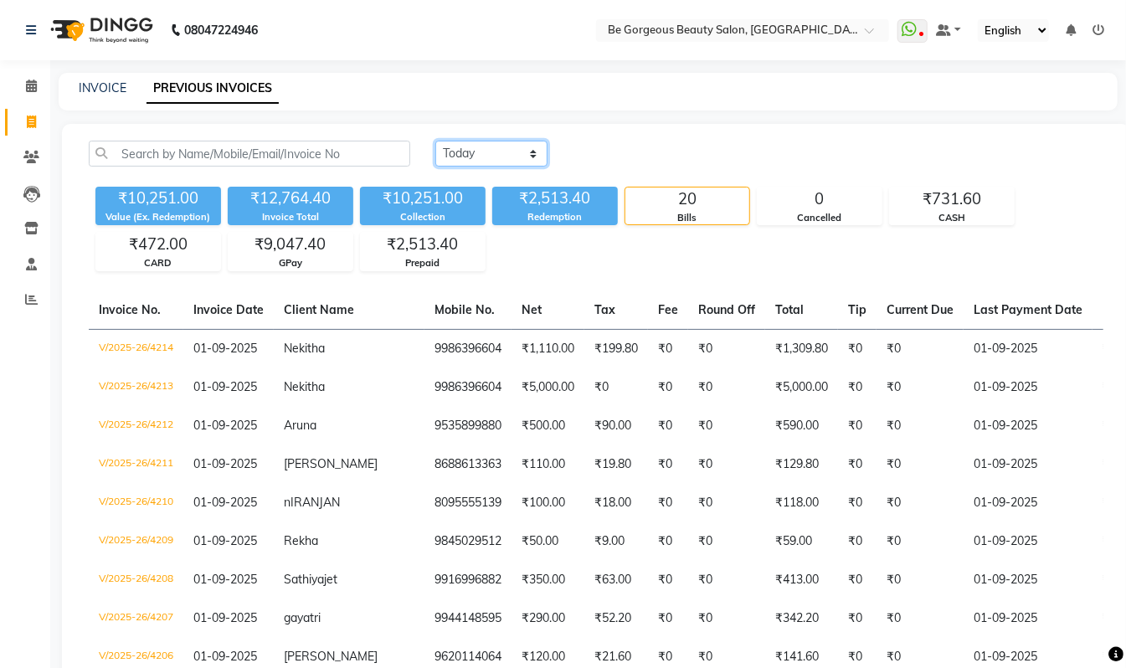
click at [487, 152] on select "Today Yesterday Custom Range" at bounding box center [491, 154] width 112 height 26
select select "range"
click at [435, 141] on select "Today Yesterday Custom Range" at bounding box center [491, 154] width 112 height 26
click at [621, 149] on input "01-09-2025" at bounding box center [627, 153] width 117 height 23
select select "9"
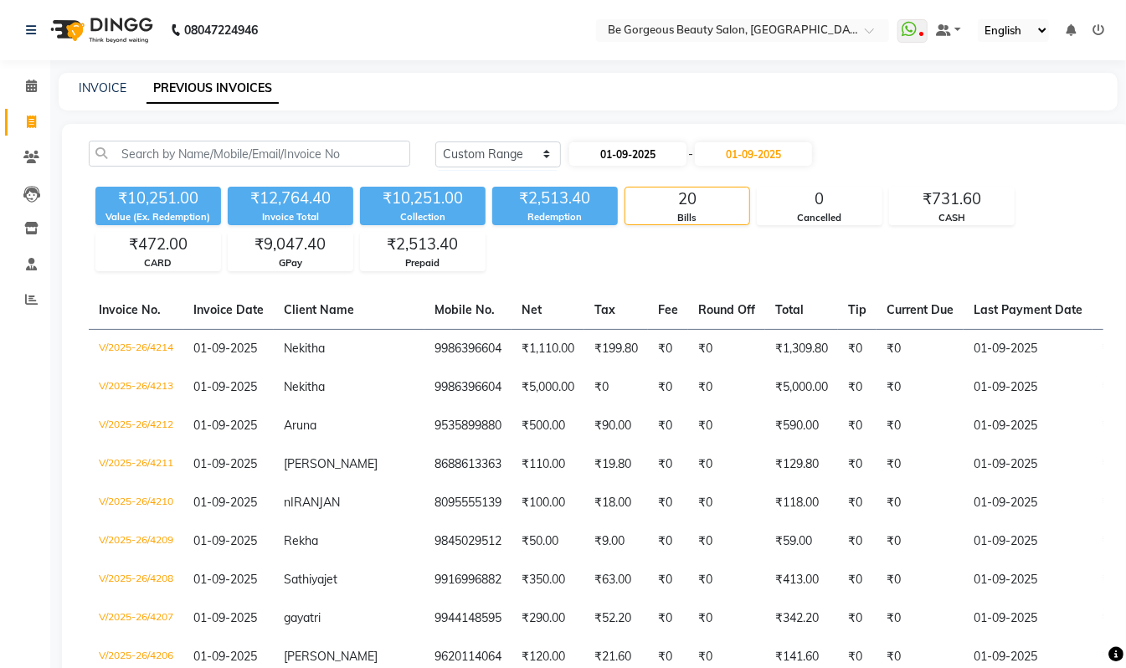
select select "2025"
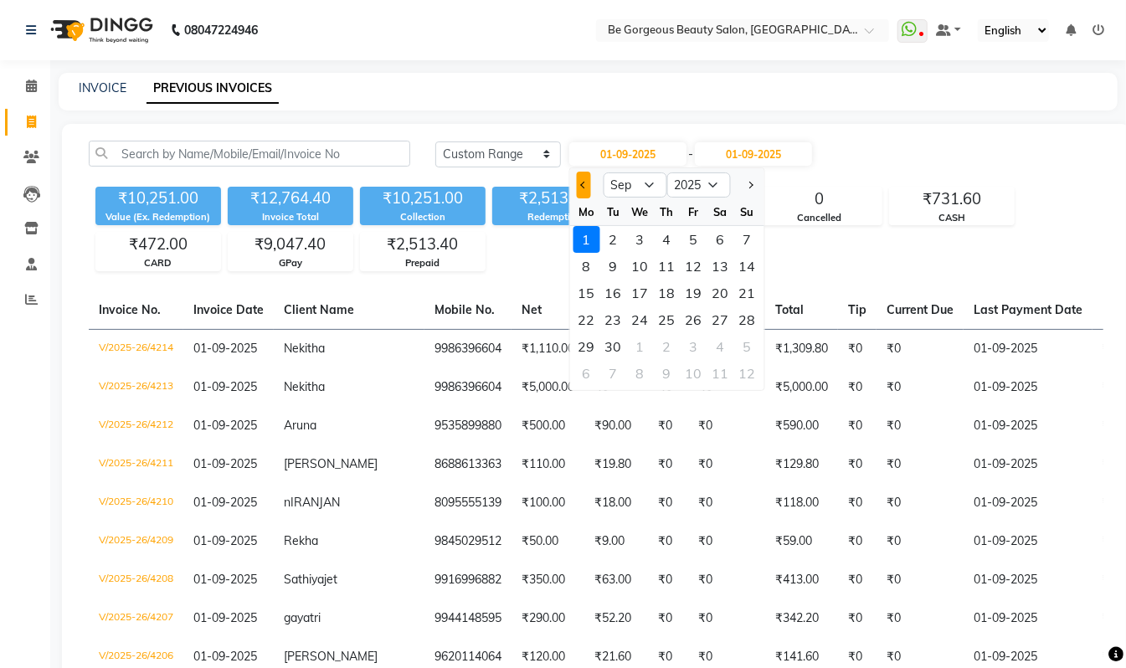
click at [583, 182] on span "Previous month" at bounding box center [583, 185] width 7 height 7
select select "8"
click at [687, 231] on div "1" at bounding box center [694, 239] width 27 height 27
type input "01-08-2025"
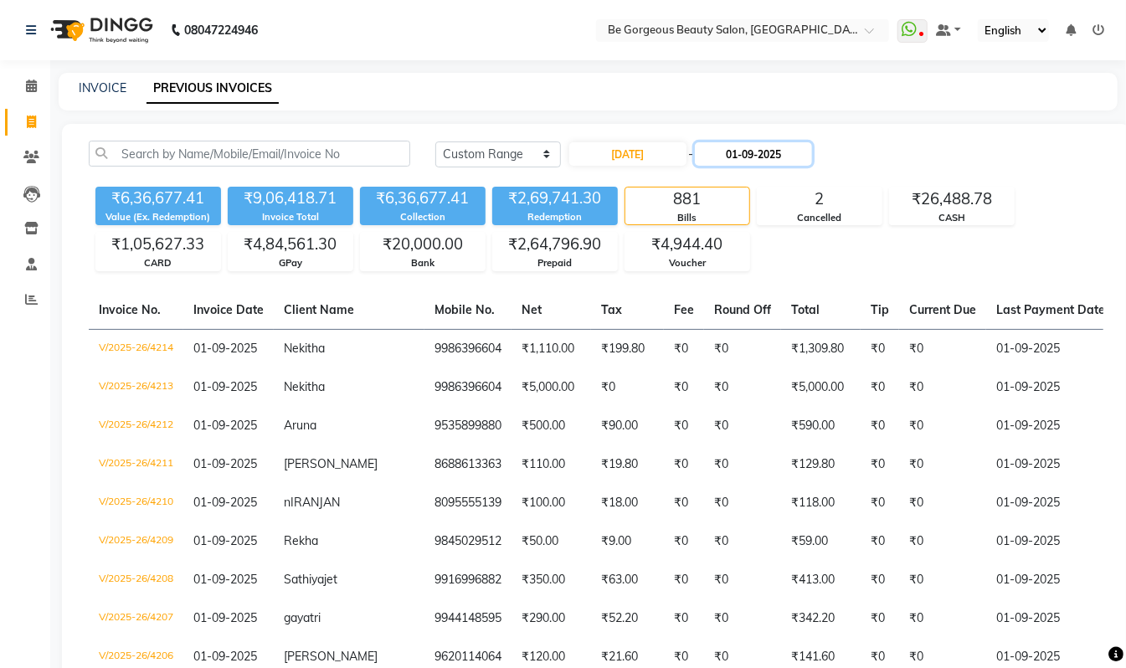
click at [769, 152] on input "01-09-2025" at bounding box center [753, 153] width 117 height 23
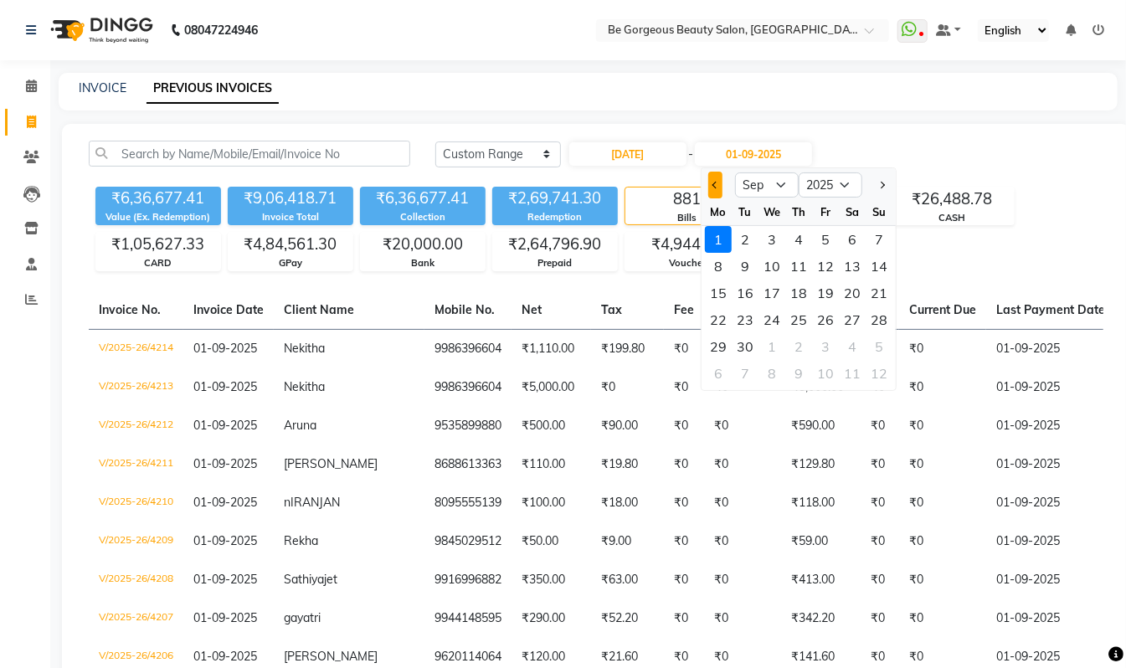
click at [721, 182] on button "Previous month" at bounding box center [716, 185] width 14 height 27
select select "8"
click at [879, 347] on div "31" at bounding box center [879, 346] width 27 height 27
type input "31-08-2025"
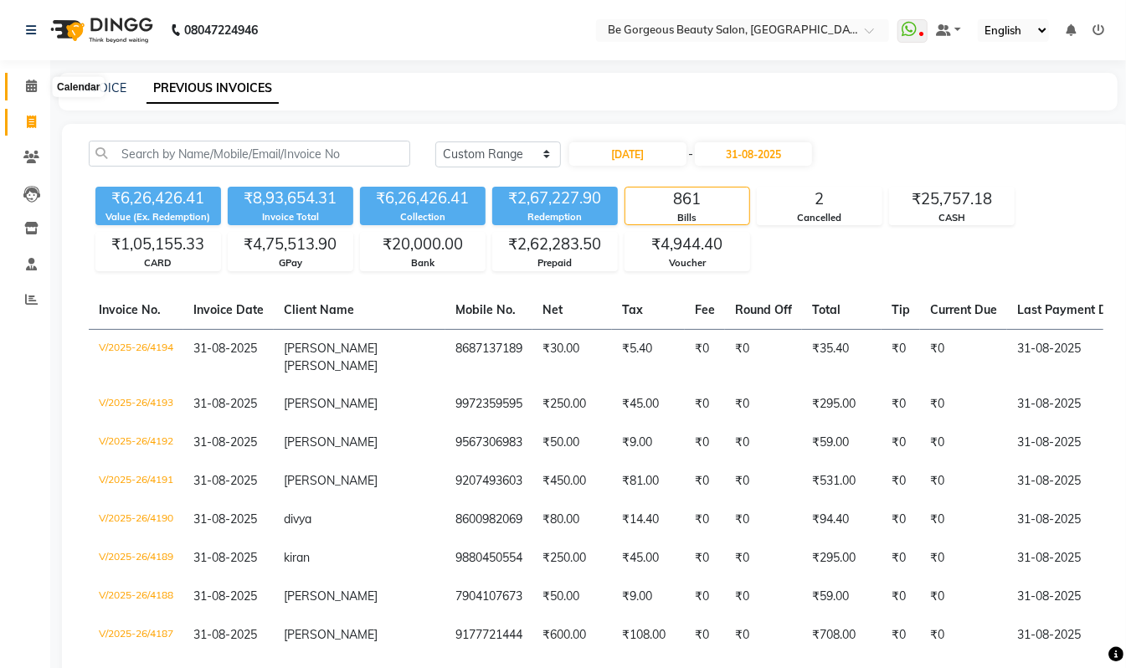
click at [33, 90] on icon at bounding box center [31, 86] width 11 height 13
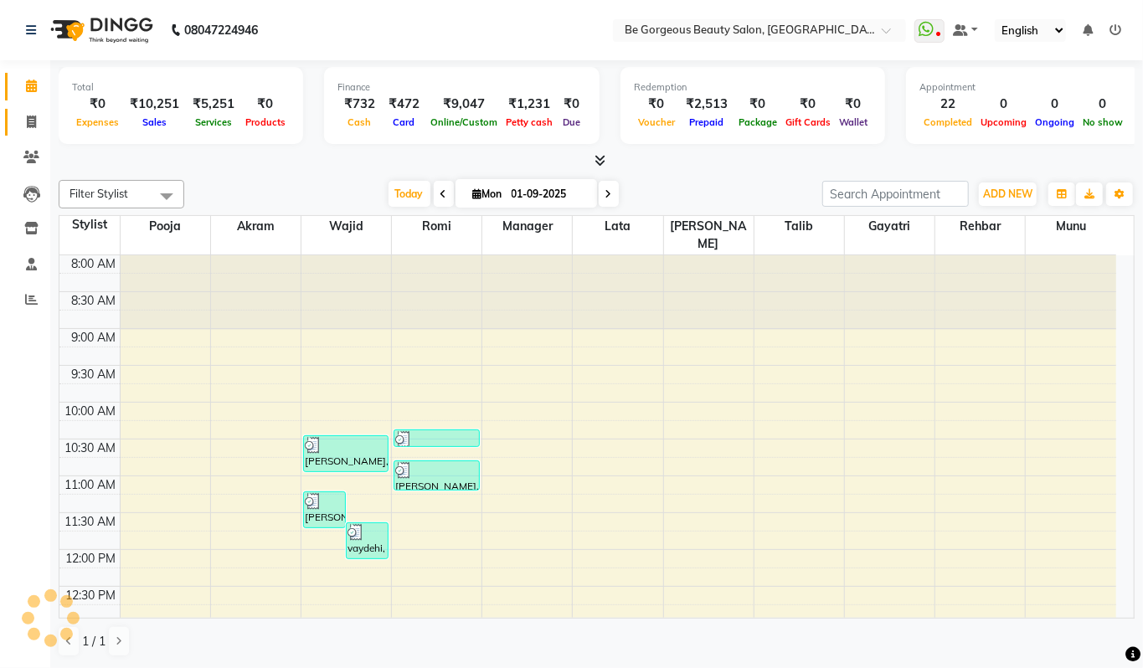
click at [35, 132] on link "Invoice" at bounding box center [25, 123] width 40 height 28
select select "service"
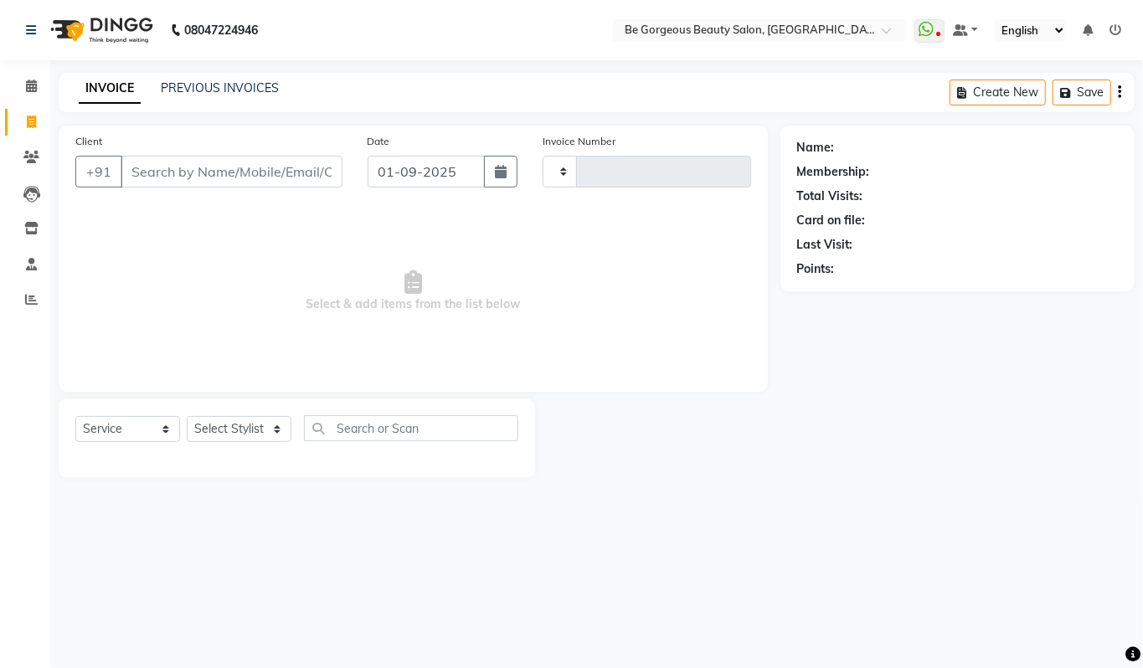
type input "4215"
select select "5405"
click at [222, 88] on link "PREVIOUS INVOICES" at bounding box center [220, 87] width 118 height 15
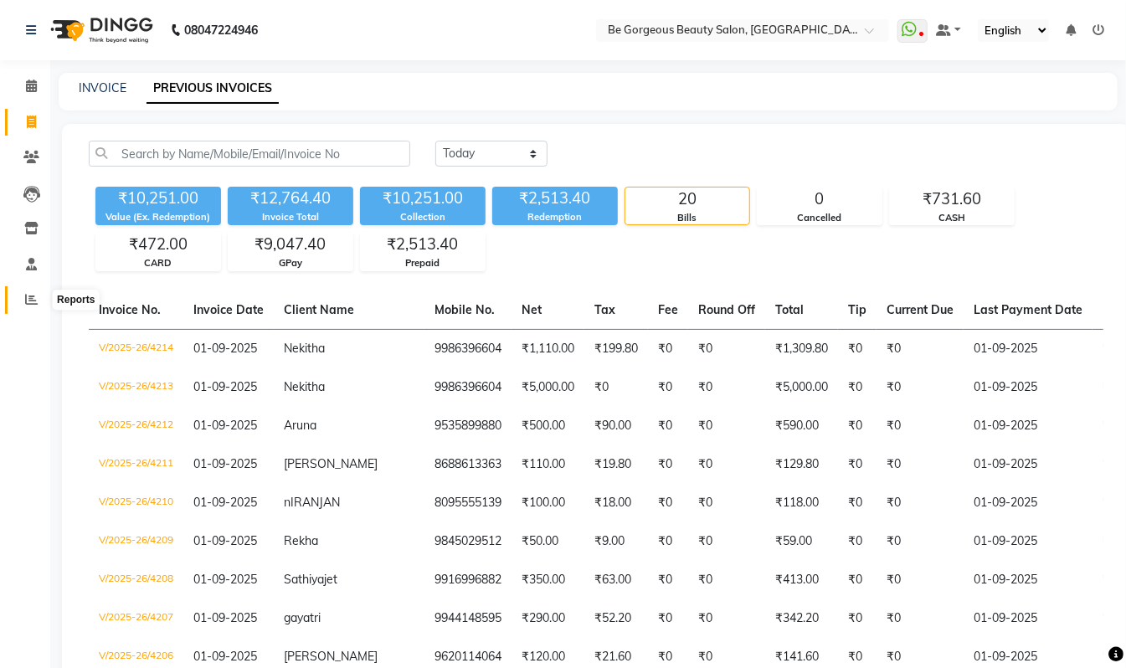
click at [23, 300] on span at bounding box center [31, 300] width 29 height 19
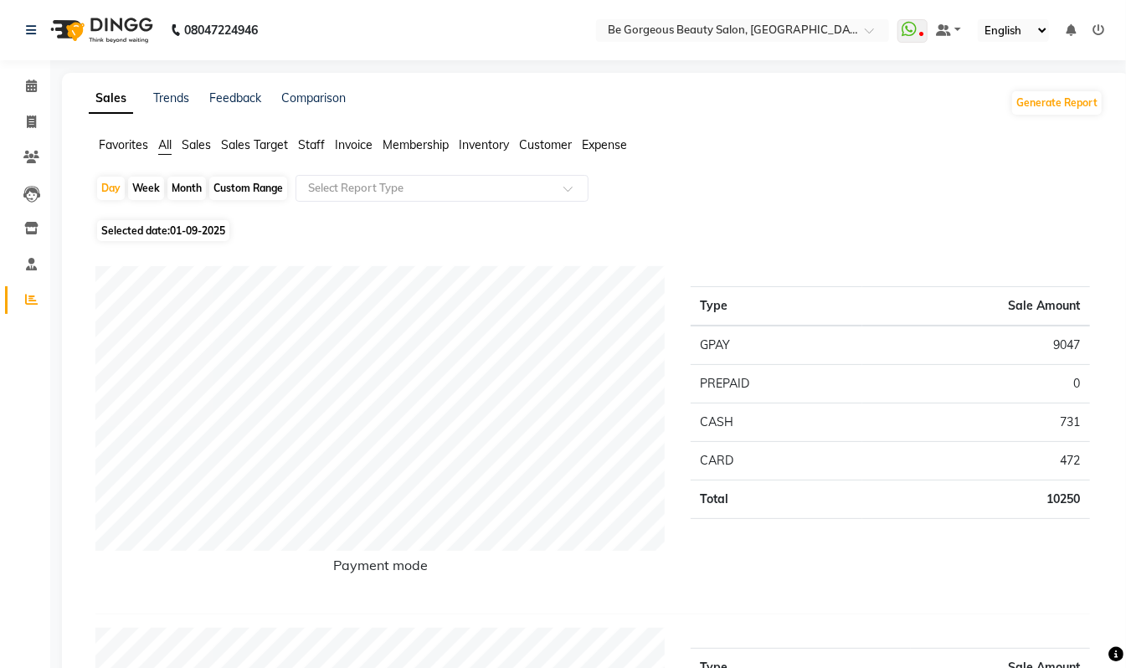
click at [309, 144] on span "Staff" at bounding box center [311, 144] width 27 height 15
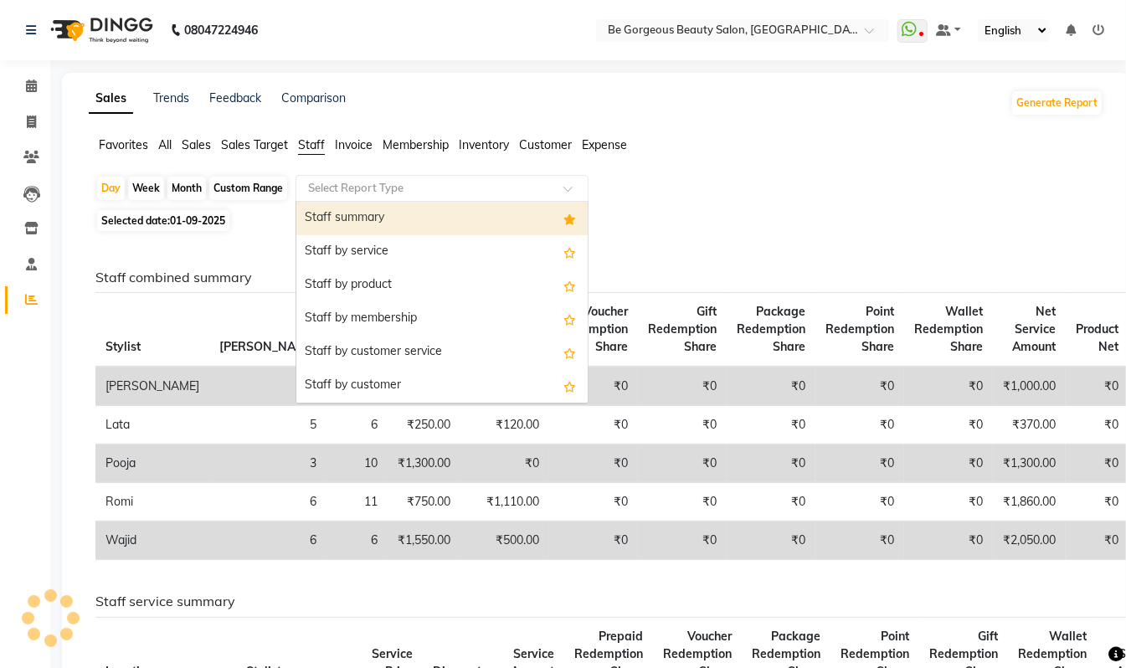
click at [399, 188] on input "text" at bounding box center [425, 188] width 241 height 17
click at [392, 215] on div "Staff summary" at bounding box center [441, 218] width 291 height 33
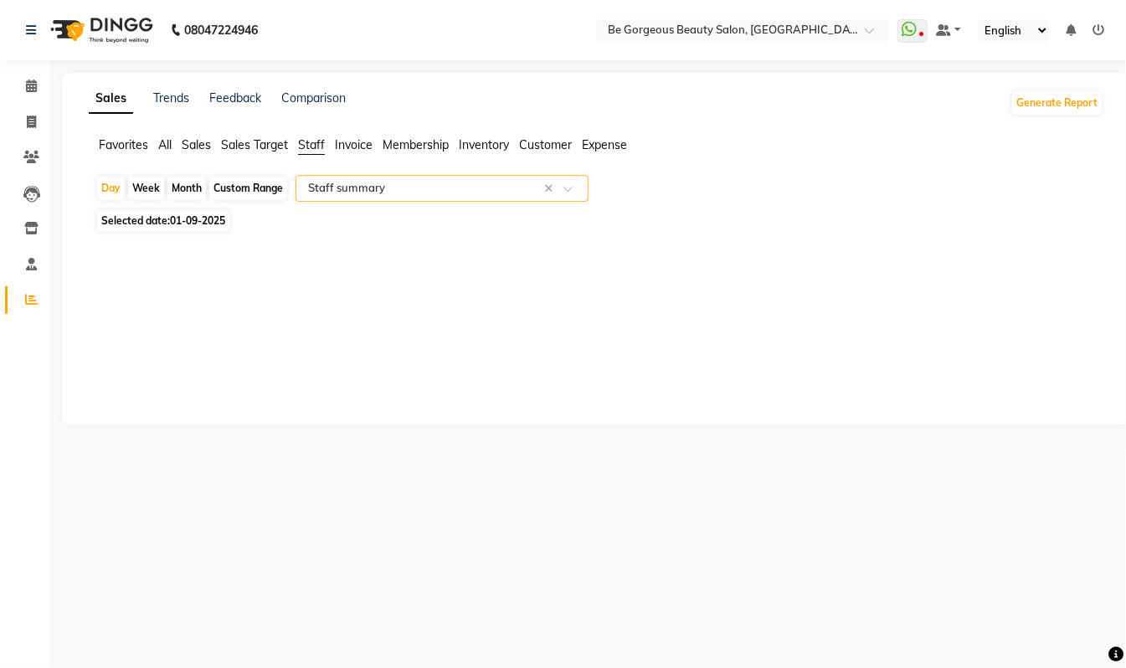
select select "csv"
click at [234, 193] on div "Custom Range" at bounding box center [248, 188] width 78 height 23
select select "9"
select select "2025"
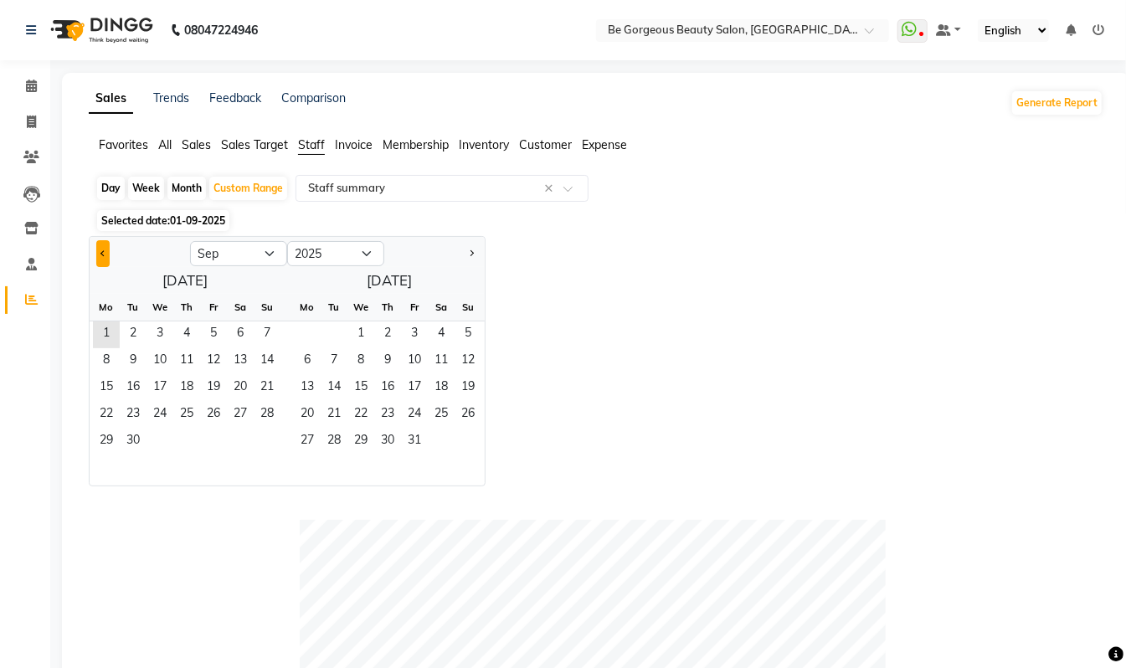
click at [109, 258] on button "Previous month" at bounding box center [102, 253] width 13 height 27
select select "8"
click at [208, 327] on span "1" at bounding box center [213, 335] width 27 height 27
click at [255, 435] on span "31" at bounding box center [267, 442] width 27 height 27
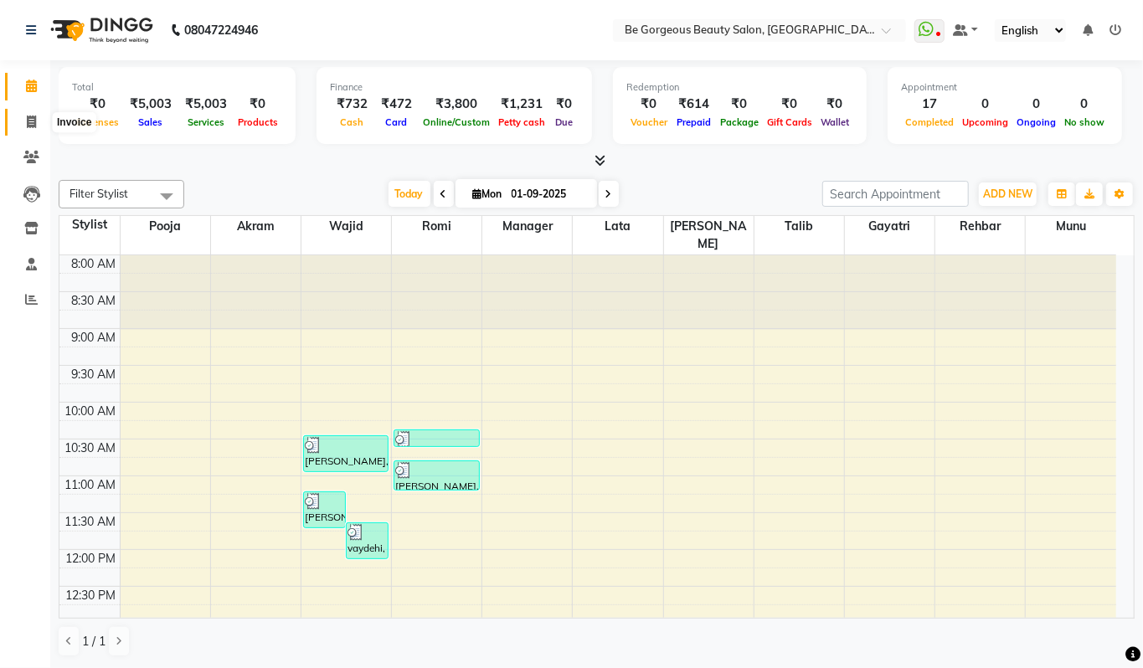
click at [20, 126] on span at bounding box center [31, 122] width 29 height 19
select select "5405"
select select "service"
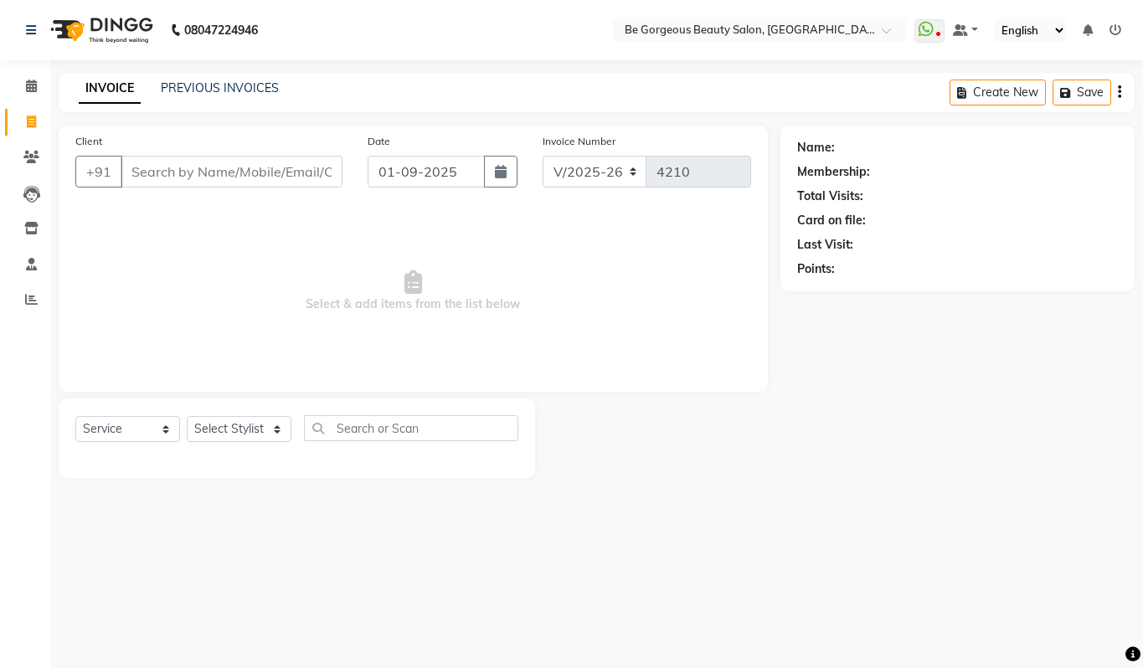
select select "5405"
select select "service"
click at [188, 161] on input "Client" at bounding box center [232, 172] width 222 height 32
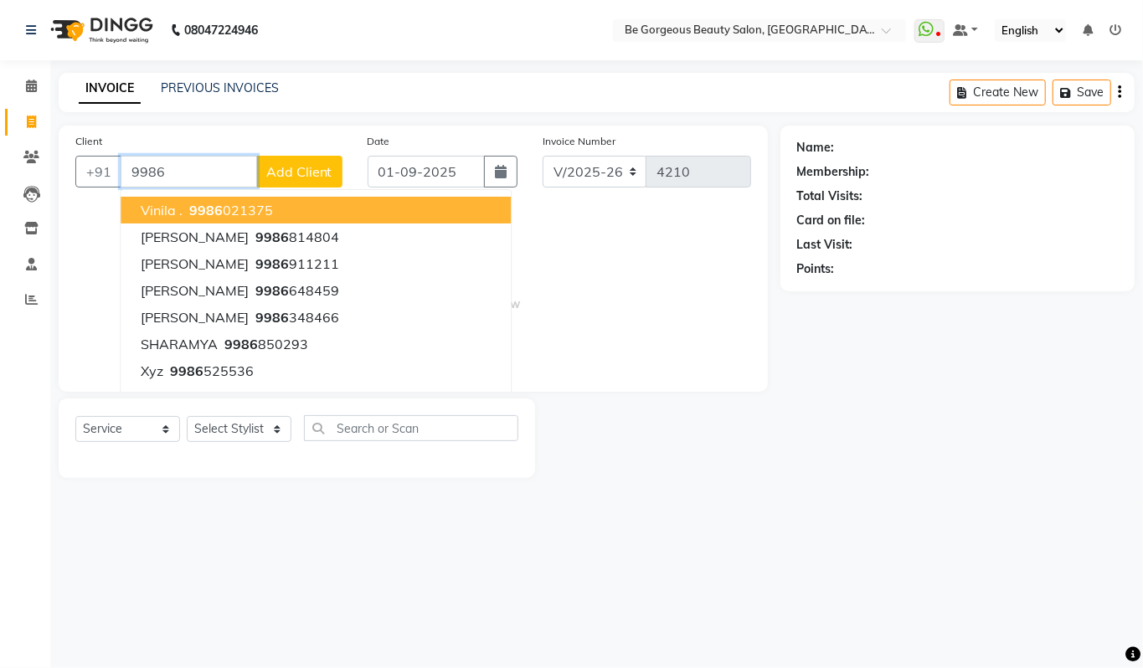
click at [209, 162] on input "9986" at bounding box center [189, 172] width 137 height 32
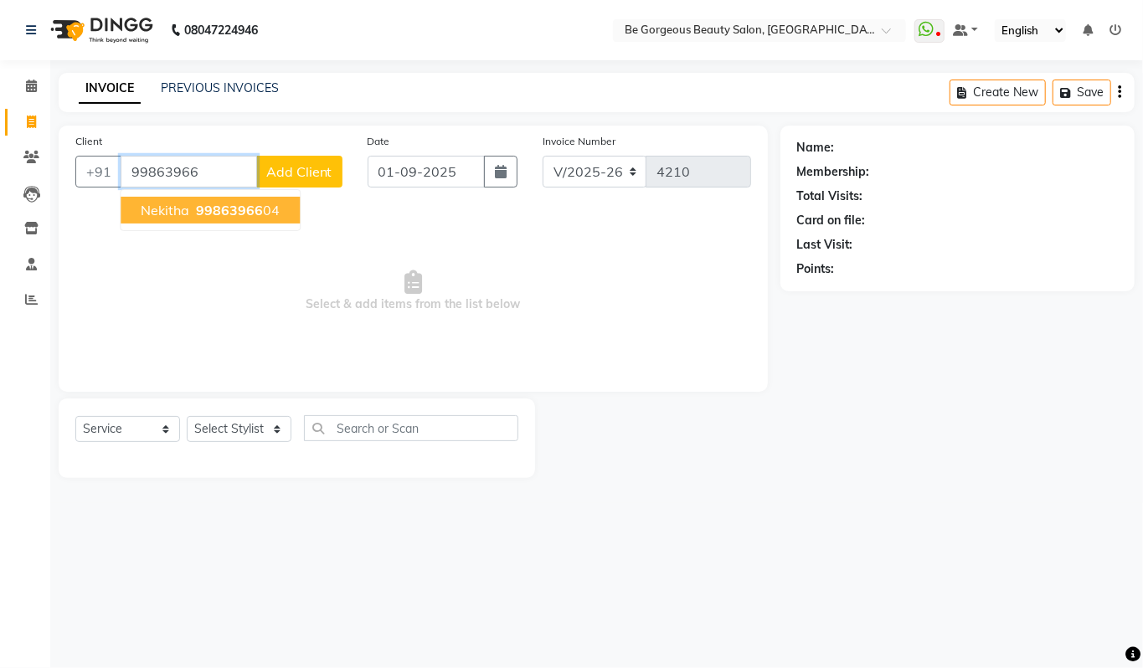
click at [178, 212] on span "Nekitha" at bounding box center [165, 210] width 49 height 17
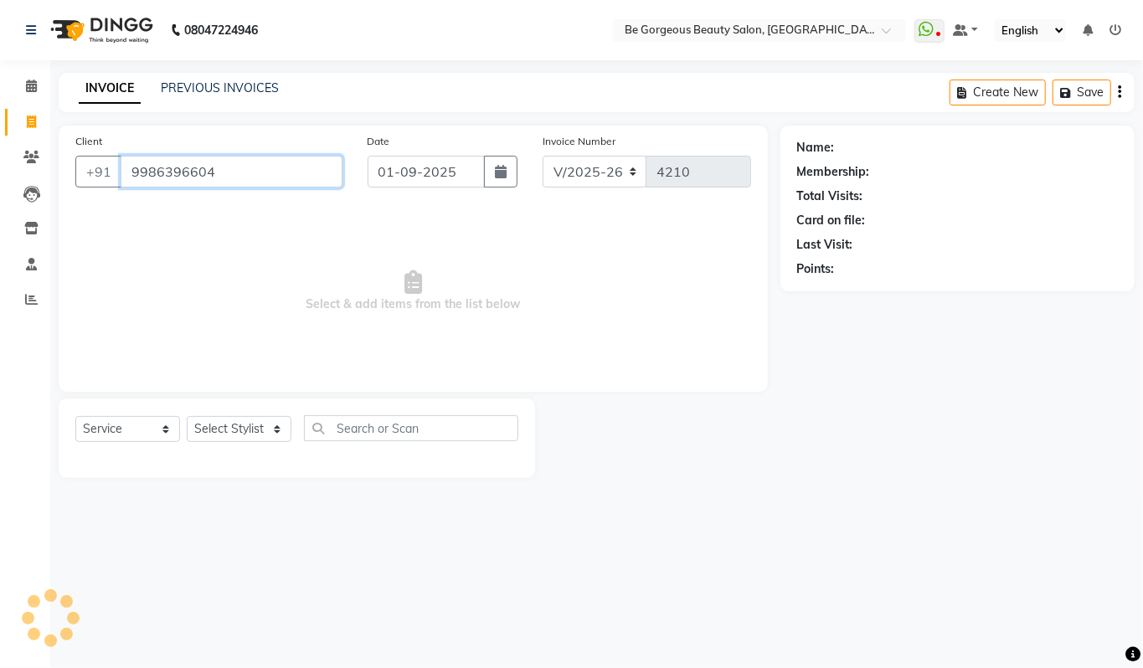
type input "9986396604"
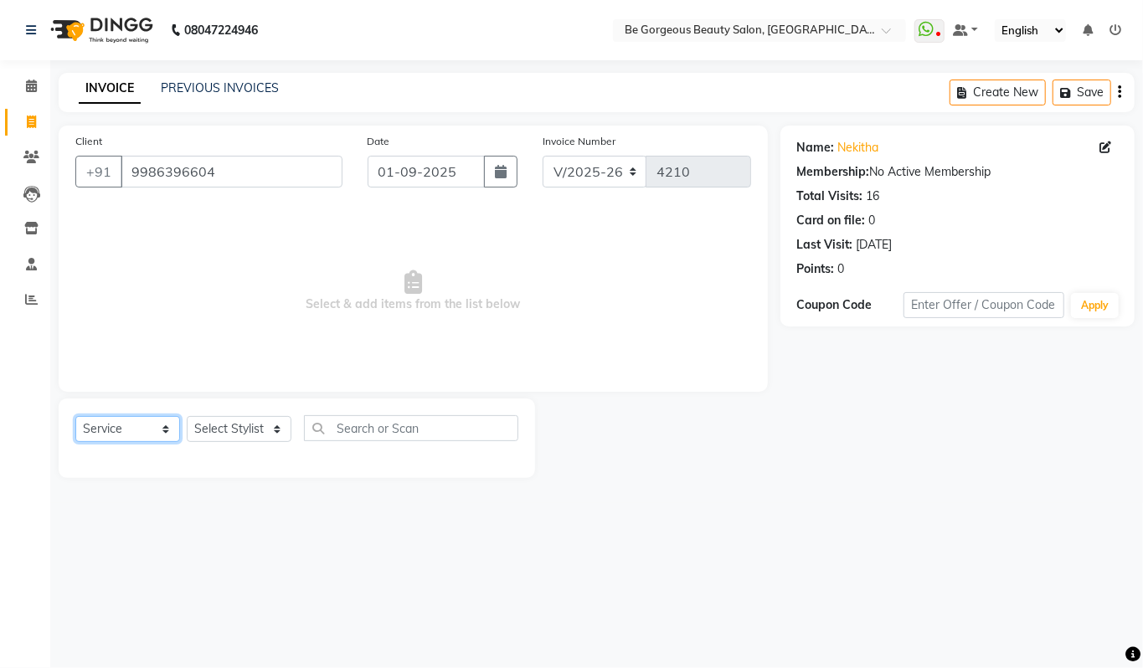
click at [112, 425] on select "Select Service Product Membership Package Voucher Prepaid Gift Card" at bounding box center [127, 429] width 105 height 26
select select "P"
click at [75, 416] on select "Select Service Product Membership Package Voucher Prepaid Gift Card" at bounding box center [127, 429] width 105 height 26
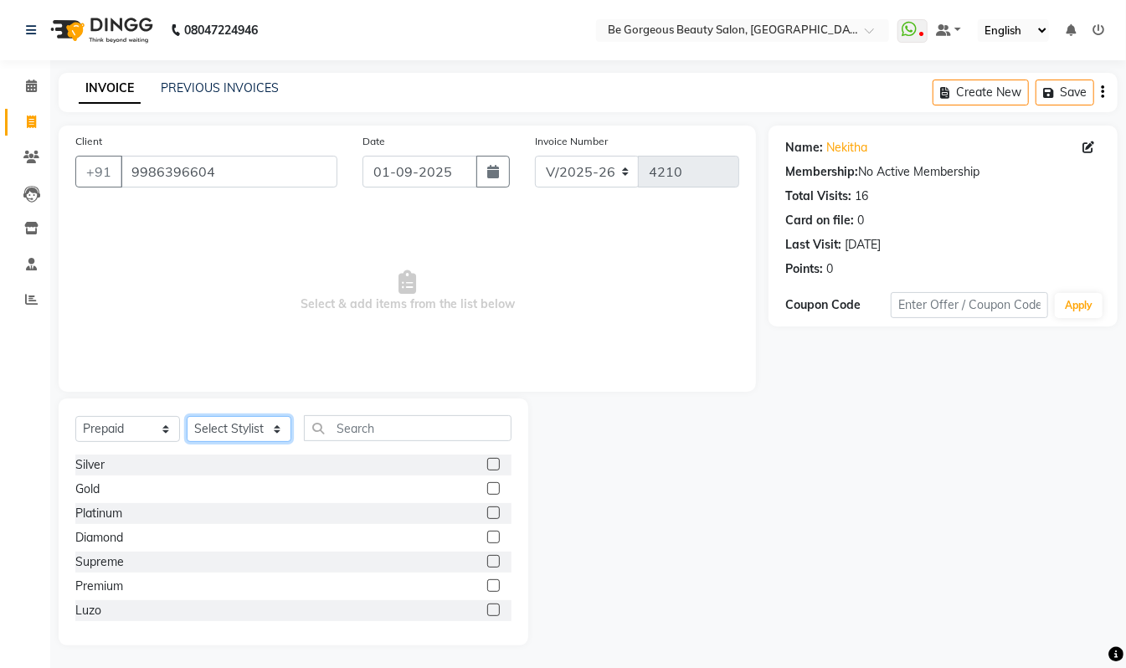
drag, startPoint x: 245, startPoint y: 435, endPoint x: 251, endPoint y: 416, distance: 20.4
click at [245, 435] on select "Select Stylist Akram Anas Gayatri lata Manager Munu Pooja Rehbar Romi Talib Waj…" at bounding box center [239, 429] width 105 height 26
select select "36211"
click at [187, 416] on select "Select Stylist Akram Anas Gayatri lata Manager Munu Pooja Rehbar Romi Talib Waj…" at bounding box center [239, 429] width 105 height 26
click at [487, 464] on label at bounding box center [493, 464] width 13 height 13
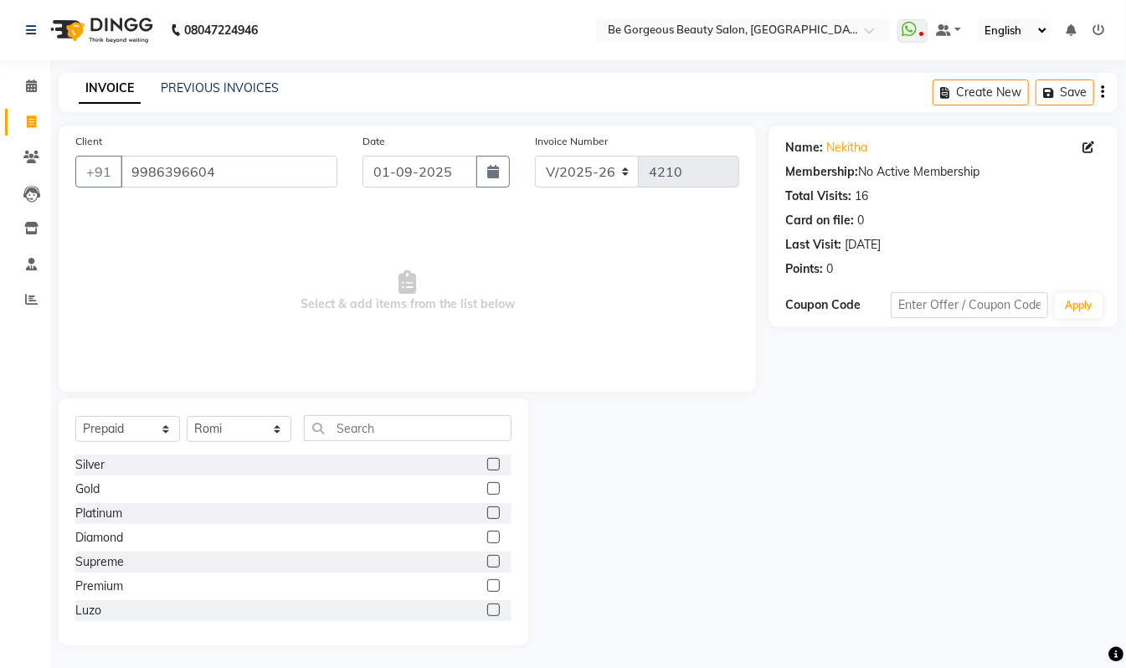
click at [487, 464] on input "checkbox" at bounding box center [492, 465] width 11 height 11
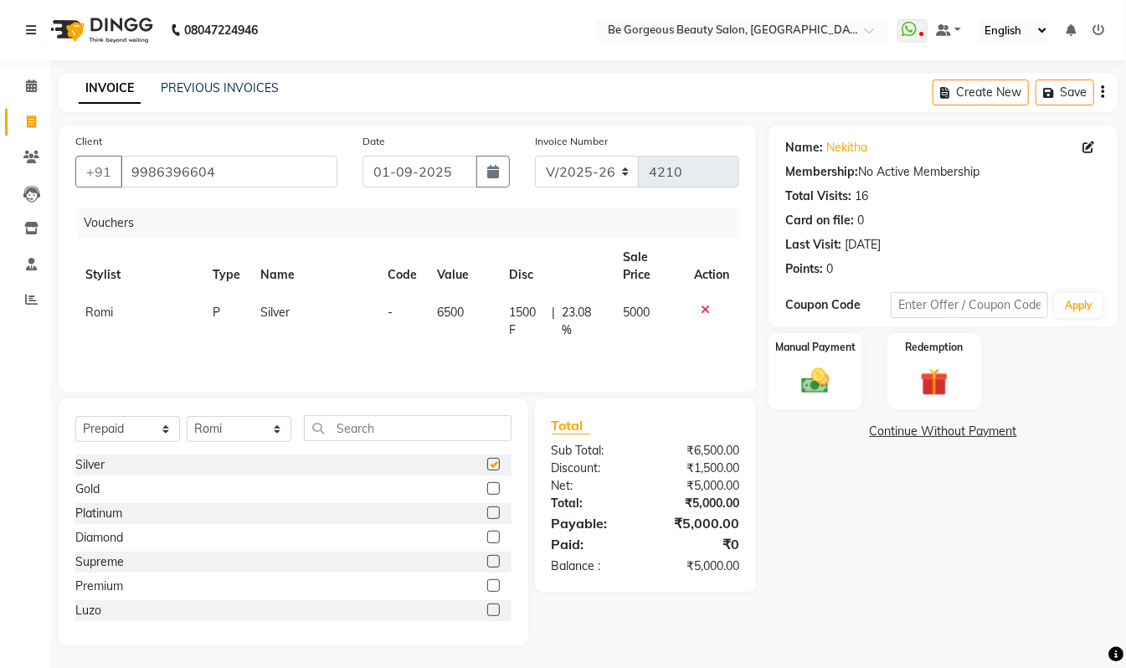
checkbox input "false"
click at [837, 404] on div "Manual Payment" at bounding box center [815, 372] width 97 height 80
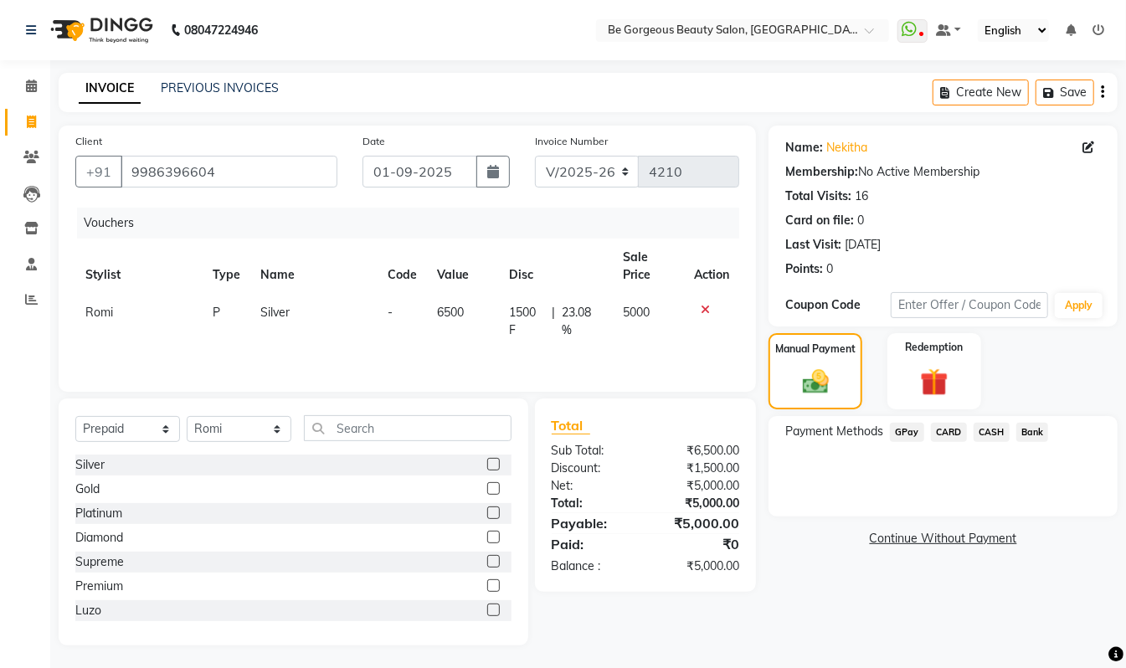
click at [901, 435] on span "GPay" at bounding box center [907, 432] width 34 height 19
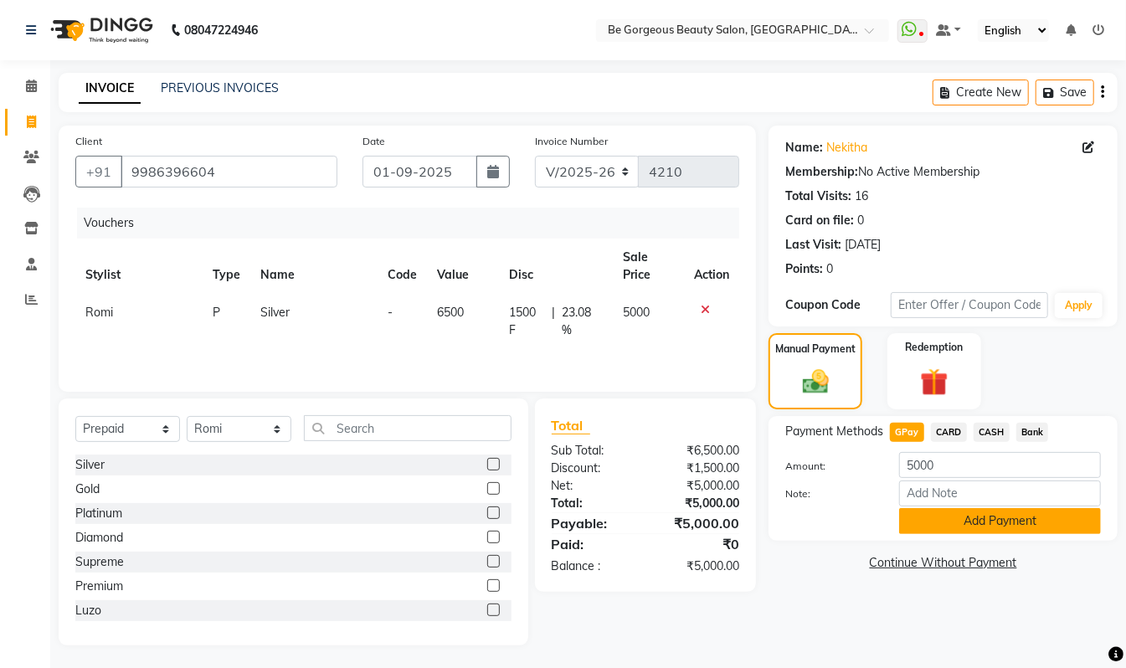
click at [959, 529] on button "Add Payment" at bounding box center [1000, 521] width 202 height 26
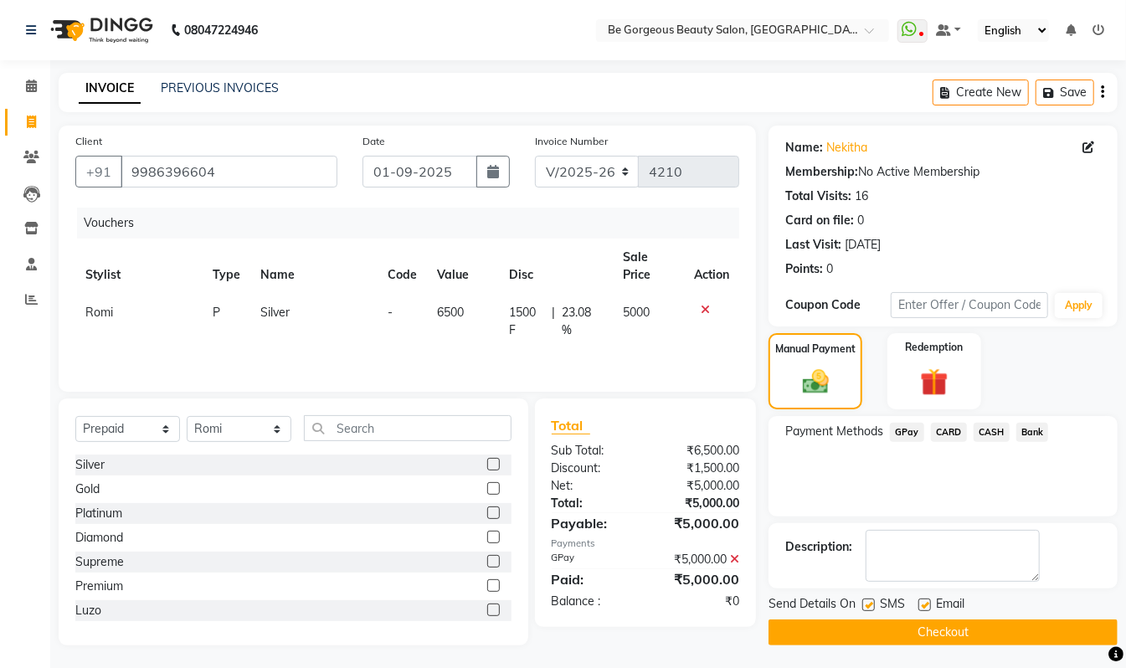
scroll to position [7, 0]
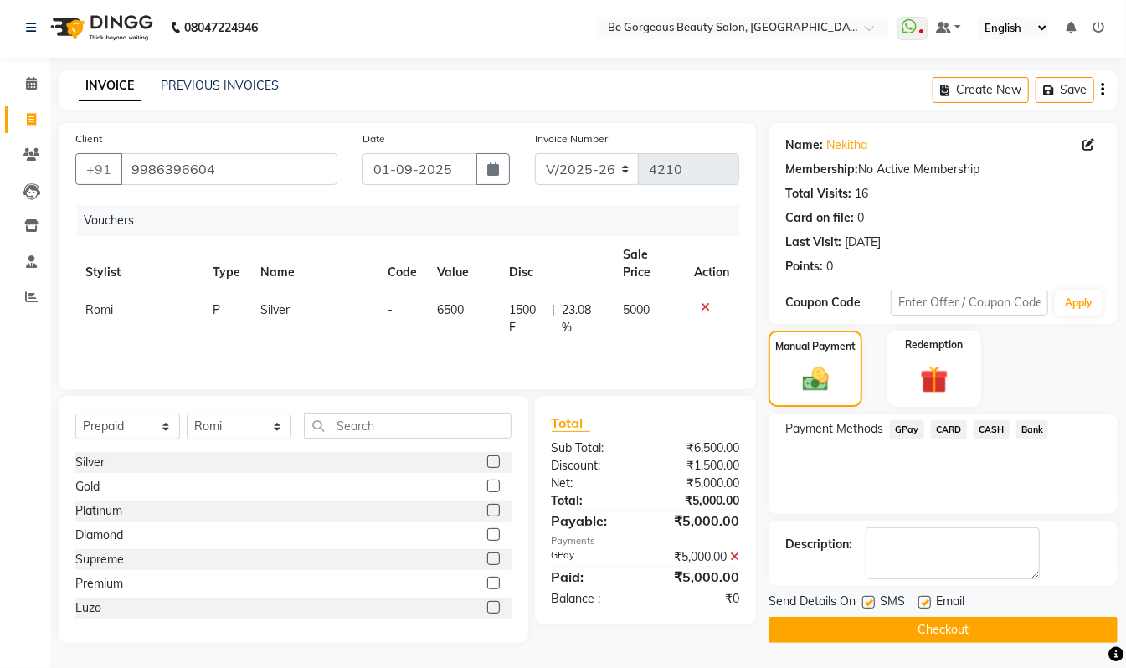
click at [1084, 631] on button "Checkout" at bounding box center [943, 630] width 349 height 26
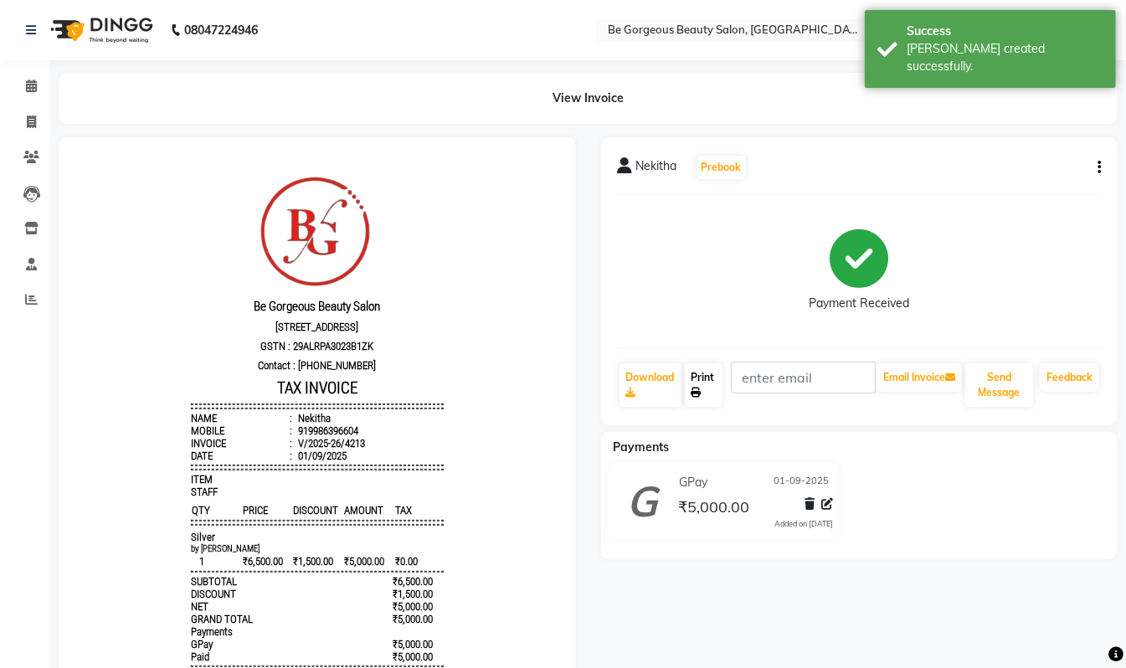
click at [704, 376] on link "Print" at bounding box center [704, 385] width 39 height 44
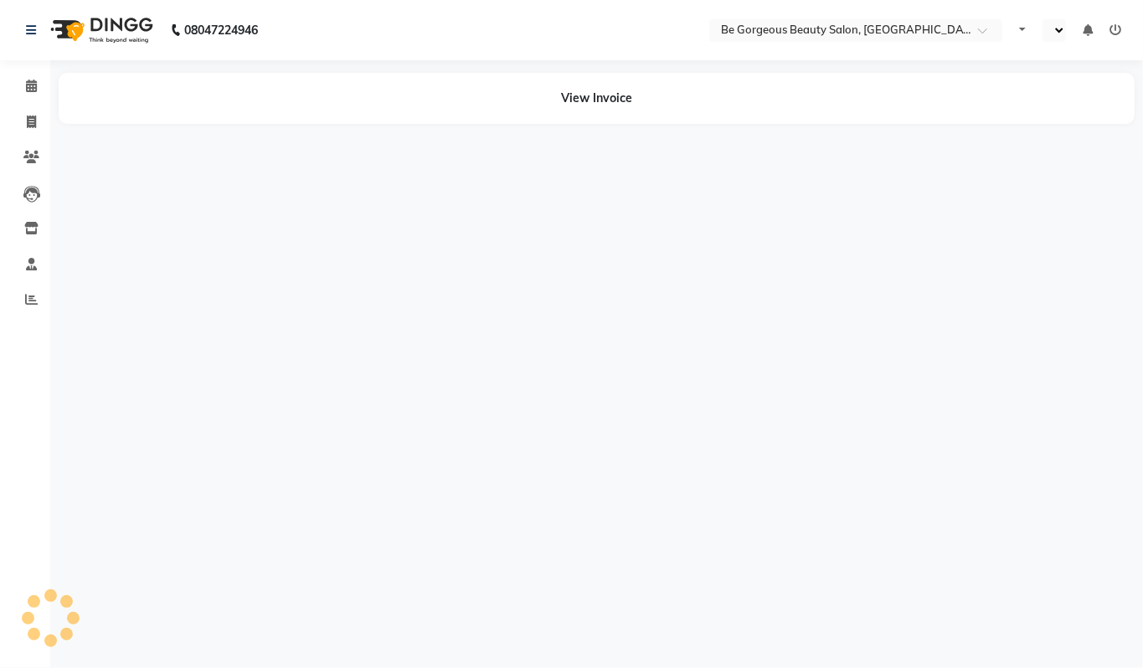
select select "en"
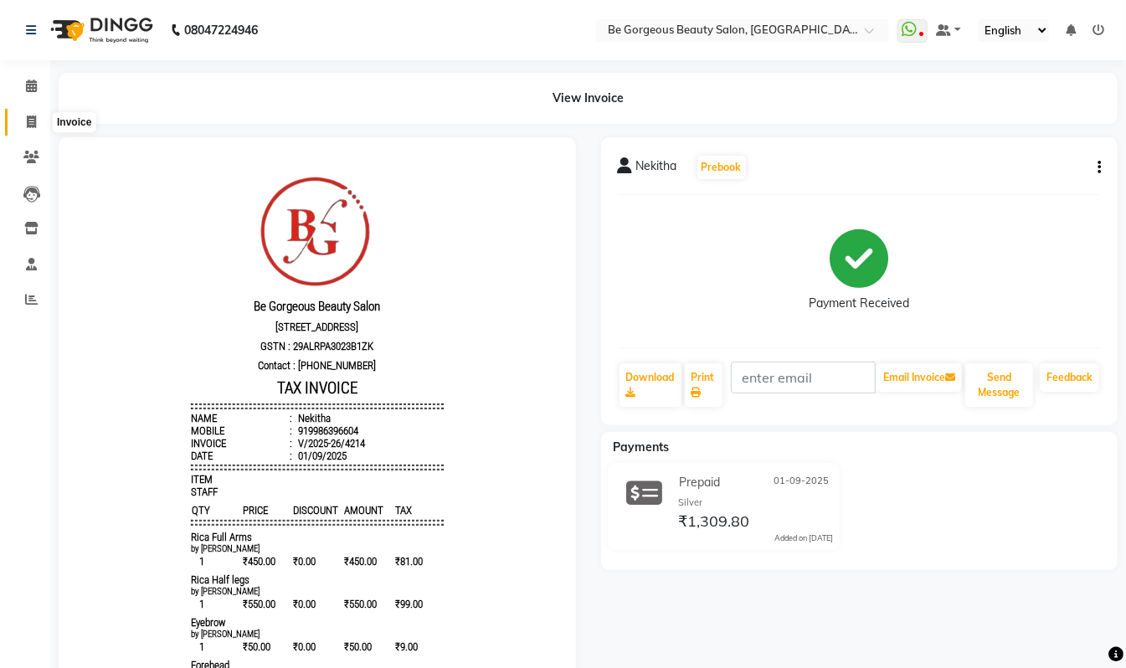
click at [34, 116] on icon at bounding box center [31, 122] width 9 height 13
select select "service"
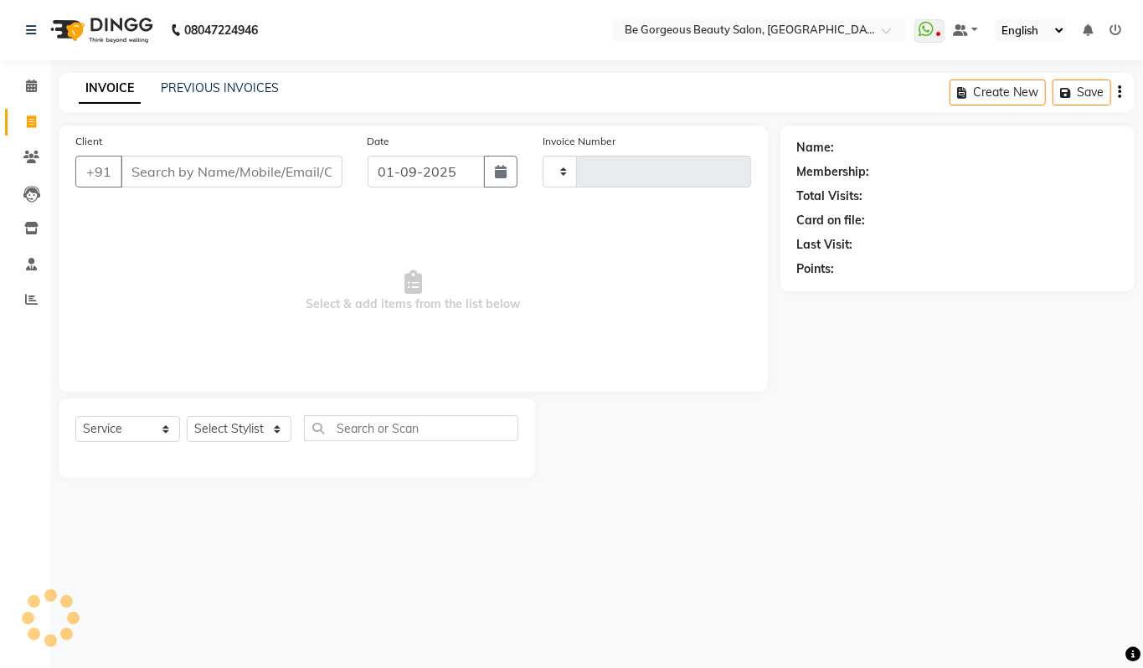
type input "4215"
select select "5405"
click at [25, 296] on icon at bounding box center [31, 299] width 13 height 13
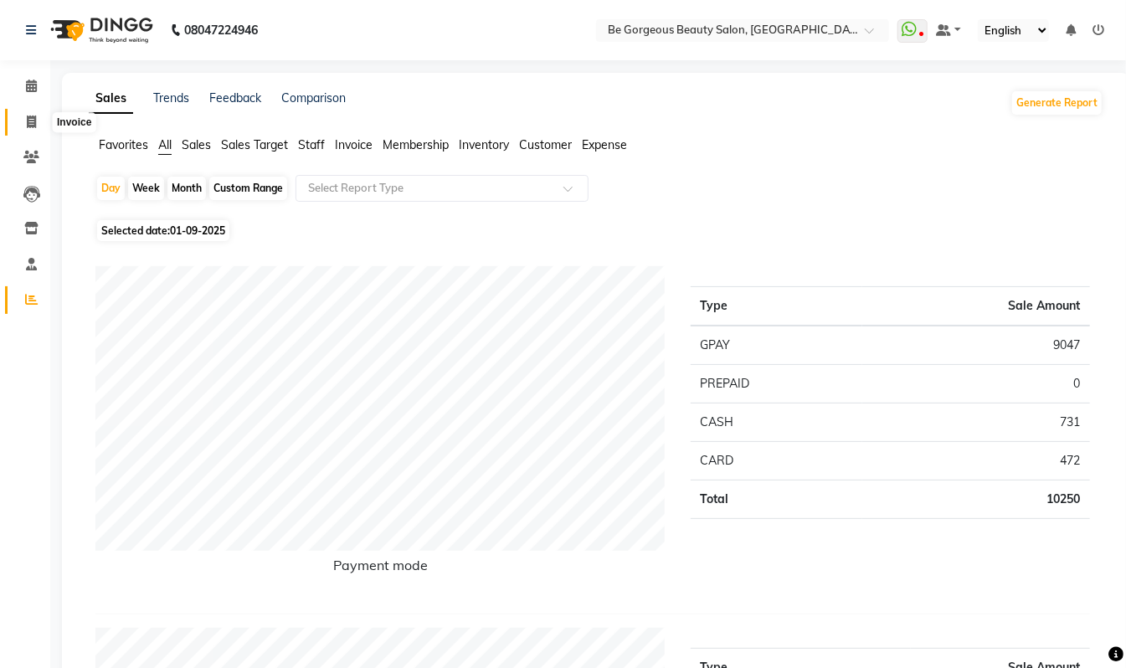
click at [34, 117] on icon at bounding box center [31, 122] width 9 height 13
select select "service"
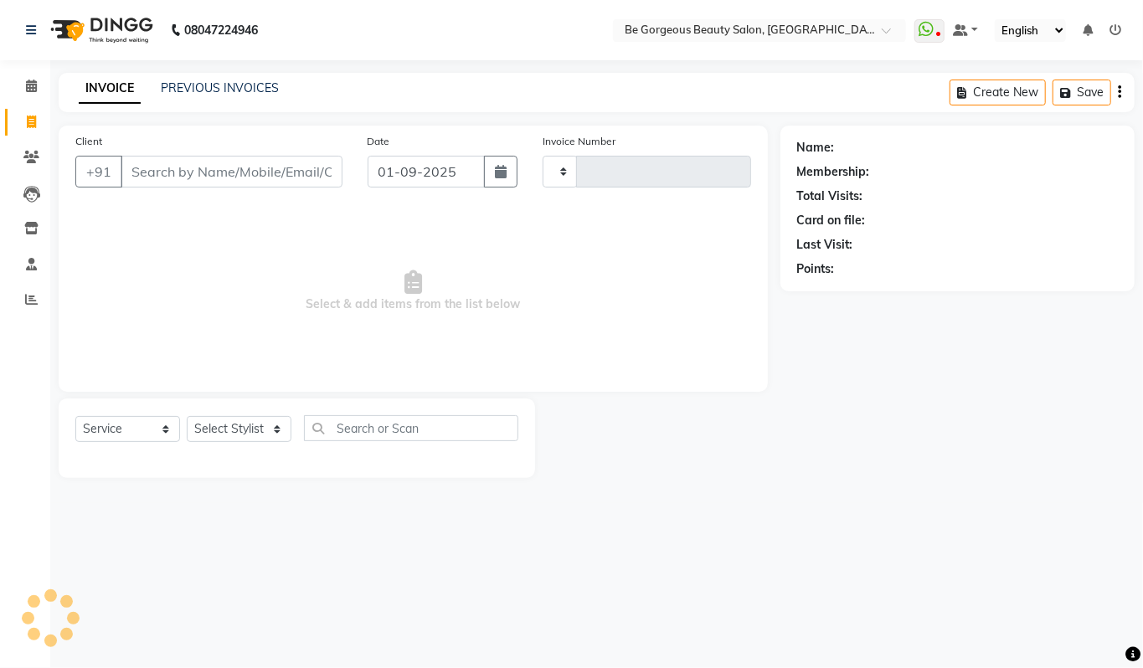
type input "4215"
select select "5405"
click at [240, 82] on link "PREVIOUS INVOICES" at bounding box center [220, 87] width 118 height 15
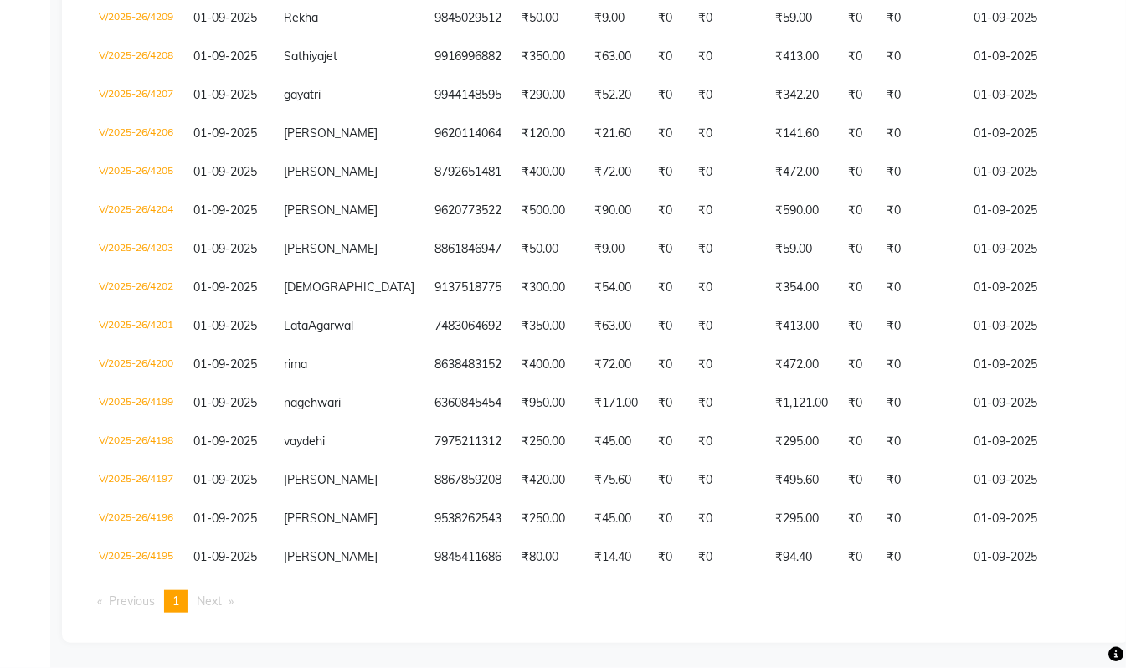
scroll to position [553, 0]
click at [215, 606] on span "Next page" at bounding box center [209, 601] width 25 height 15
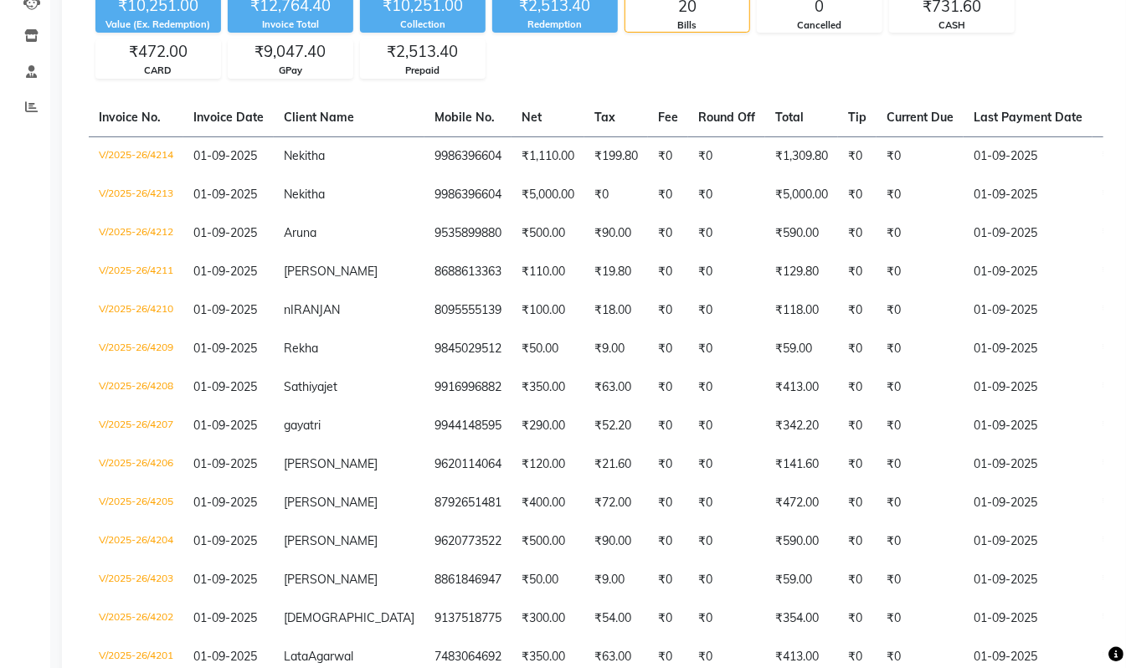
scroll to position [191, 0]
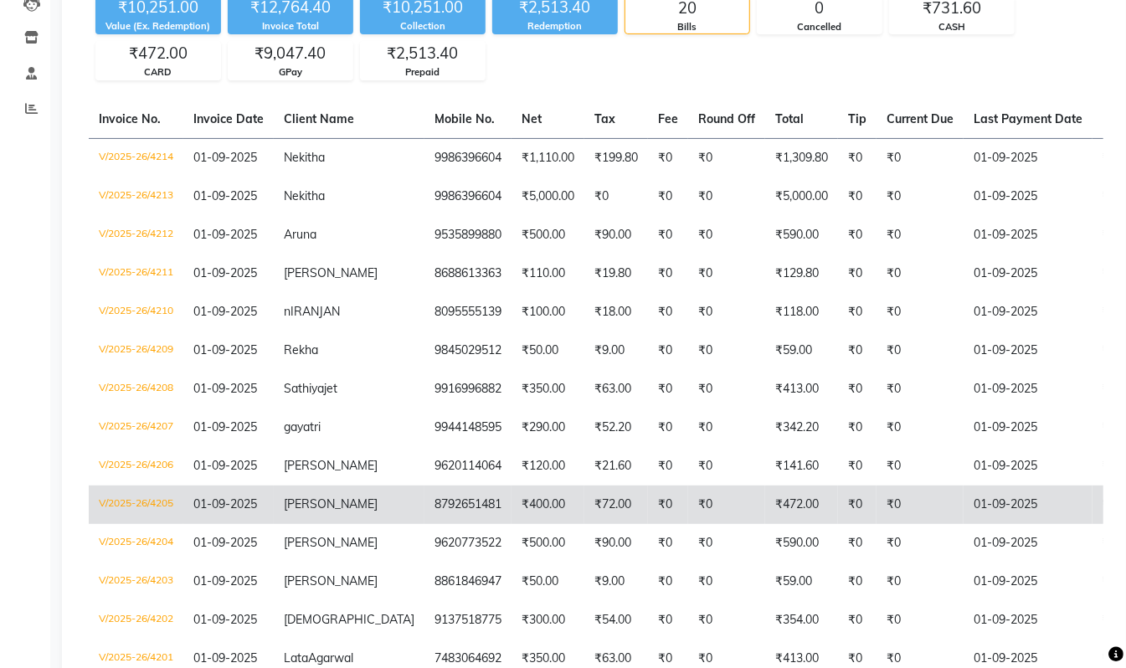
click at [303, 500] on span "[PERSON_NAME]" at bounding box center [331, 504] width 94 height 15
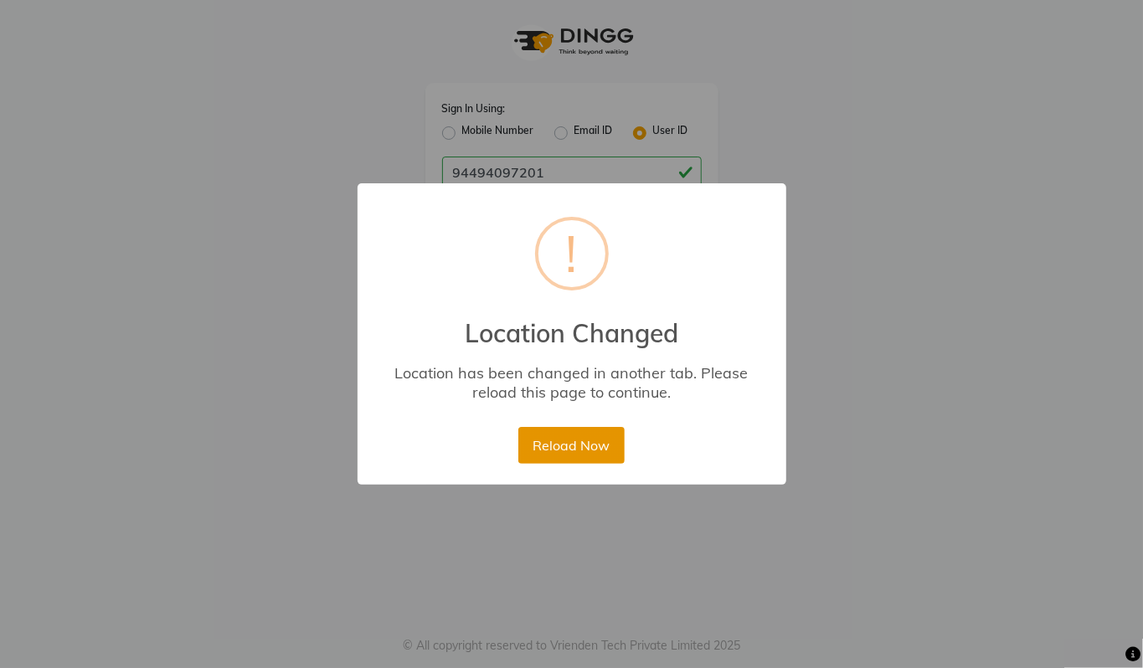
click at [563, 450] on button "Reload Now" at bounding box center [571, 445] width 106 height 37
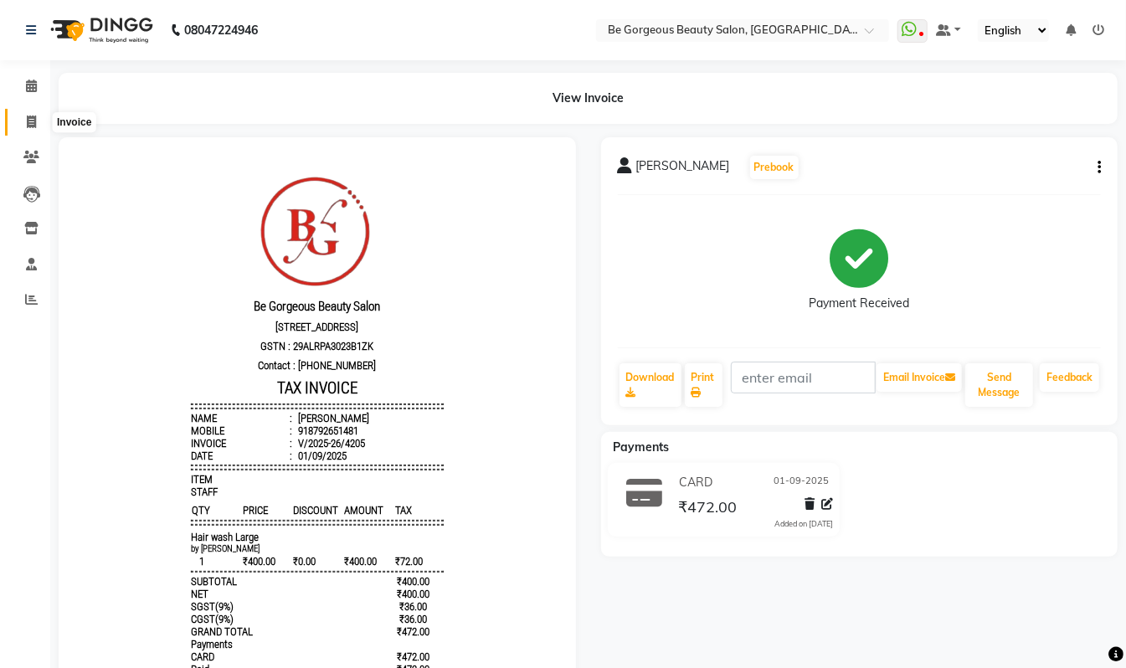
click at [28, 122] on icon at bounding box center [31, 122] width 9 height 13
select select "5405"
select select "service"
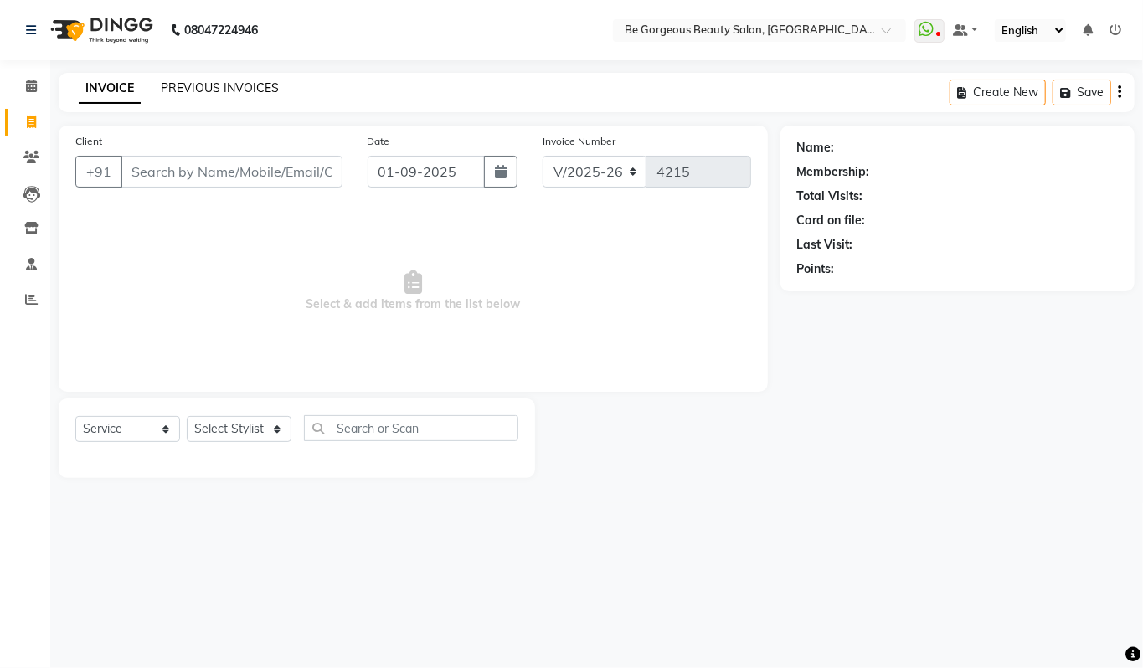
click at [178, 94] on link "PREVIOUS INVOICES" at bounding box center [220, 87] width 118 height 15
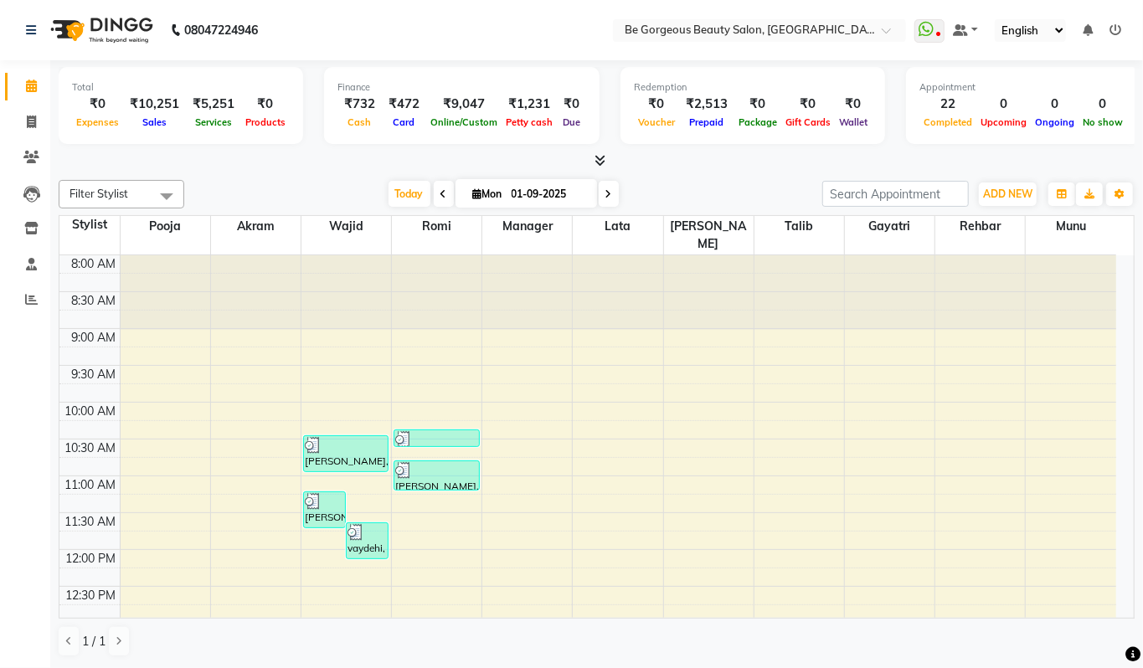
click at [1116, 30] on icon at bounding box center [1116, 30] width 12 height 12
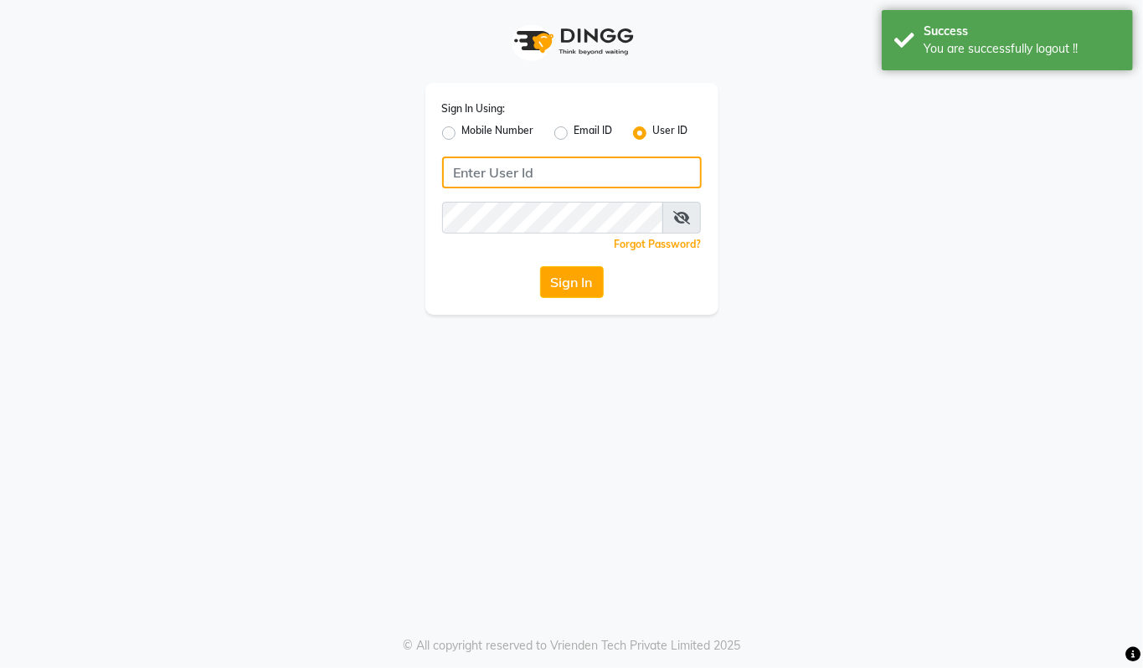
type input "94494097201"
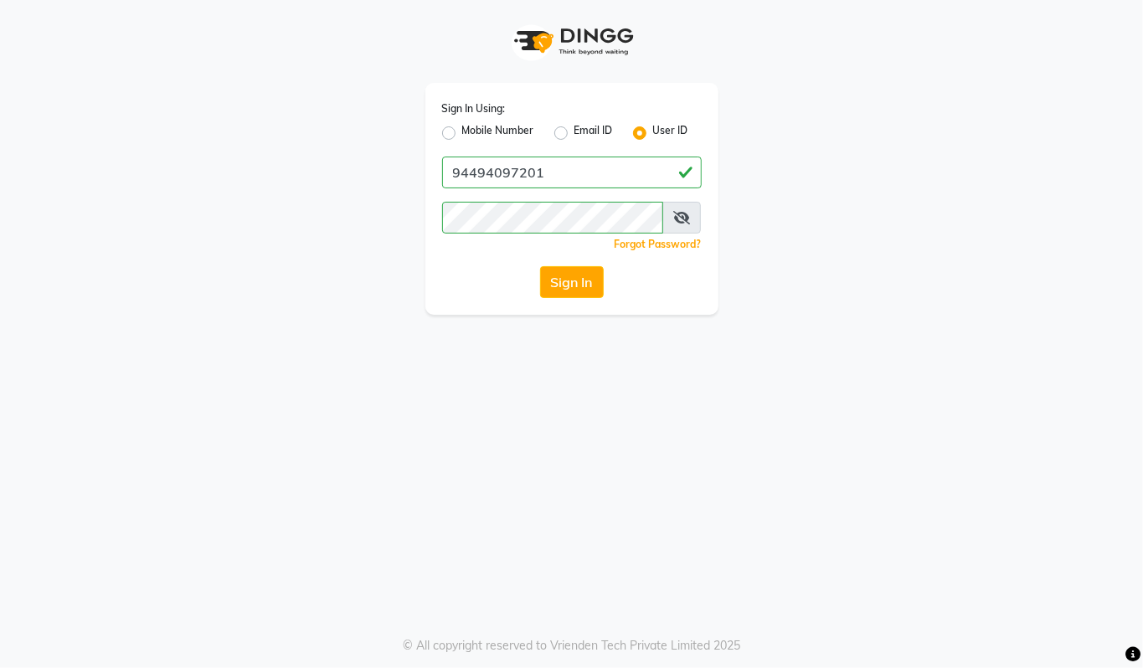
click at [462, 136] on label "Mobile Number" at bounding box center [498, 133] width 72 height 20
click at [462, 134] on input "Mobile Number" at bounding box center [467, 128] width 11 height 11
radio input "true"
radio input "false"
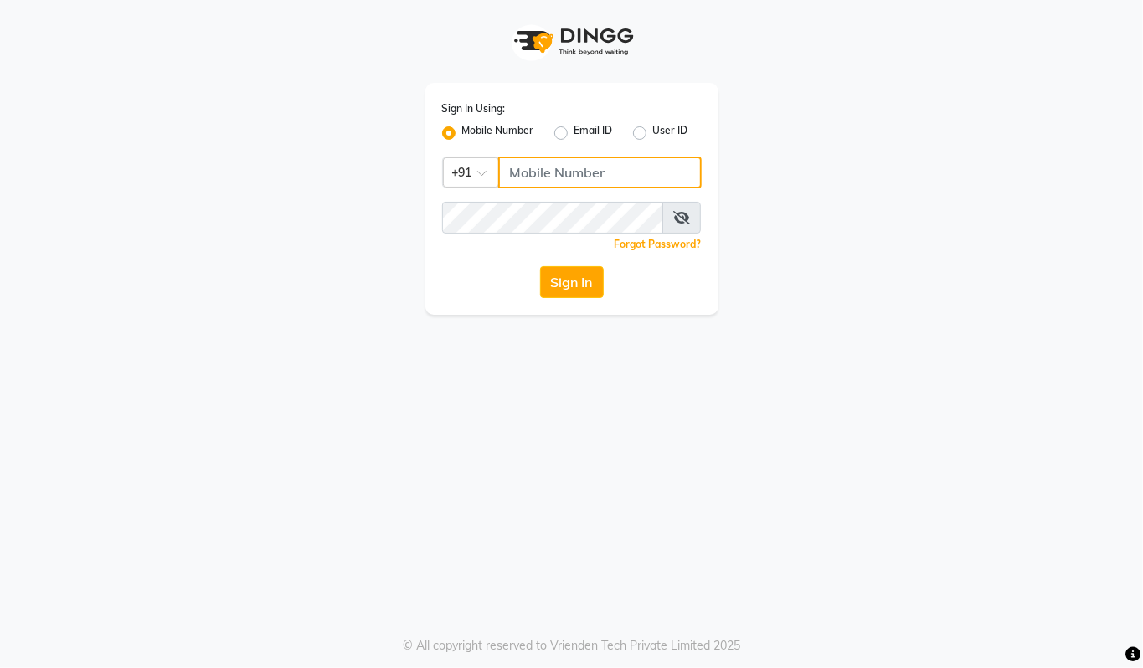
click at [620, 171] on input "Username" at bounding box center [600, 173] width 204 height 32
type input "7483064692"
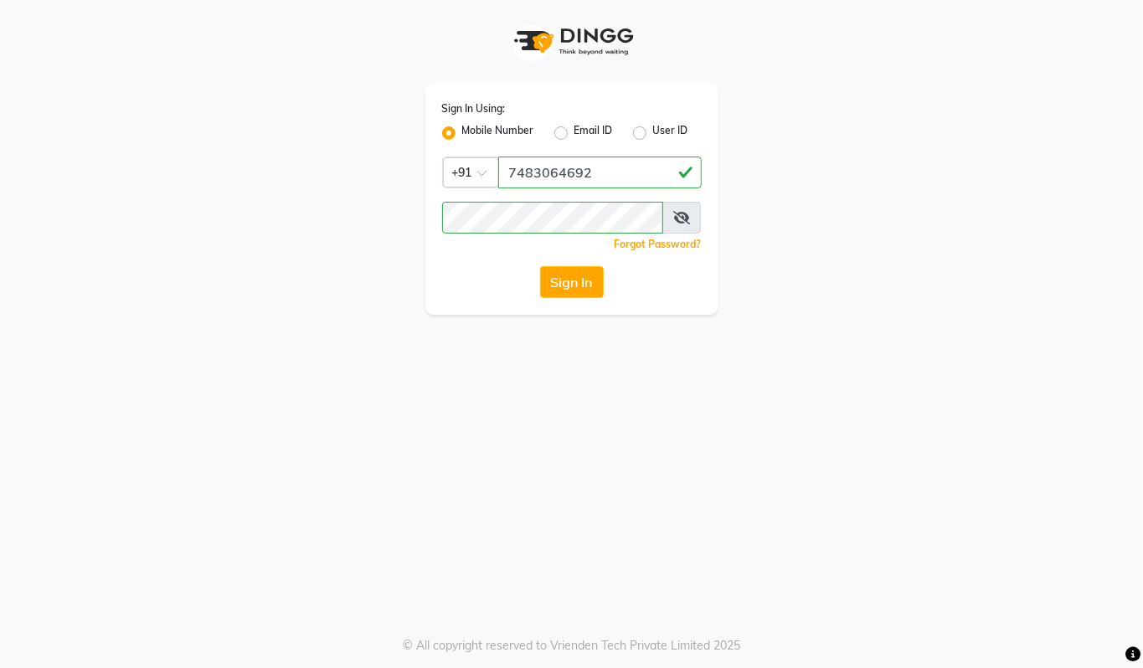
click at [806, 263] on div "Sign In Using: Mobile Number Email ID User ID Country Code × +91 7483064692 Rem…" at bounding box center [572, 157] width 955 height 315
click at [586, 285] on button "Sign In" at bounding box center [572, 282] width 64 height 32
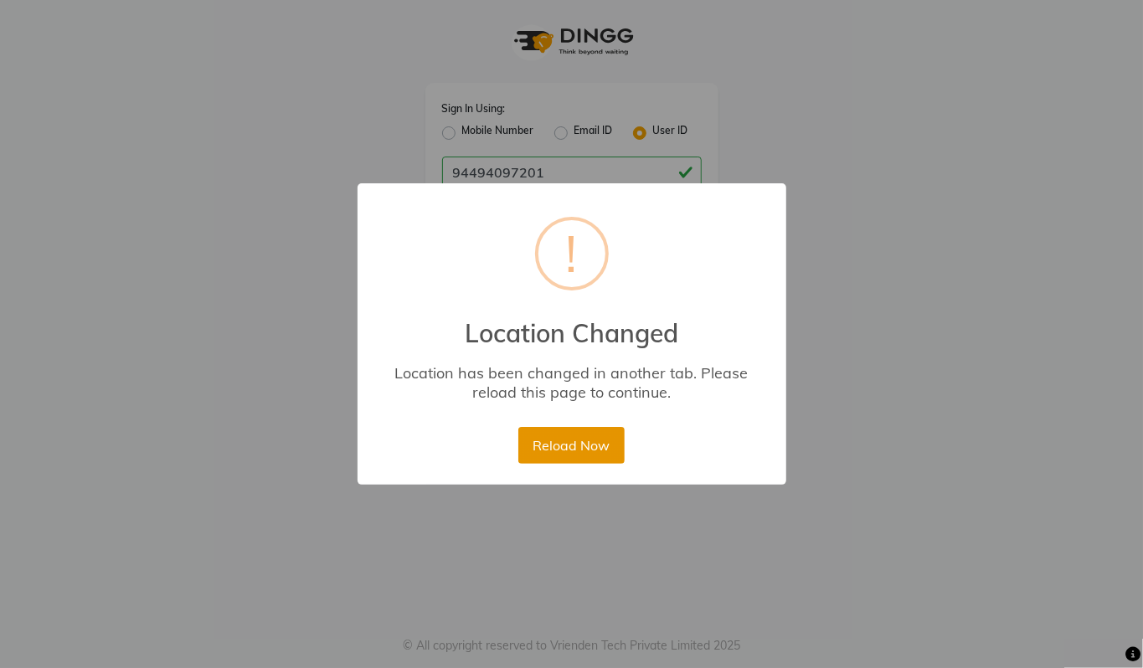
click at [553, 453] on button "Reload Now" at bounding box center [571, 445] width 106 height 37
